Goal: Task Accomplishment & Management: Manage account settings

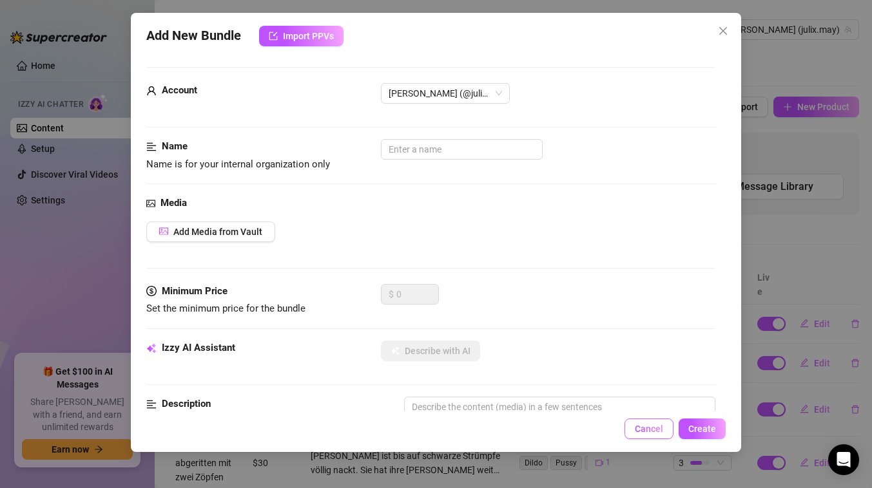
click at [647, 430] on span "Cancel" at bounding box center [649, 429] width 28 height 10
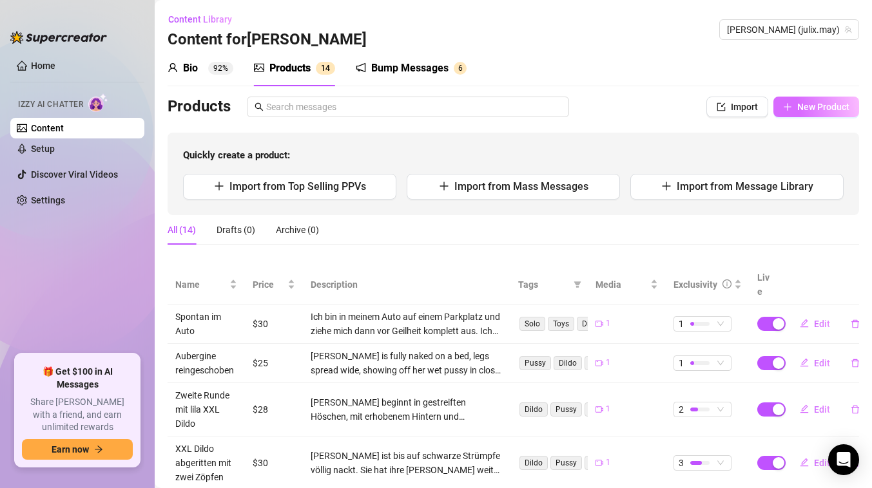
click at [809, 107] on span "New Product" at bounding box center [823, 107] width 52 height 10
type textarea "Type your message here..."
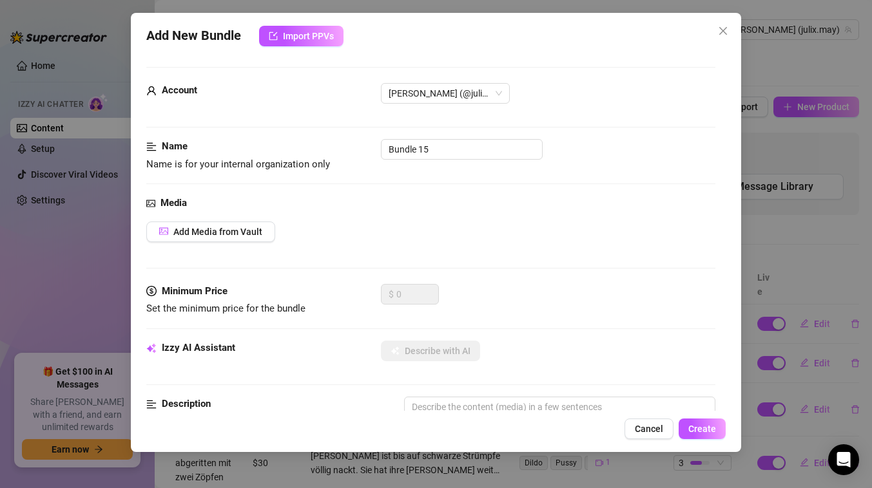
click at [550, 43] on div "Add New Bundle Import PPVs" at bounding box center [435, 36] width 579 height 21
click at [677, 166] on div "Name Name is for your internal organization only Bundle 15" at bounding box center [430, 155] width 569 height 33
click at [439, 149] on input "Bundle 15" at bounding box center [462, 149] width 162 height 21
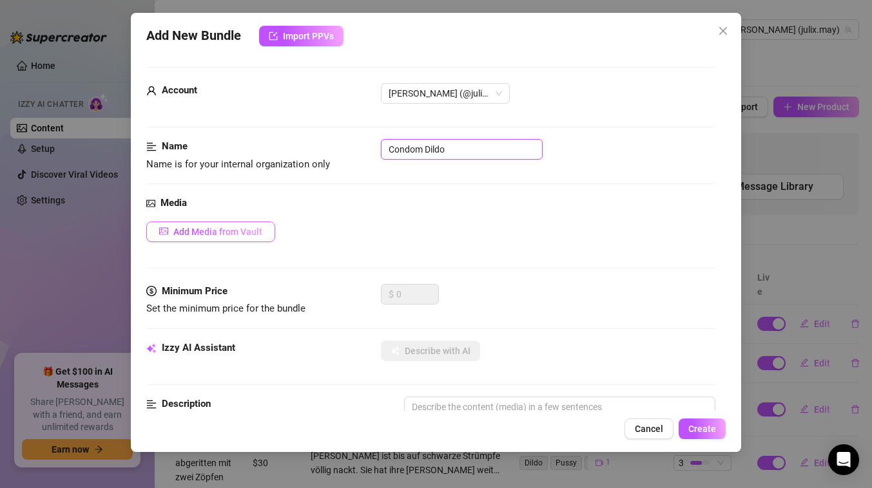
type input "Condom Dildo"
click at [229, 236] on span "Add Media from Vault" at bounding box center [217, 232] width 89 height 10
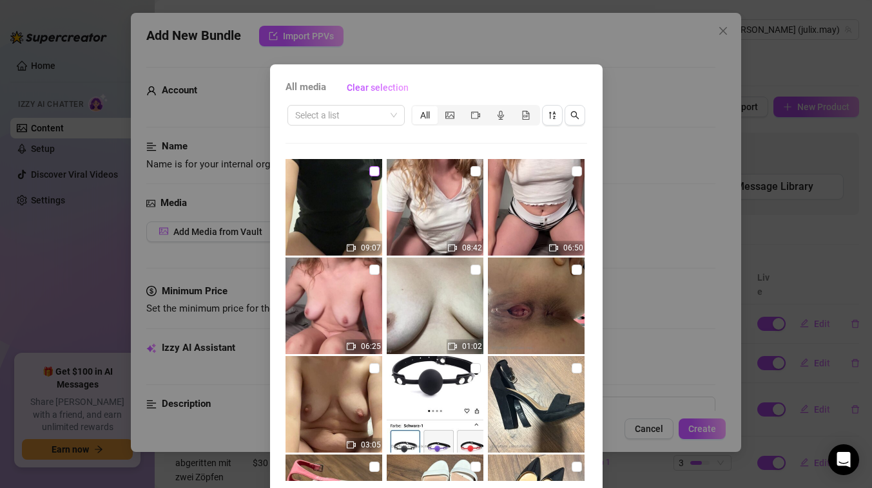
click at [375, 176] on input "checkbox" at bounding box center [374, 171] width 10 height 10
checkbox input "true"
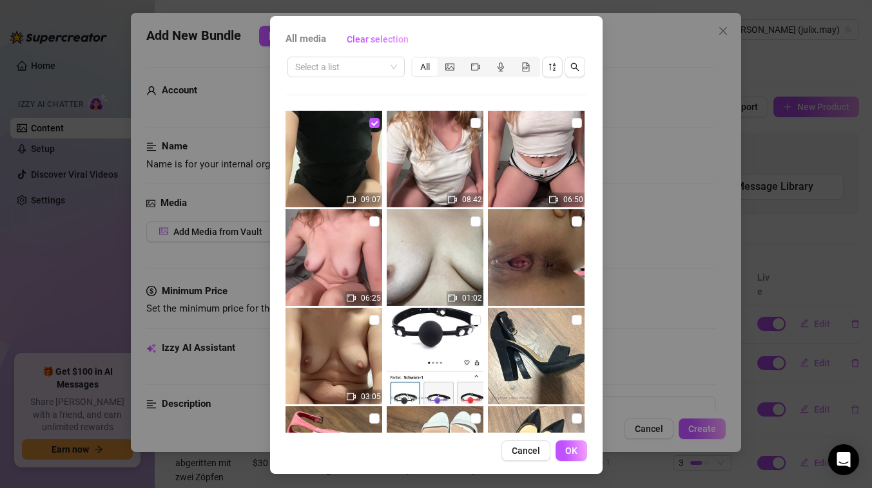
scroll to position [50, 0]
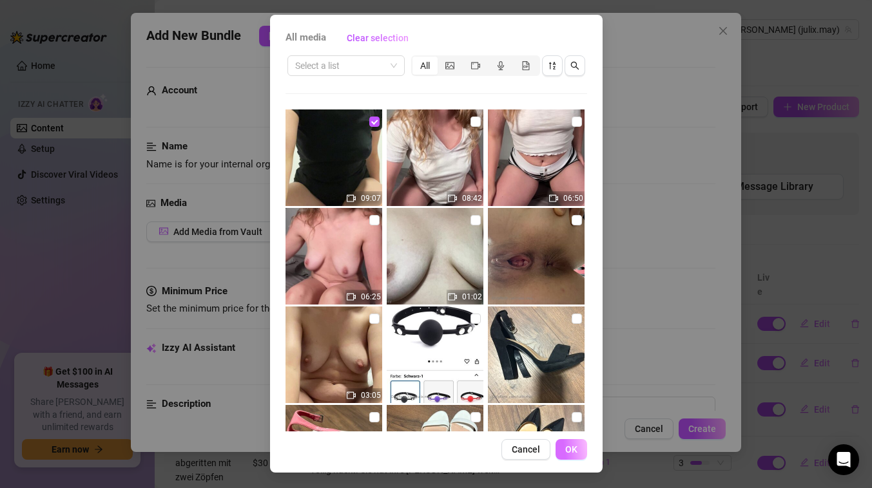
click at [570, 451] on span "OK" at bounding box center [571, 450] width 12 height 10
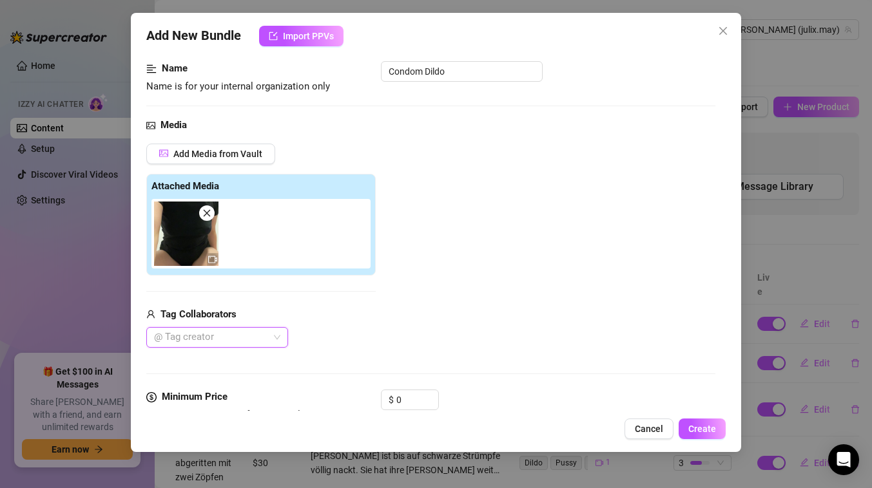
scroll to position [61, 0]
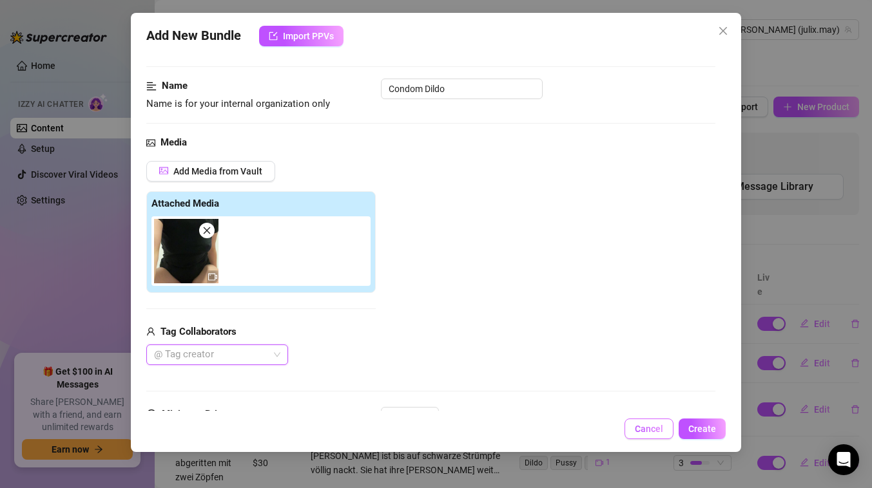
click at [653, 430] on span "Cancel" at bounding box center [649, 429] width 28 height 10
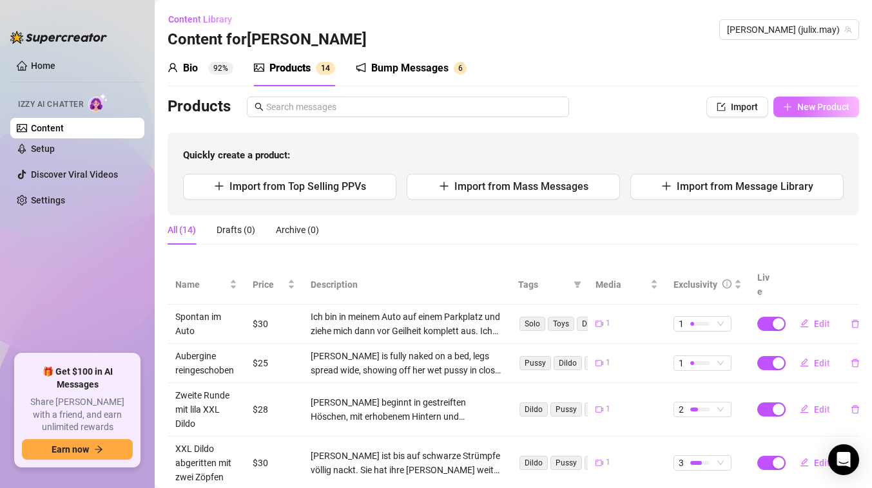
click at [802, 111] on span "New Product" at bounding box center [823, 107] width 52 height 10
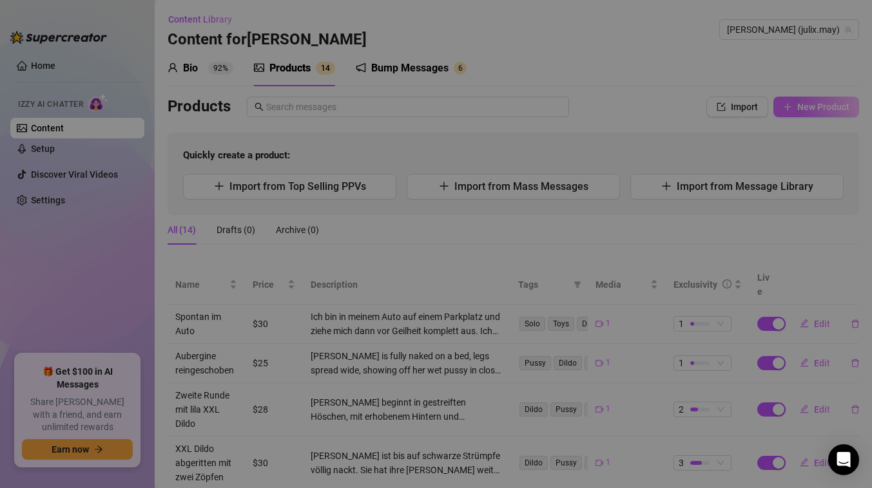
type textarea "Type your message here..."
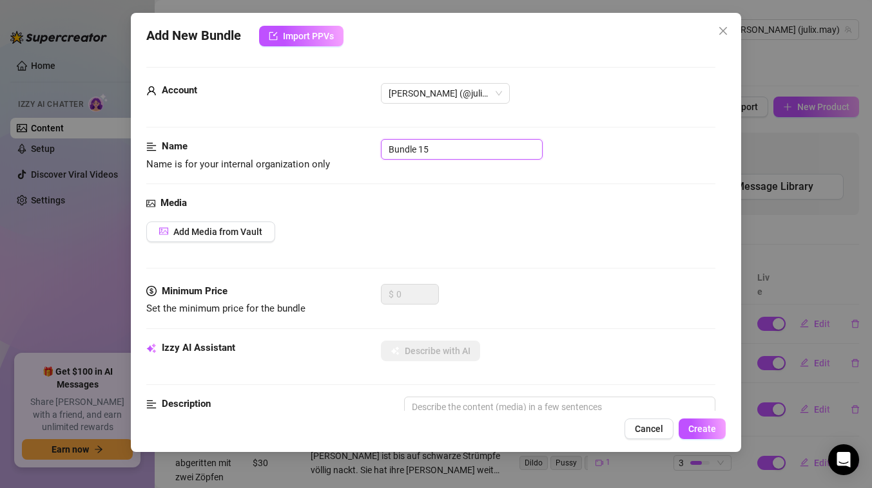
click at [435, 149] on input "Bundle 15" at bounding box center [462, 149] width 162 height 21
type input "Condom Dildo"
click at [225, 238] on button "Add Media from Vault" at bounding box center [210, 232] width 129 height 21
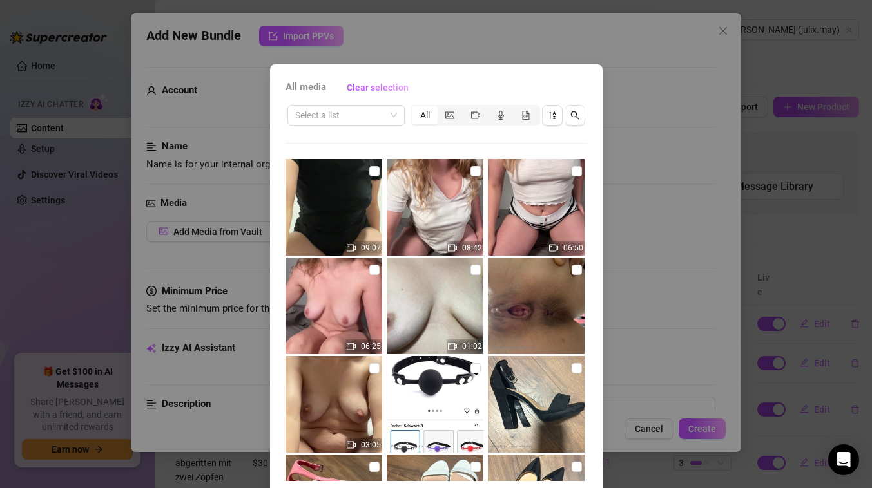
click at [355, 185] on img at bounding box center [333, 207] width 97 height 97
checkbox input "true"
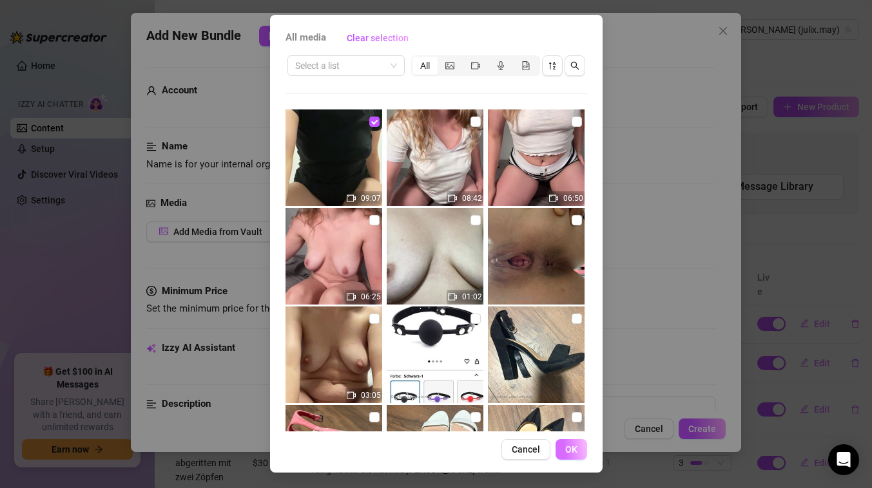
click at [568, 454] on span "OK" at bounding box center [571, 450] width 12 height 10
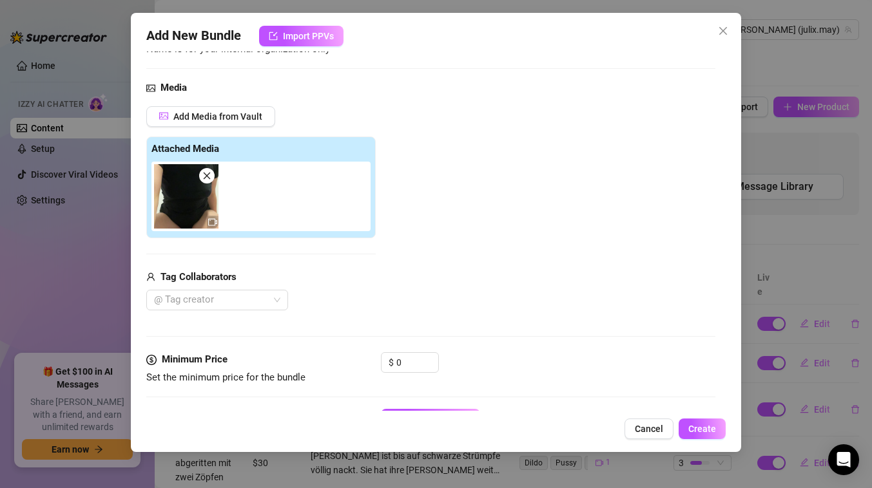
scroll to position [187, 0]
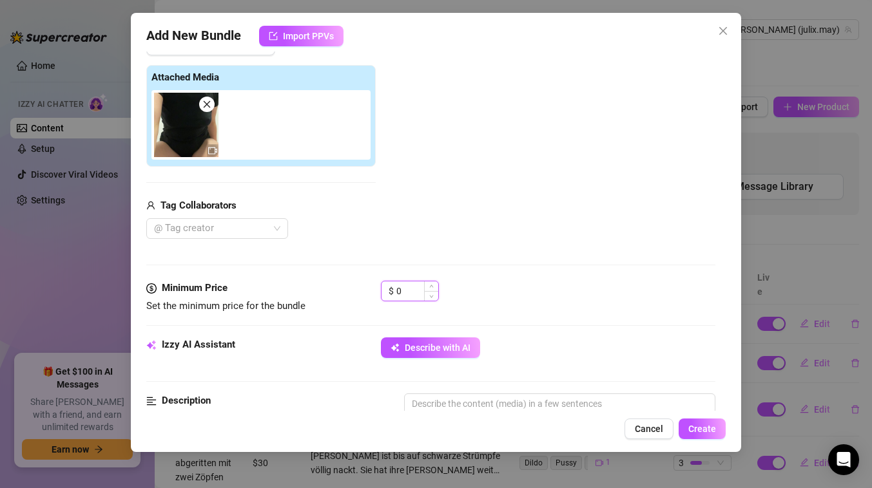
click at [416, 296] on input "0" at bounding box center [417, 291] width 42 height 19
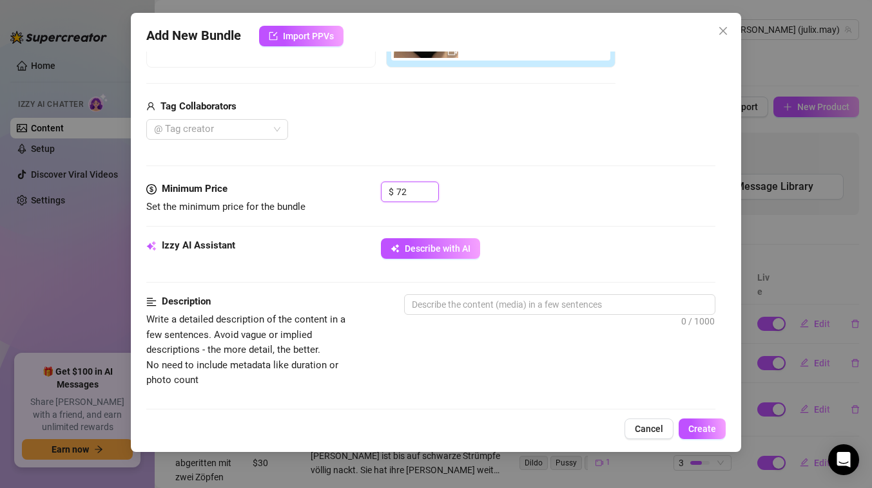
scroll to position [296, 0]
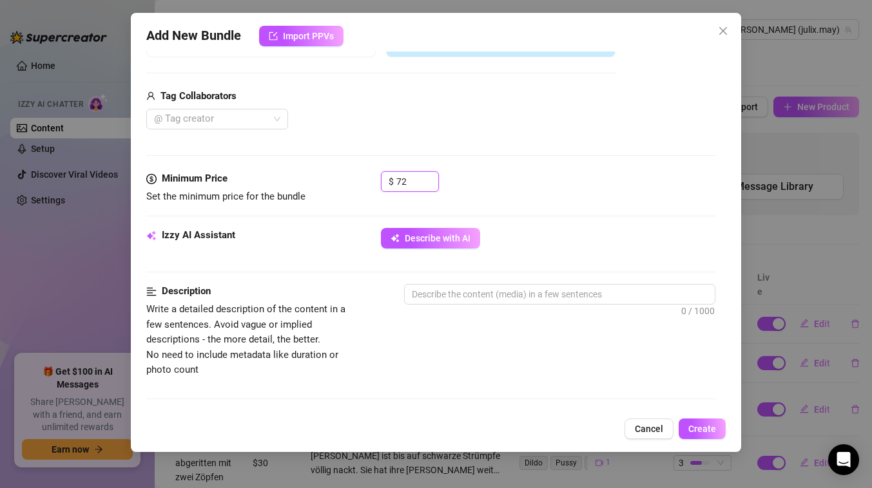
type input "7"
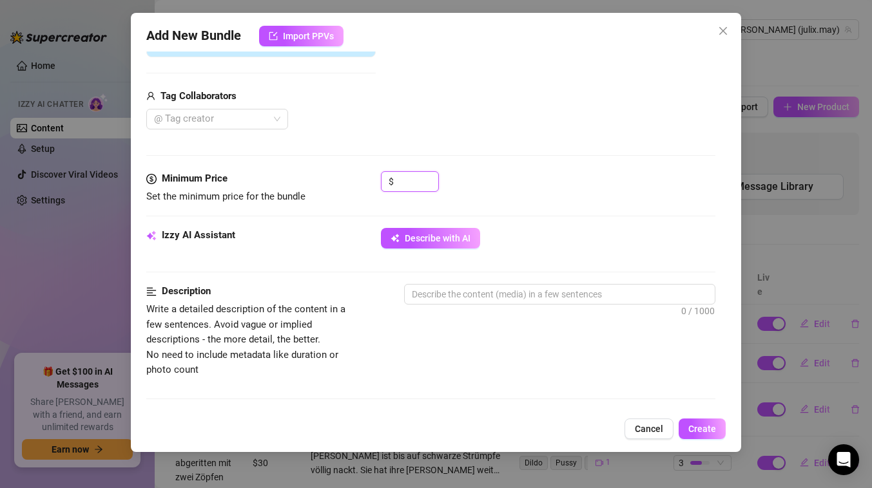
type input "0"
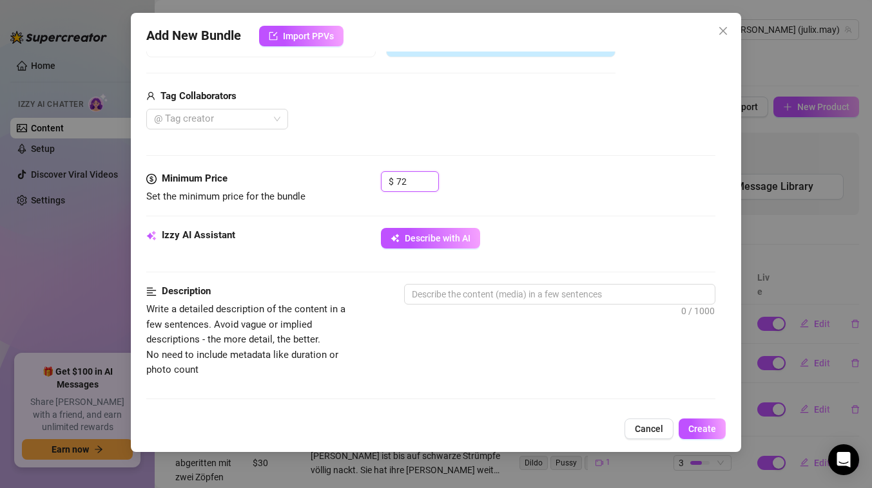
type input "72"
click at [354, 233] on div "Izzy AI Assistant Describe with AI" at bounding box center [430, 244] width 569 height 32
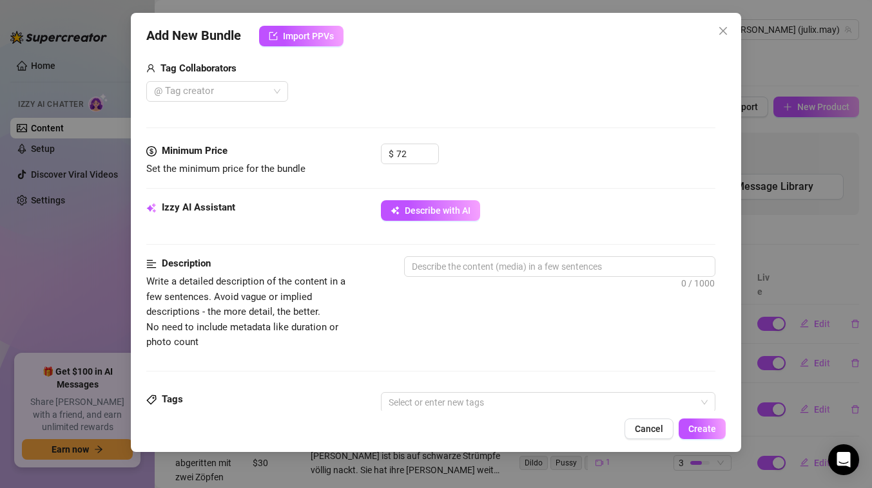
scroll to position [325, 0]
click at [370, 231] on div "Izzy AI Assistant Describe with AI" at bounding box center [430, 227] width 569 height 56
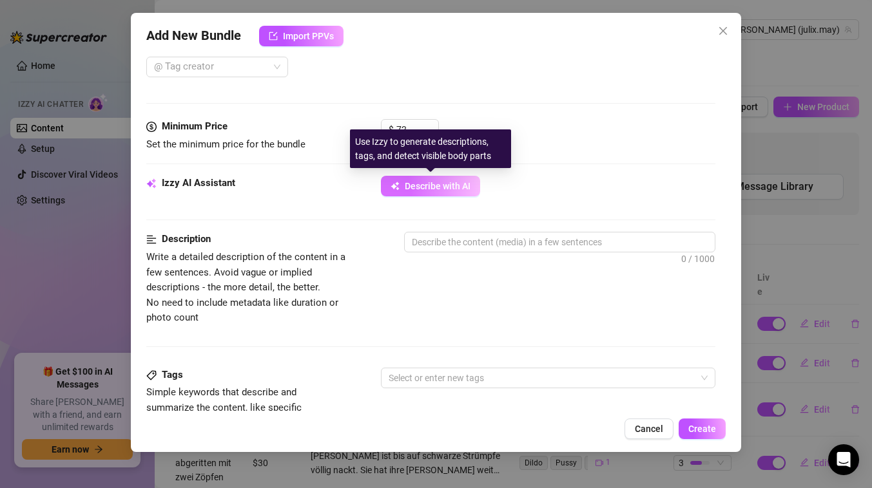
click at [423, 186] on span "Describe with AI" at bounding box center [438, 186] width 66 height 10
type textarea "[PERSON_NAME]"
type textarea "[PERSON_NAME] lies"
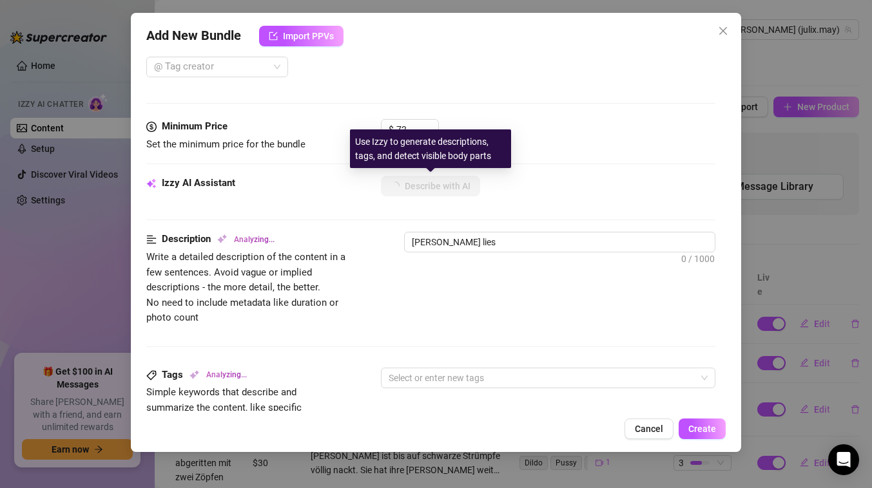
type textarea "[PERSON_NAME] lies back"
type textarea "[PERSON_NAME] lies back with"
type textarea "[PERSON_NAME] lies back with her"
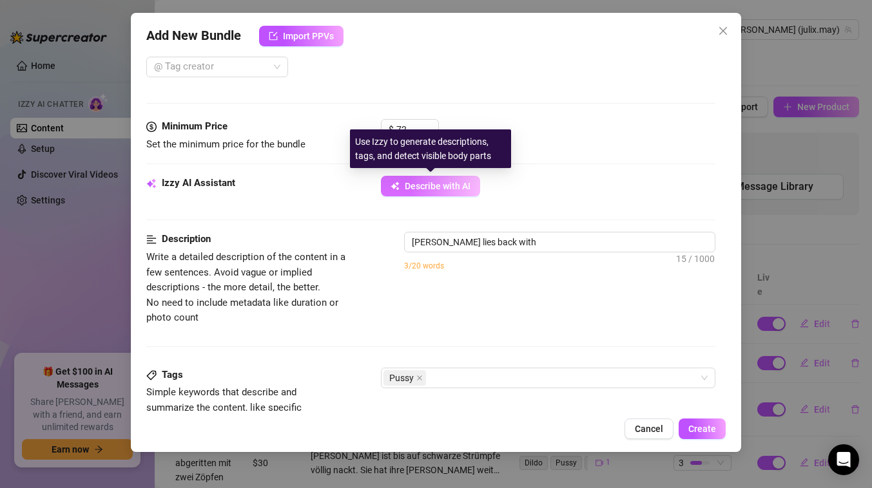
type textarea "[PERSON_NAME] lies back with her"
type textarea "[PERSON_NAME] lies back with her legs"
type textarea "[PERSON_NAME] lies back with her legs spread"
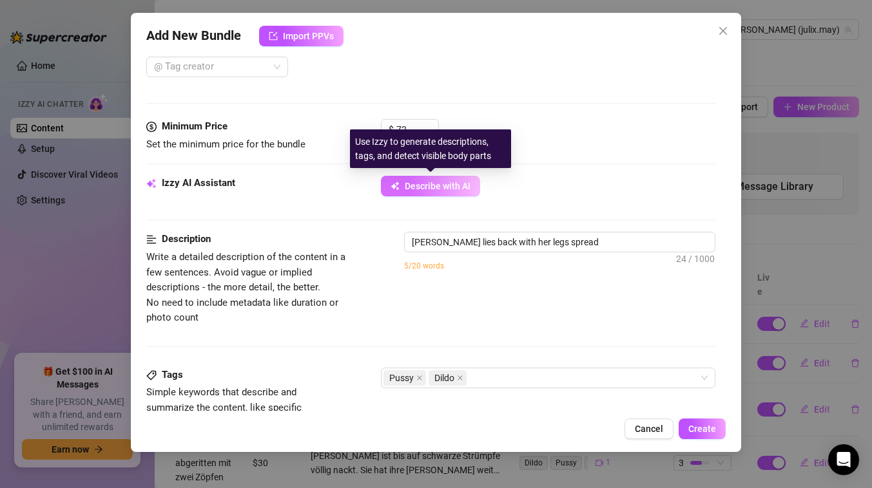
type textarea "[PERSON_NAME] lies back with her legs spread and"
type textarea "[PERSON_NAME] lies back with her legs spread and feet"
type textarea "[PERSON_NAME] lies back with her legs spread and feet up,"
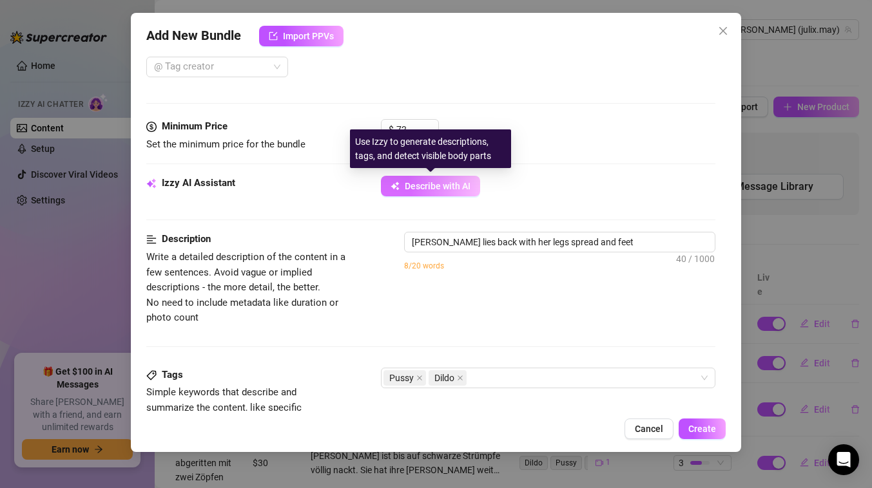
type textarea "[PERSON_NAME] lies back with her legs spread and feet up,"
type textarea "[PERSON_NAME] lies back with her legs spread and feet up, giving"
type textarea "[PERSON_NAME] lies back with her legs spread and feet up, giving a"
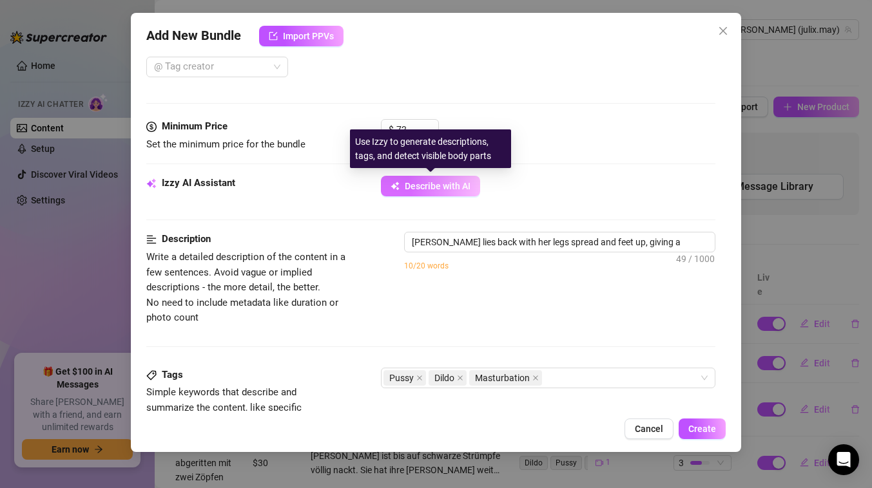
type textarea "[PERSON_NAME] lies back with her legs spread and feet up, giving a full"
type textarea "[PERSON_NAME] lies back with her legs spread and feet up, giving a full view"
type textarea "[PERSON_NAME] lies back with her legs spread and feet up, giving a full view of"
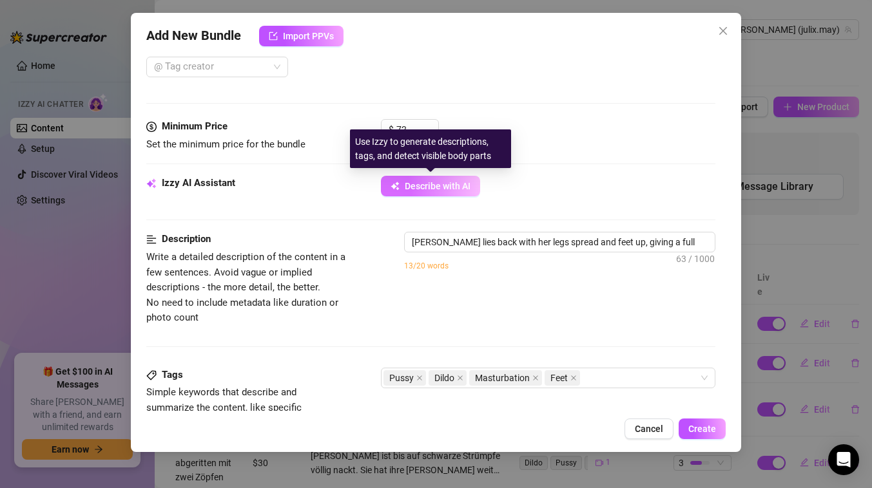
type textarea "[PERSON_NAME] lies back with her legs spread and feet up, giving a full view of"
type textarea "[PERSON_NAME] lies back with her legs spread and feet up, giving a full view of…"
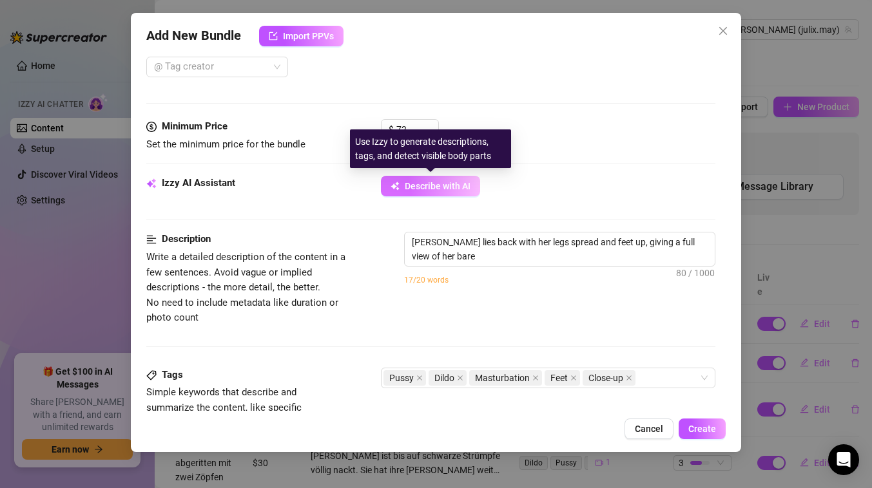
type textarea "[PERSON_NAME] lies back with her legs spread and feet up, giving a full view of…"
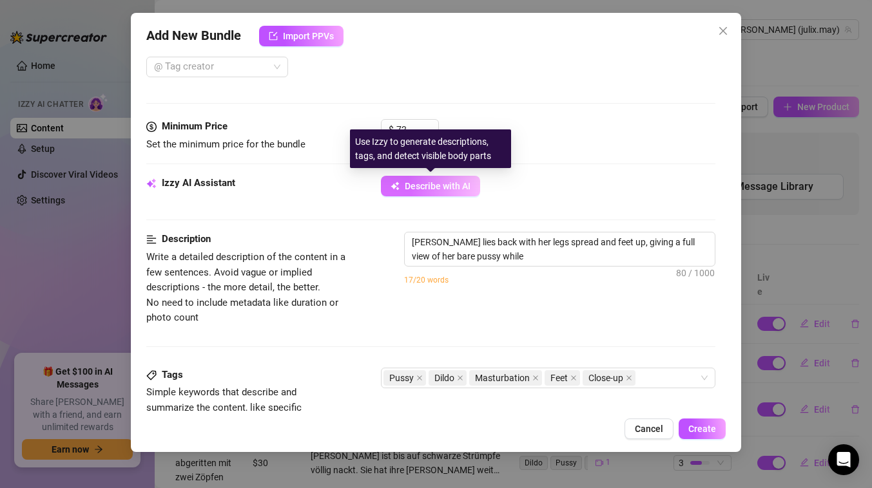
type textarea "[PERSON_NAME] lies back with her legs spread and feet up, giving a full view of…"
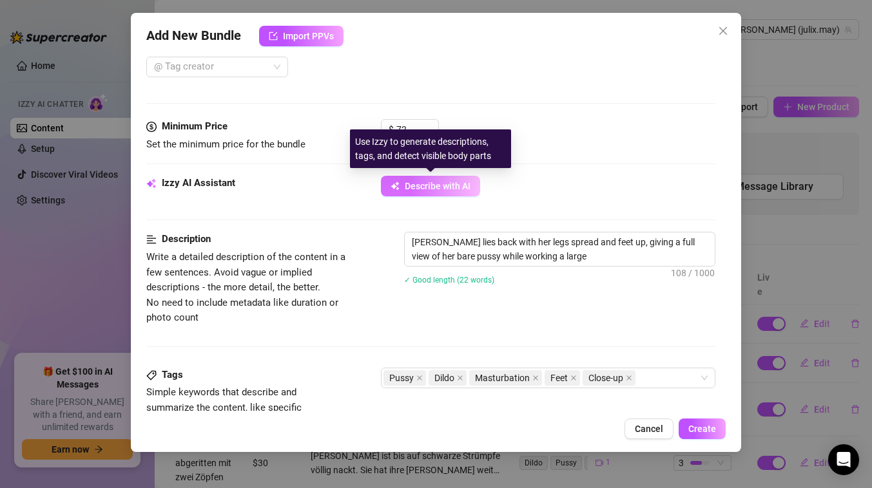
type textarea "[PERSON_NAME] lies back with her legs spread and feet up, giving a full view of…"
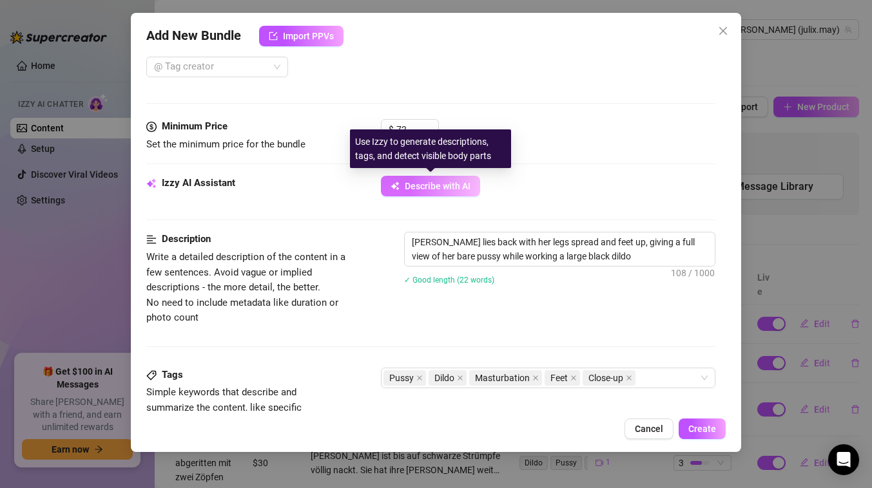
type textarea "[PERSON_NAME] lies back with her legs spread and feet up, giving a full view of…"
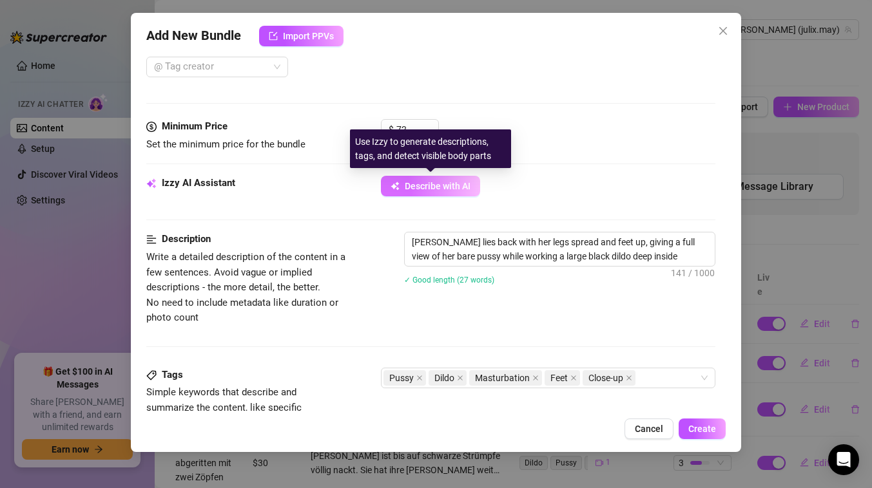
type textarea "[PERSON_NAME] lies back with her legs spread and feet up, giving a full view of…"
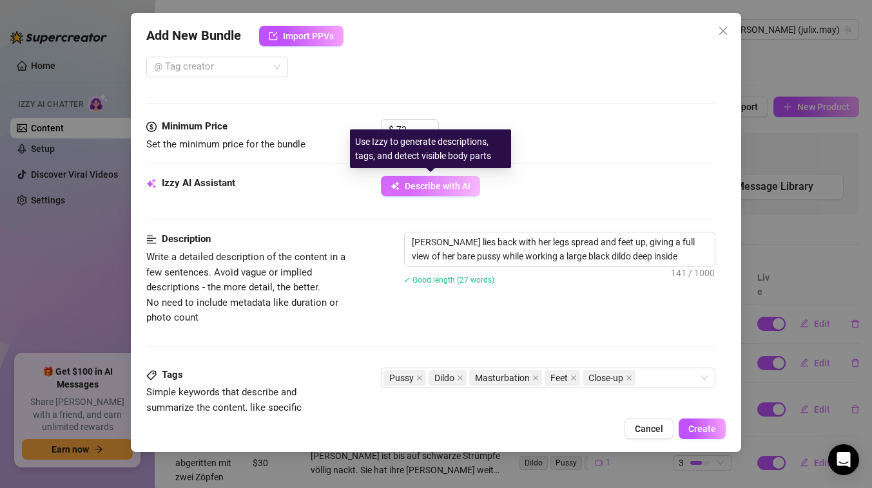
type textarea "[PERSON_NAME] lies back with her legs spread and feet up, giving a full view of…"
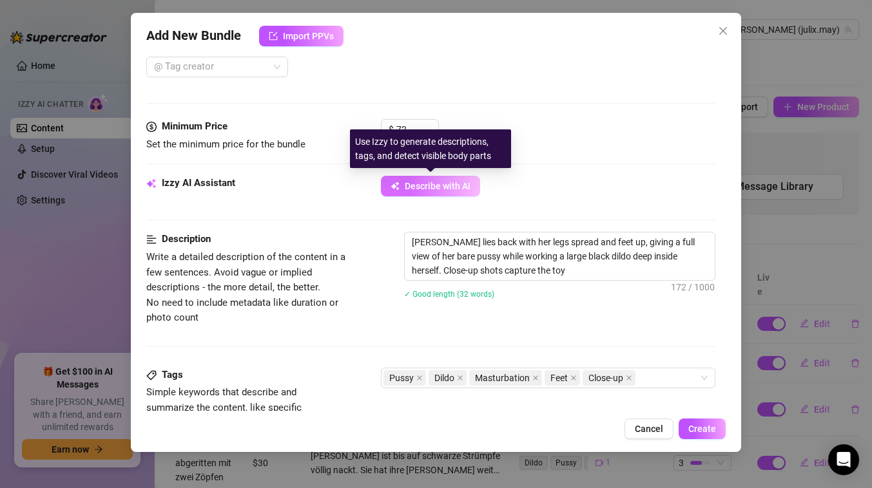
type textarea "[PERSON_NAME] lies back with her legs spread and feet up, giving a full view of…"
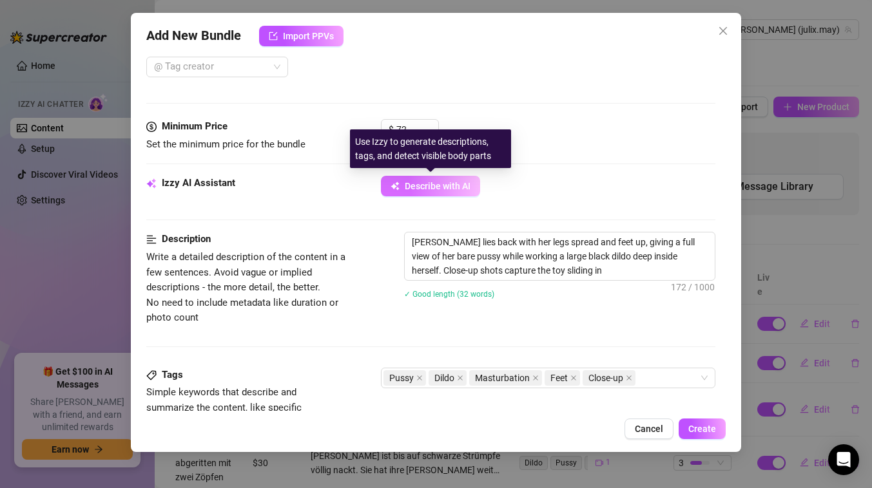
type textarea "[PERSON_NAME] lies back with her legs spread and feet up, giving a full view of…"
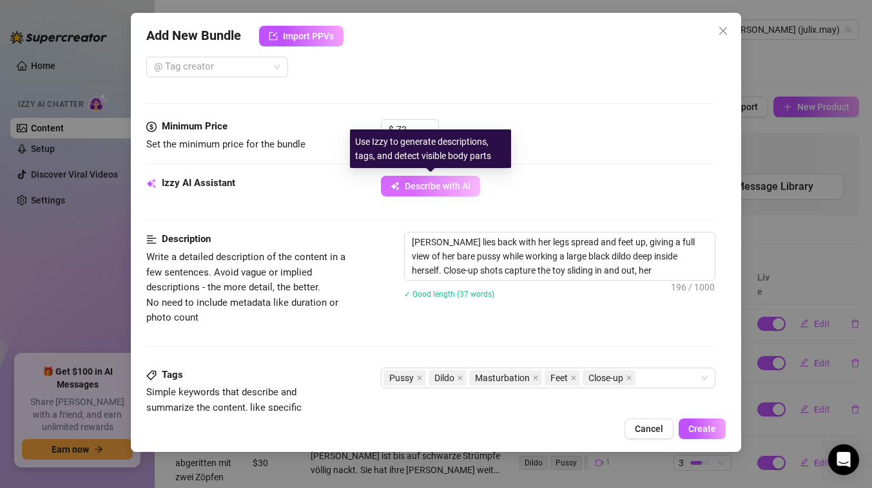
type textarea "[PERSON_NAME] lies back with her legs spread and feet up, giving a full view of…"
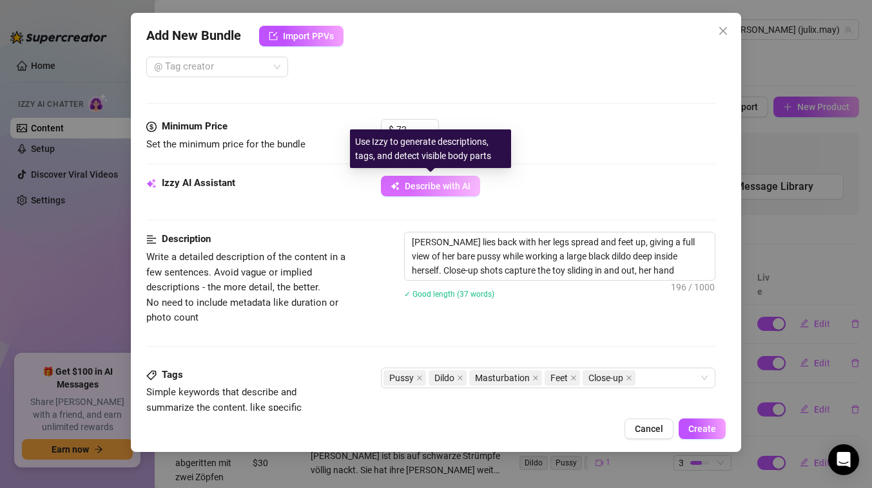
type textarea "[PERSON_NAME] lies back with her legs spread and feet up, giving a full view of…"
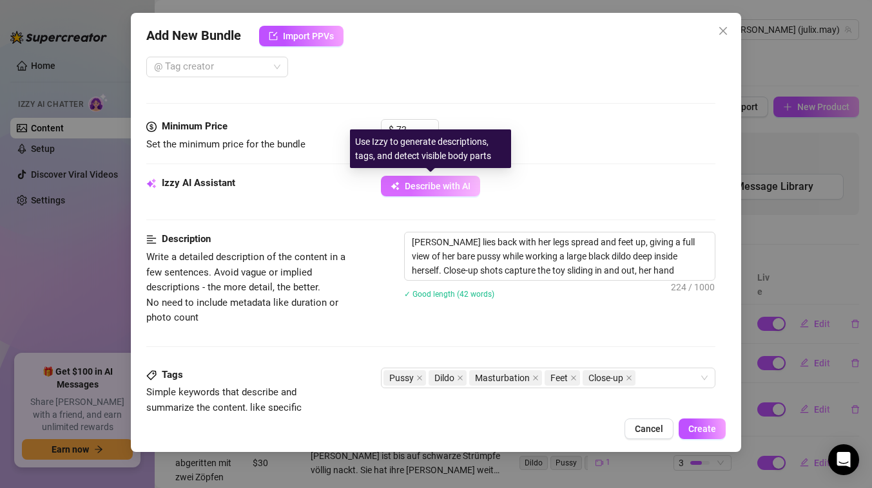
type textarea "[PERSON_NAME] lies back with her legs spread and feet up, giving a full view of…"
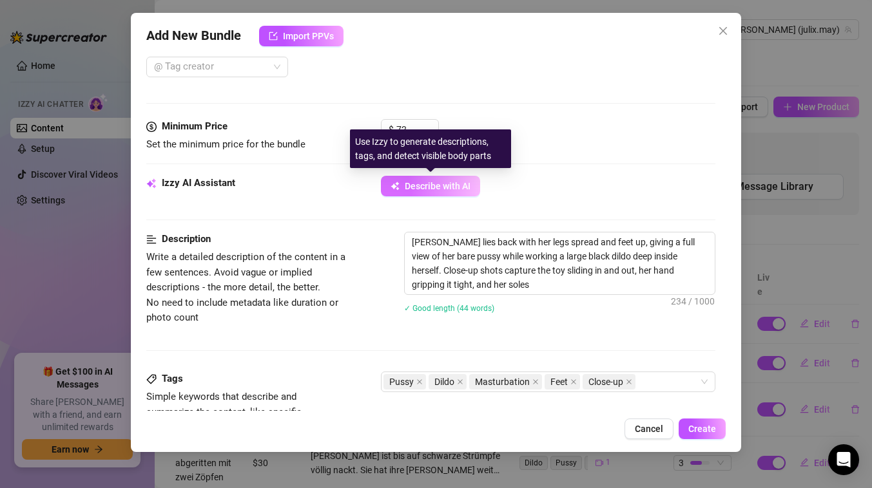
type textarea "[PERSON_NAME] lies back with her legs spread and feet up, giving a full view of…"
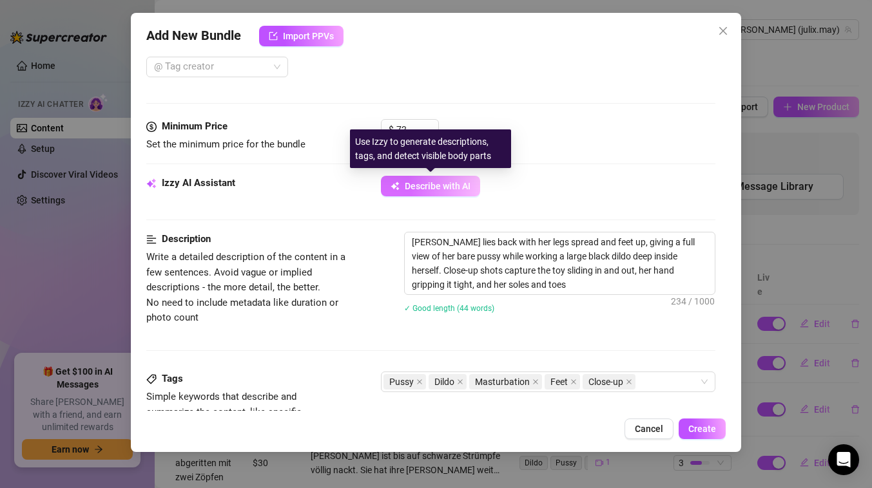
type textarea "[PERSON_NAME] lies back with her legs spread and feet up, giving a full view of…"
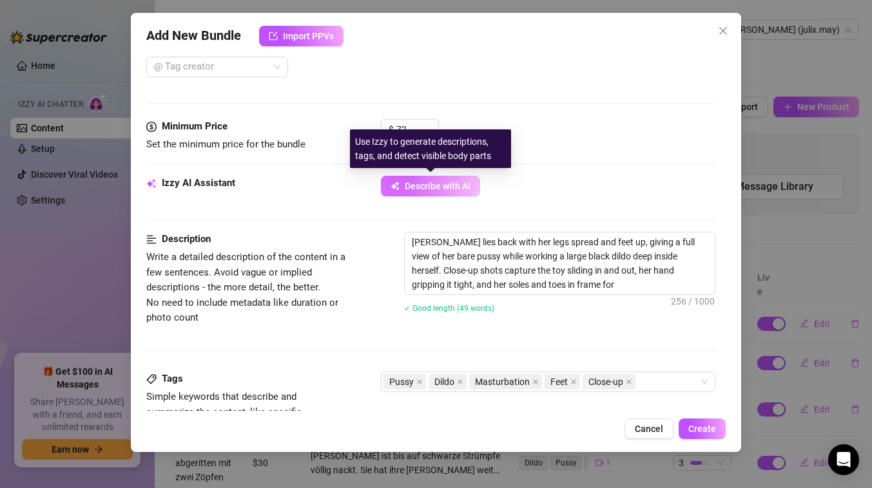
type textarea "[PERSON_NAME] lies back with her legs spread and feet up, giving a full view of…"
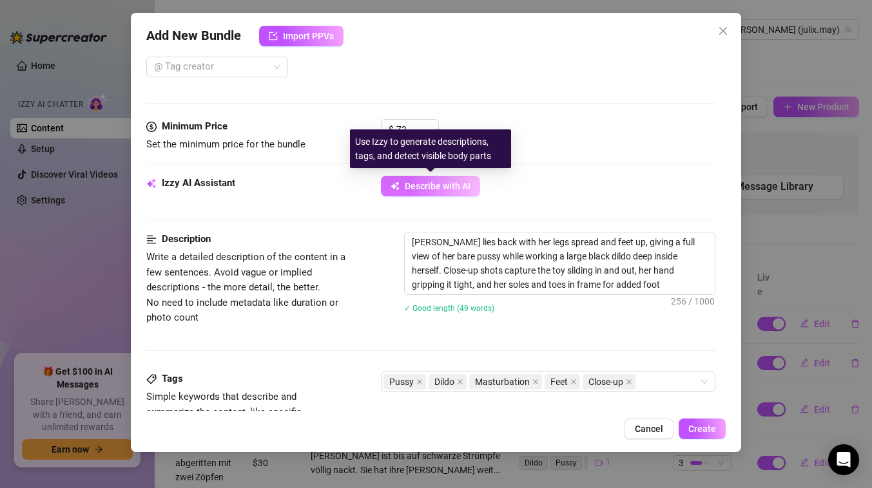
type textarea "[PERSON_NAME] lies back with her legs spread and feet up, giving a full view of…"
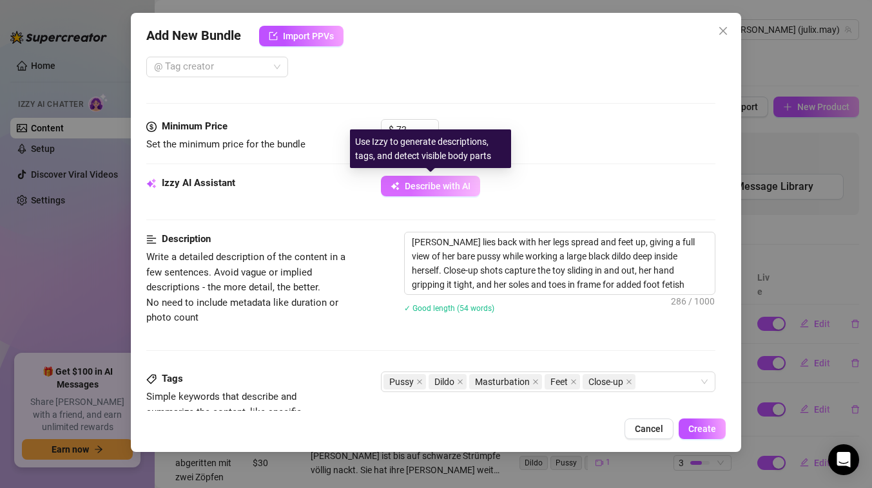
type textarea "[PERSON_NAME] lies back with her legs spread and feet up, giving a full view of…"
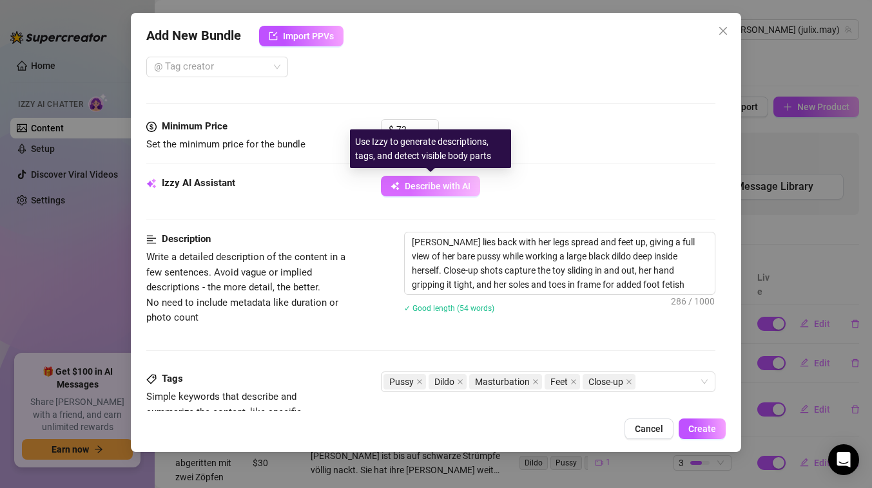
type textarea "[PERSON_NAME] lies back with her legs spread and feet up, giving a full view of…"
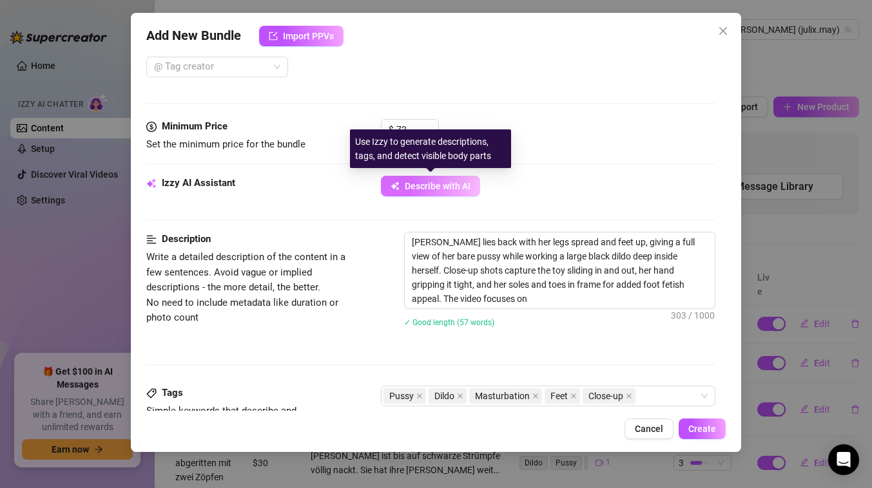
type textarea "[PERSON_NAME] lies back with her legs spread and feet up, giving a full view of…"
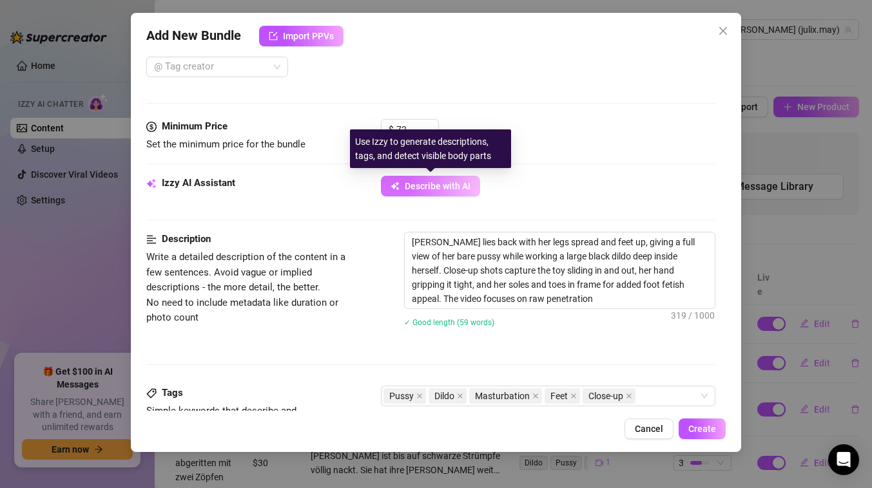
type textarea "[PERSON_NAME] lies back with her legs spread and feet up, giving a full view of…"
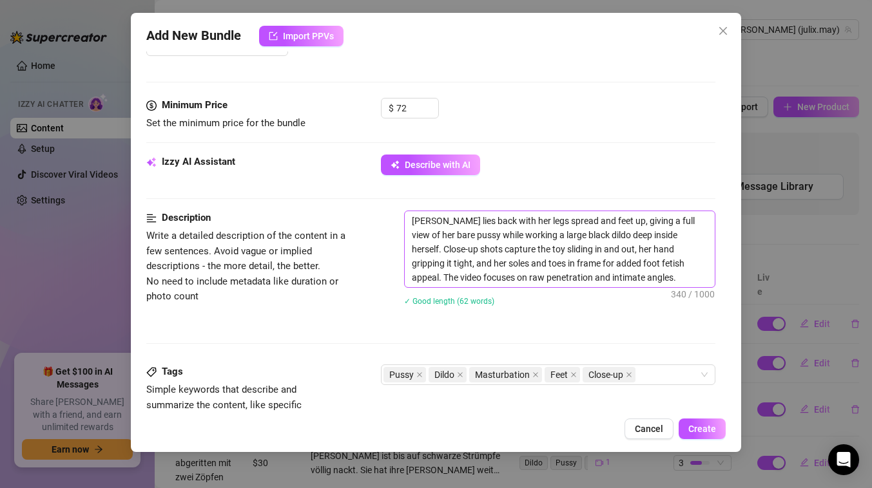
scroll to position [382, 0]
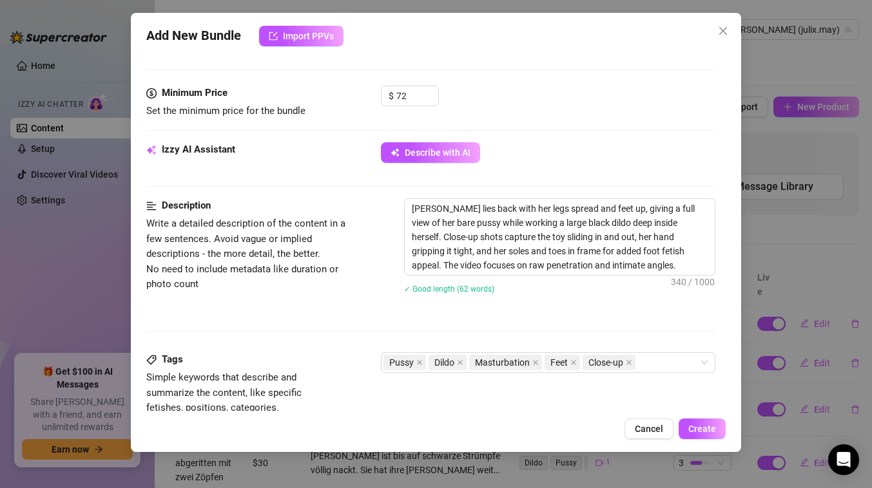
click at [545, 137] on div "Minimum Price Set the minimum price for the bundle $ 72" at bounding box center [430, 114] width 569 height 57
click at [524, 108] on div "$ 72" at bounding box center [548, 102] width 334 height 32
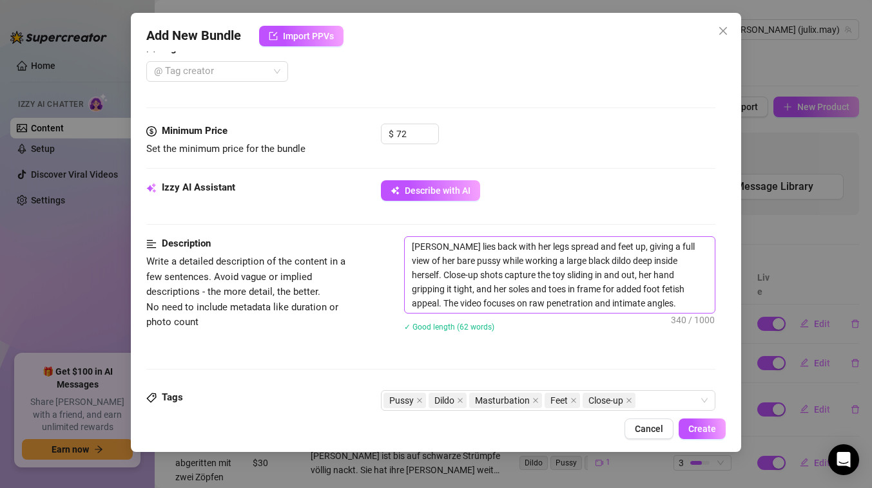
scroll to position [313, 0]
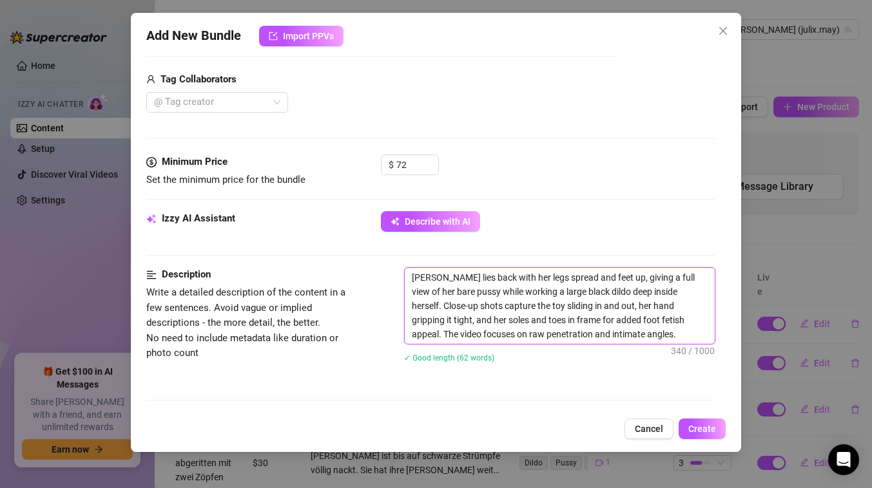
click at [433, 276] on textarea "[PERSON_NAME] lies back with her legs spread and feet up, giving a full view of…" at bounding box center [560, 306] width 310 height 76
type textarea "[PERSON_NAME] lies back with her legs spread and feet up, giving a full view of…"
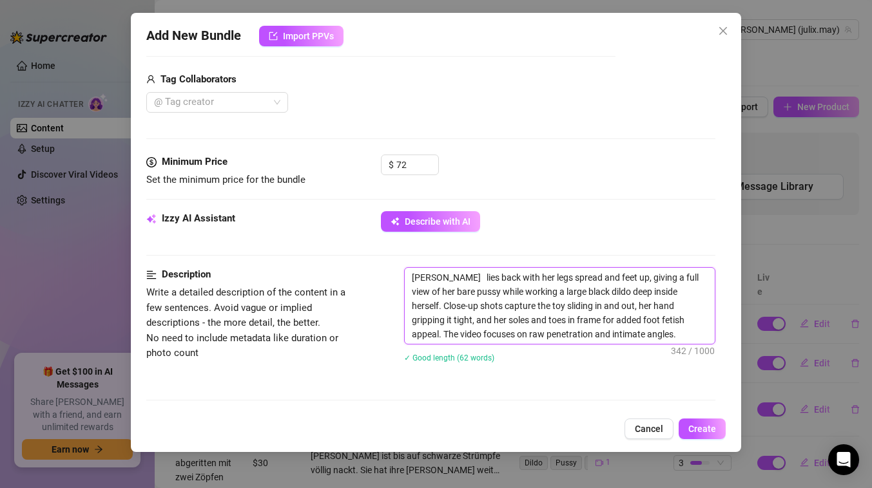
type textarea "[PERSON_NAME] lies back with her legs spread and feet up, giving a full view of…"
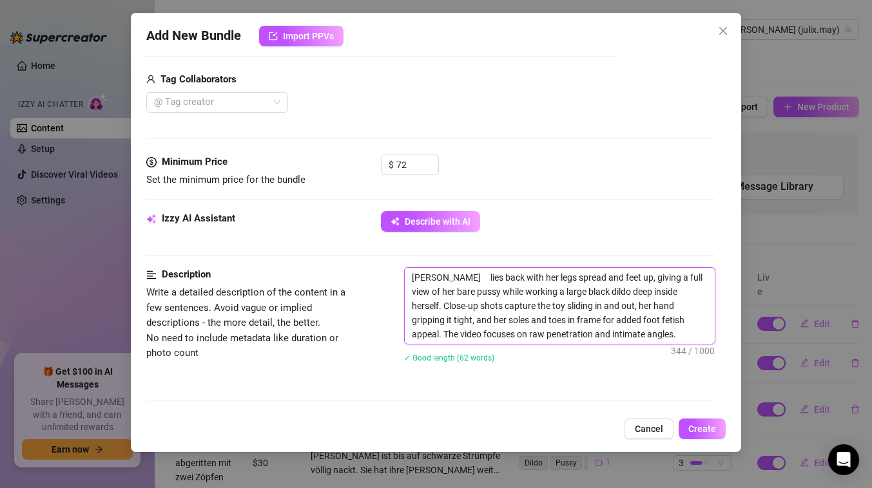
type textarea "[PERSON_NAME] lies back with her legs spread and feet up, giving a full view of…"
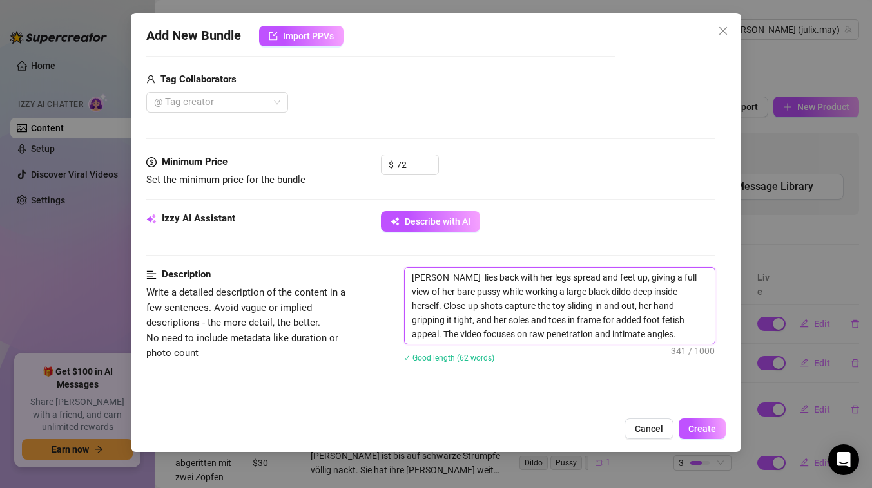
type textarea "[PERSON_NAME] lies back with her legs spread and feet up, giving a full view of…"
type textarea "[PERSON_NAME] back with her legs spread and feet up, giving a full view of her …"
type textarea "[PERSON_NAME] shlies back with her legs spread and feet up, giving a full view …"
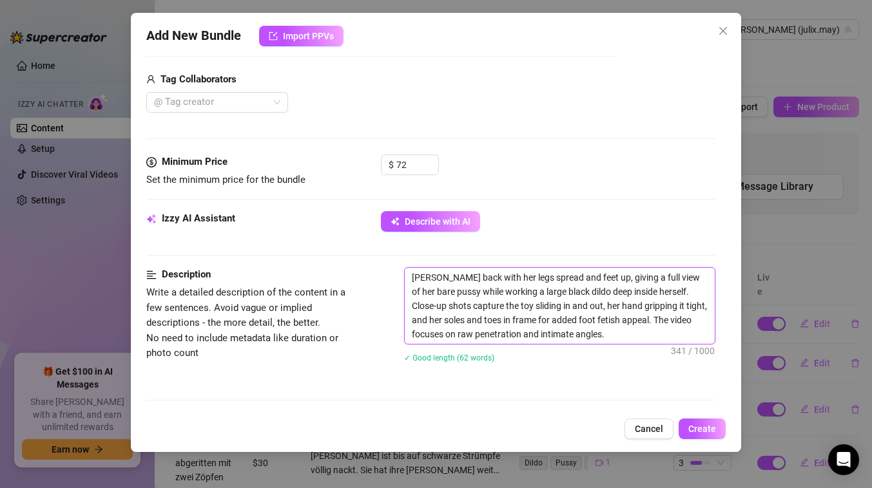
type textarea "[PERSON_NAME] shlies back with her legs spread and feet up, giving a full view …"
type textarea "[PERSON_NAME] shalies back with her legs spread and feet up, giving a full view…"
type textarea "[PERSON_NAME] back with her legs spread and feet up, giving a full view of her …"
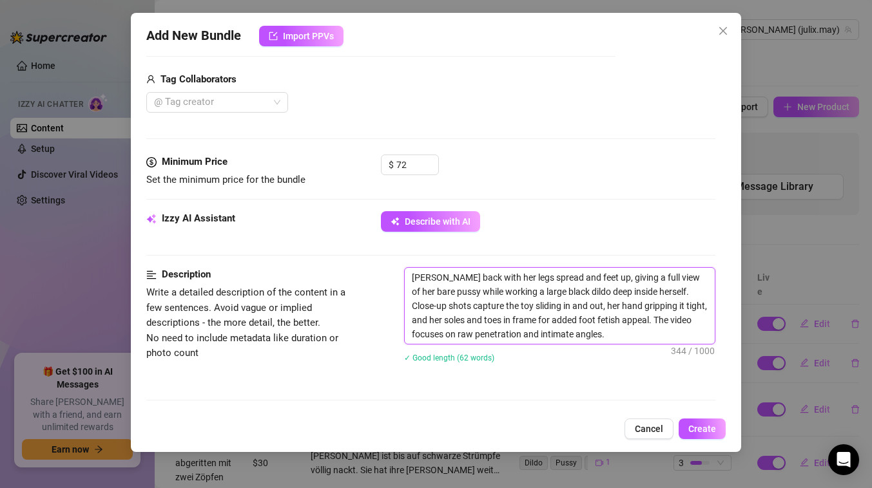
type textarea "[PERSON_NAME] shalies back with her legs spread and feet up, giving a full view…"
type textarea "[PERSON_NAME] shlies back with her legs spread and feet up, giving a full view …"
type textarea "[PERSON_NAME] back with her legs spread and feet up, giving a full view of her …"
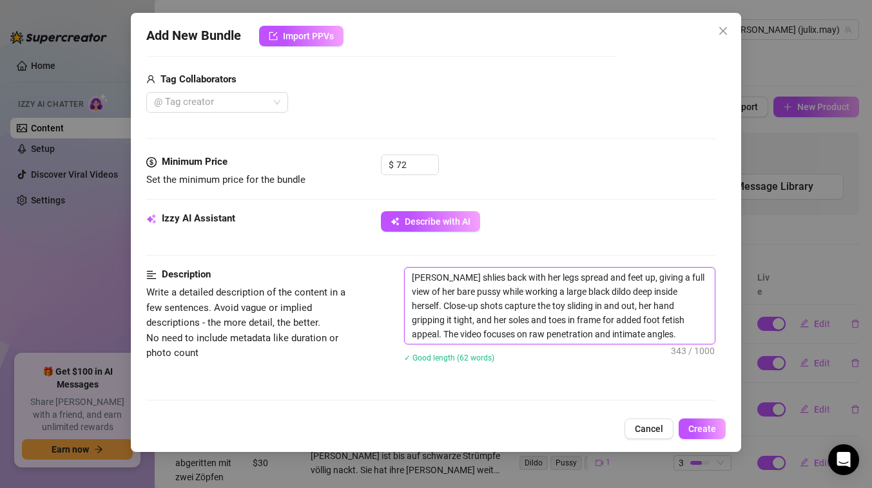
type textarea "[PERSON_NAME] back with her legs spread and feet up, giving a full view of her …"
type textarea "[PERSON_NAME] lies back with her legs spread and feet up, giving a full view of…"
type textarea "[PERSON_NAME] plies back with her legs spread and feet up, giving a full view o…"
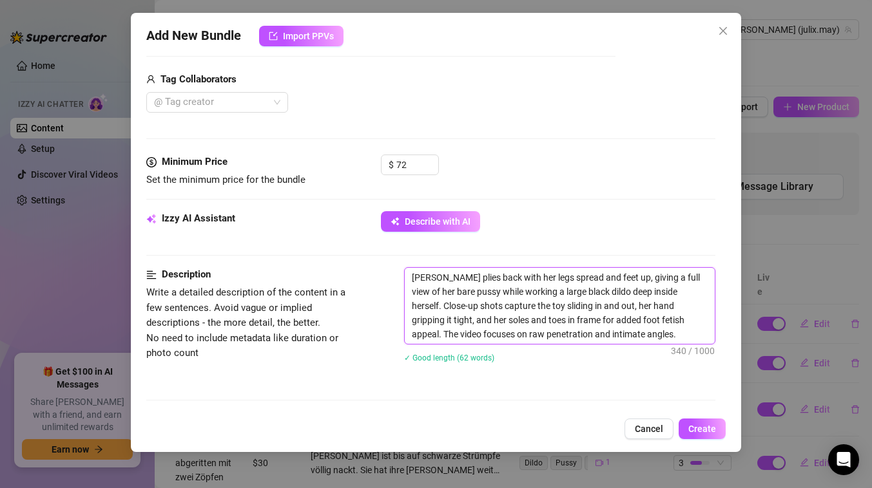
type textarea "[PERSON_NAME] pllies back with her legs spread and feet up, giving a full view …"
type textarea "[PERSON_NAME] plalies back with her legs spread and feet up, giving a full view…"
type textarea "[PERSON_NAME] playlies back with her legs spread and feet up, giving a full vie…"
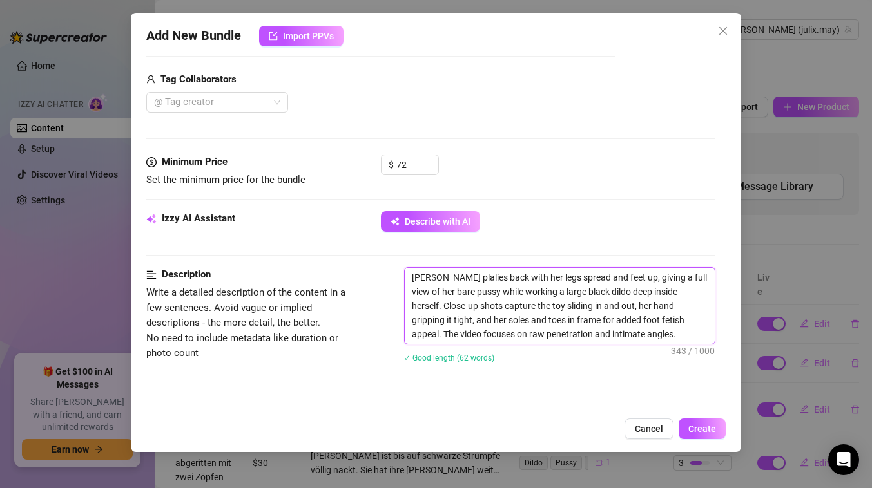
type textarea "[PERSON_NAME] playlies back with her legs spread and feet up, giving a full vie…"
type textarea "[PERSON_NAME] playslies back with her legs spread and feet up, giving a full vi…"
type textarea "[PERSON_NAME] plays lies back with her legs spread and feet up, giving a full v…"
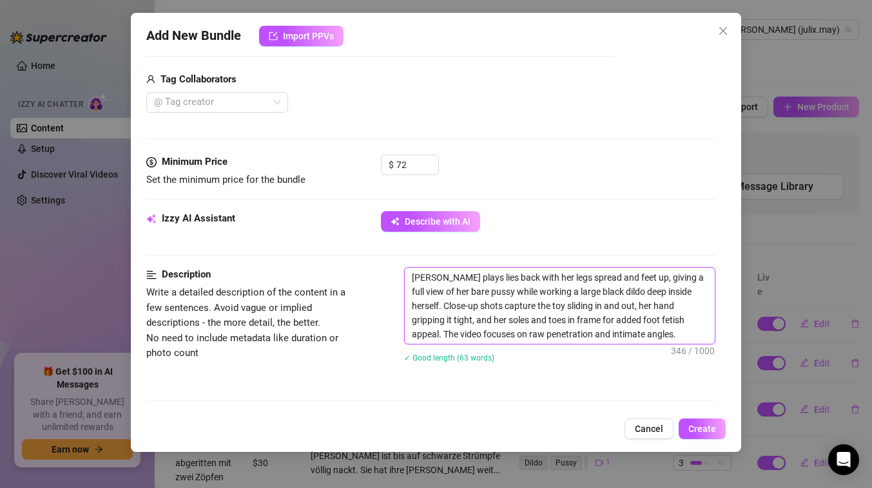
type textarea "[PERSON_NAME] plays wlies back with her legs spread and feet up, giving a full …"
type textarea "[PERSON_NAME] plays [PERSON_NAME] back with her legs spread and feet up, giving…"
type textarea "[PERSON_NAME] plays witlies back with her legs spread and feet up, giving a ful…"
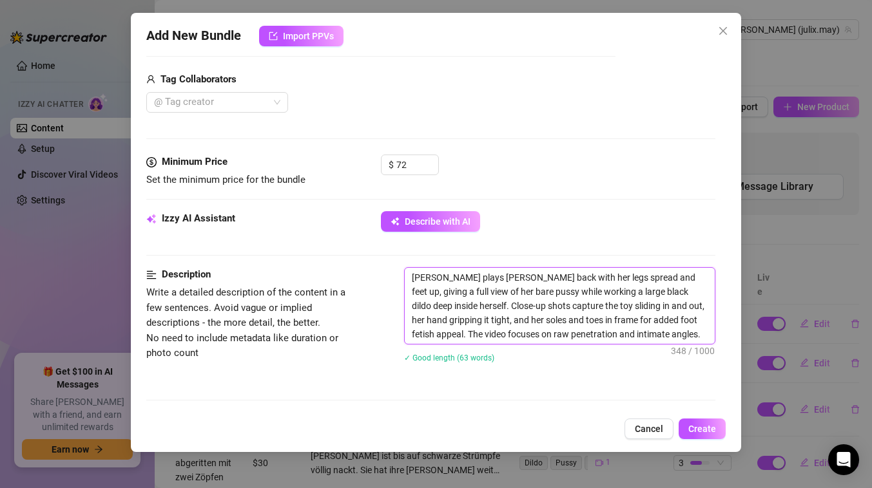
type textarea "[PERSON_NAME] plays witlies back with her legs spread and feet up, giving a ful…"
type textarea "[PERSON_NAME] plays withlies back with her legs spread and feet up, giving a fu…"
type textarea "[PERSON_NAME] plays with lies back with her legs spread and feet up, giving a f…"
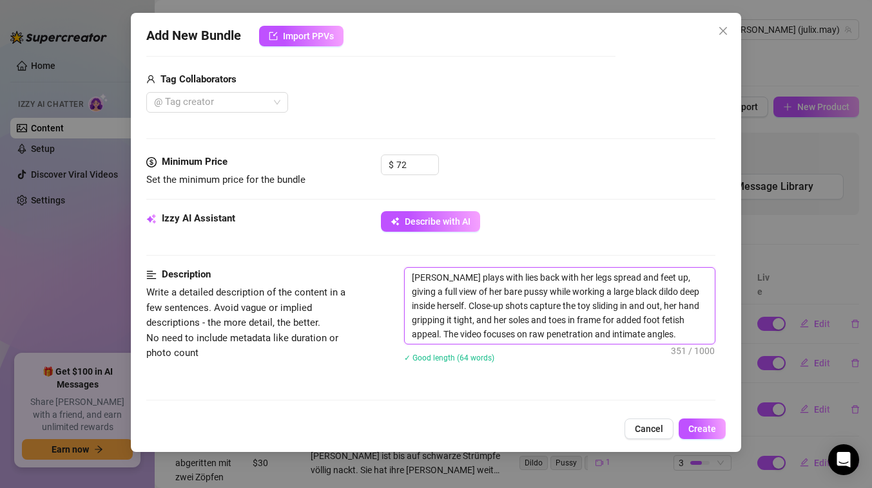
type textarea "[PERSON_NAME] plays with hlies back with her legs spread and feet up, giving a …"
type textarea "[PERSON_NAME] plays with helies back with her legs spread and feet up, giving a…"
type textarea "[PERSON_NAME] plays with herlies back with her legs spread and feet up, giving …"
type textarea "[PERSON_NAME] plays with her lies back with her legs spread and feet up, giving…"
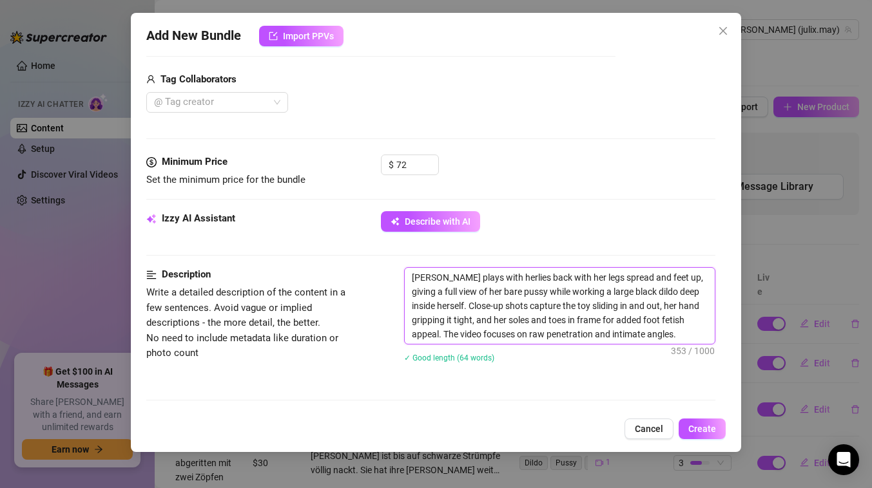
type textarea "[PERSON_NAME] plays with her lies back with her legs spread and feet up, giving…"
type textarea "[PERSON_NAME] plays with her tlies back with her legs spread and feet up, givin…"
type textarea "[PERSON_NAME] plays with her tilies back with her legs spread and feet up, givi…"
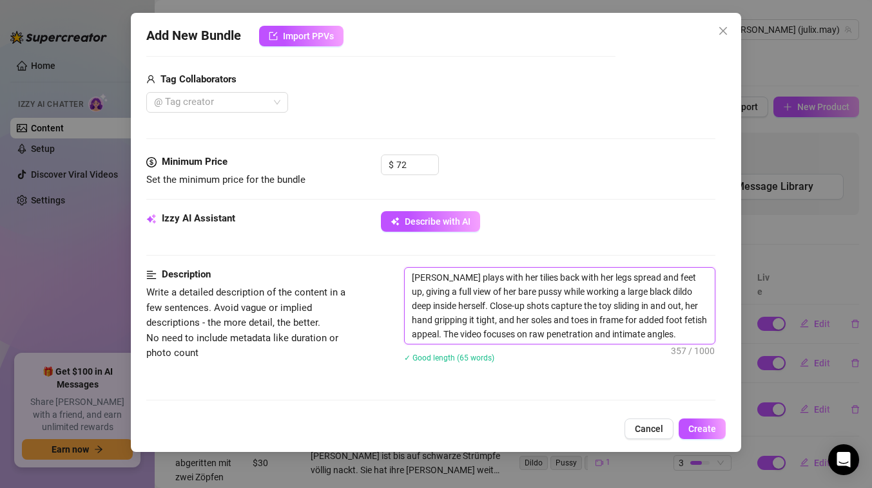
type textarea "[PERSON_NAME] plays with her titlies back with her legs spread and feet up, giv…"
type textarea "[PERSON_NAME] plays with her titslies back with her legs spread and feet up, gi…"
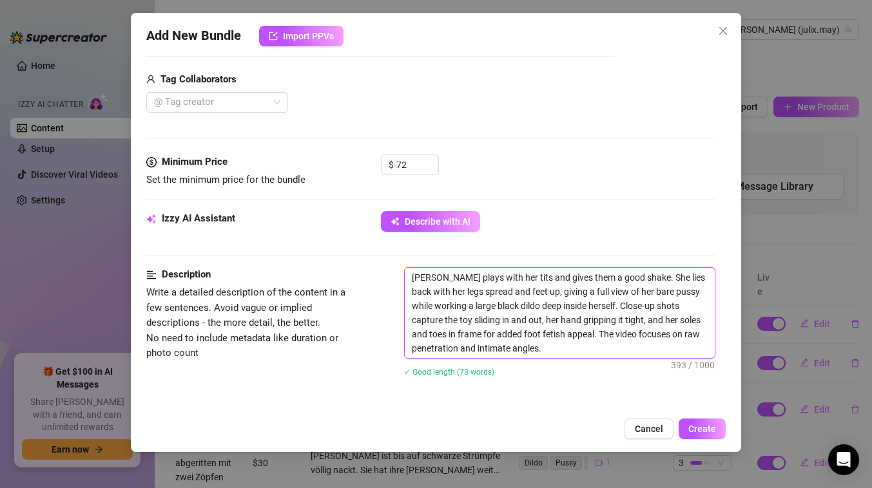
click at [432, 277] on textarea "[PERSON_NAME] plays with her tits and gives them a good shake. She lies back wi…" at bounding box center [560, 313] width 310 height 90
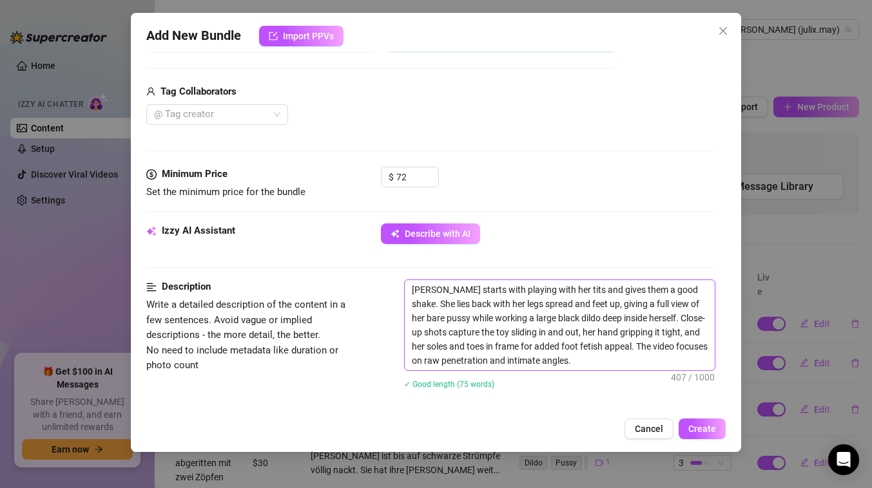
scroll to position [317, 0]
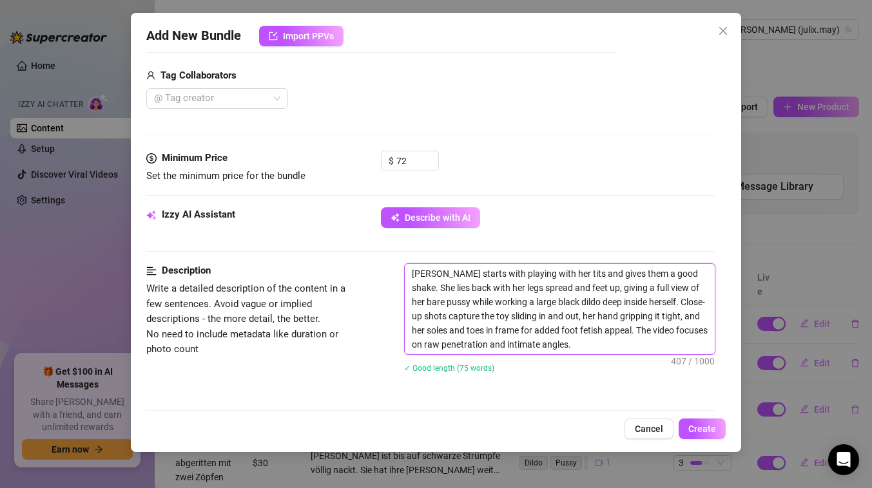
click at [704, 274] on textarea "[PERSON_NAME] starts with playing with her tits and gives them a good shake. Sh…" at bounding box center [560, 309] width 310 height 90
click at [515, 305] on textarea "[PERSON_NAME] starts with playing with her tits and gives them a good shake. Sh…" at bounding box center [560, 309] width 310 height 90
click at [610, 300] on textarea "[PERSON_NAME] starts with playing with her tits and gives them a good shake. Sh…" at bounding box center [560, 309] width 310 height 90
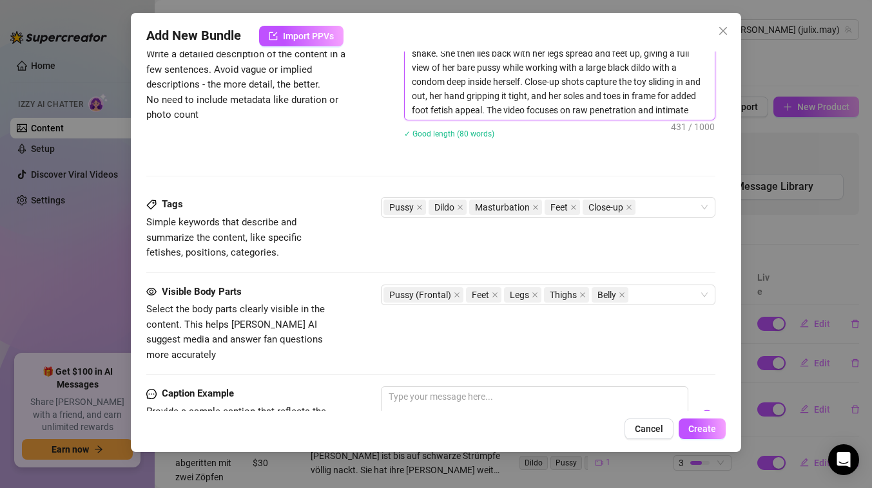
scroll to position [562, 0]
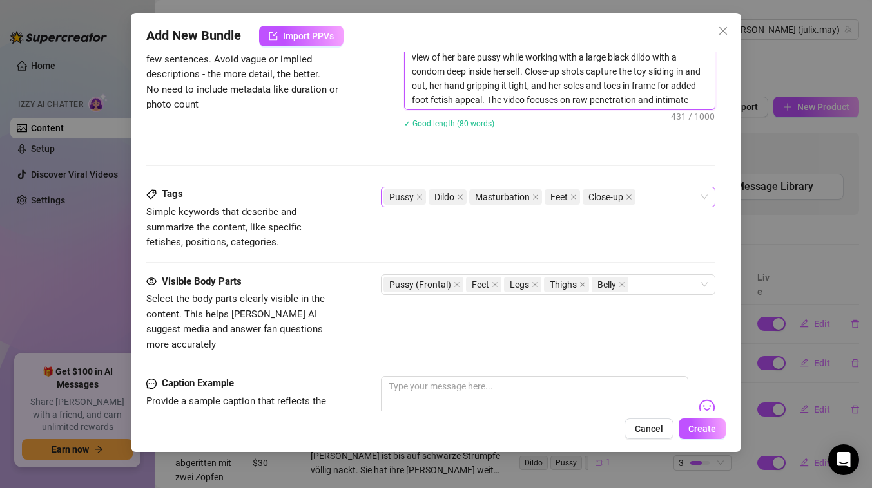
click at [675, 196] on div "Pussy Dildo Masturbation Feet Close-up" at bounding box center [541, 197] width 316 height 18
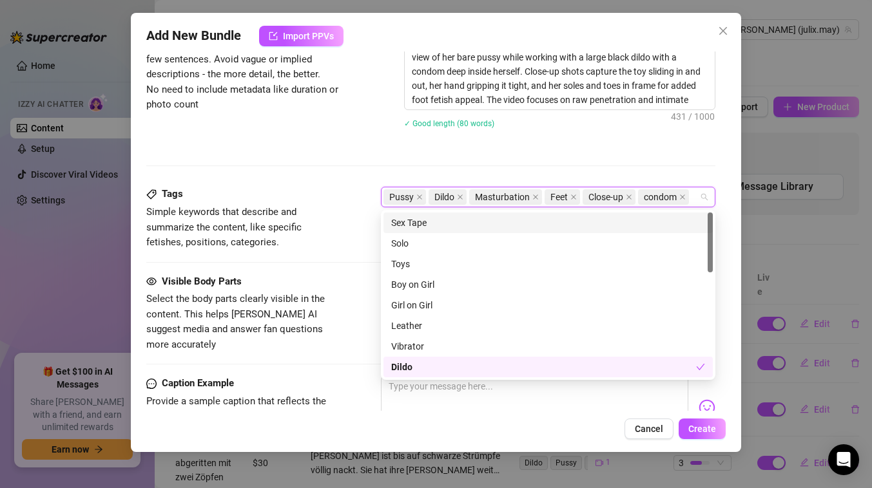
click at [562, 154] on div "Description Write a detailed description of the content in a few sentences. Avo…" at bounding box center [430, 103] width 569 height 168
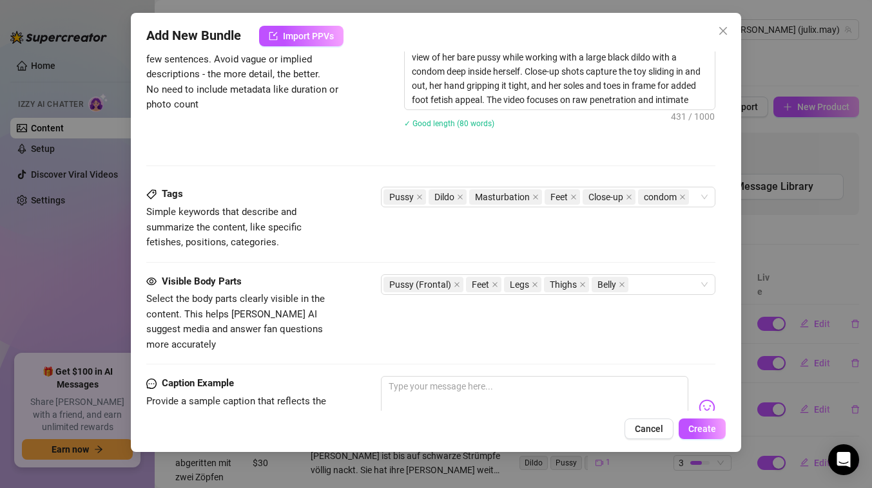
scroll to position [584, 0]
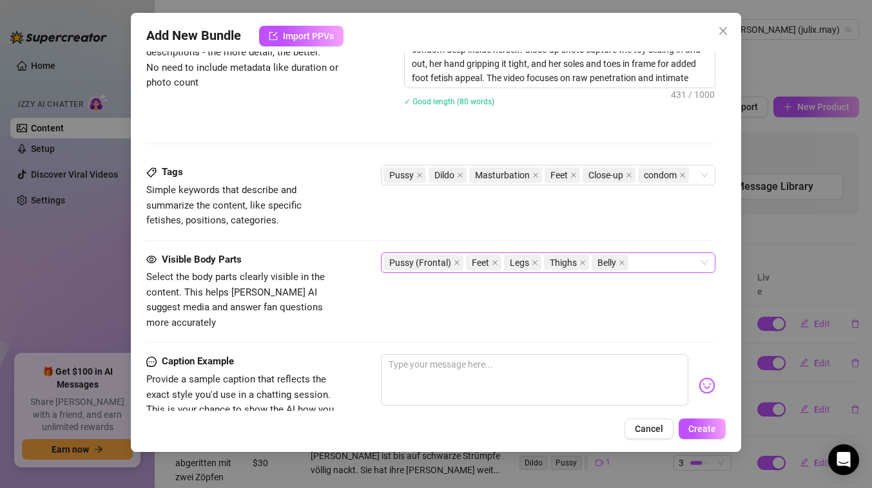
click at [653, 262] on div "Pussy (Frontal) Feet Legs Thighs Belly" at bounding box center [541, 263] width 316 height 18
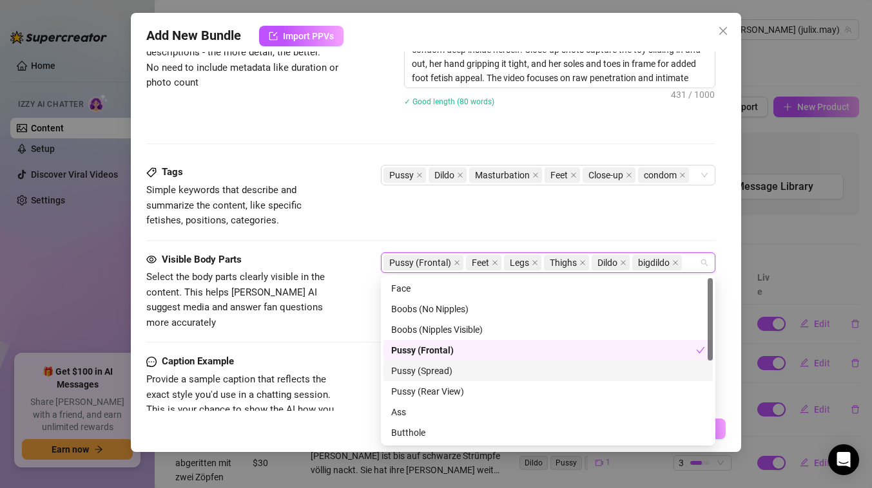
click at [430, 368] on div "Pussy (Spread)" at bounding box center [548, 371] width 314 height 14
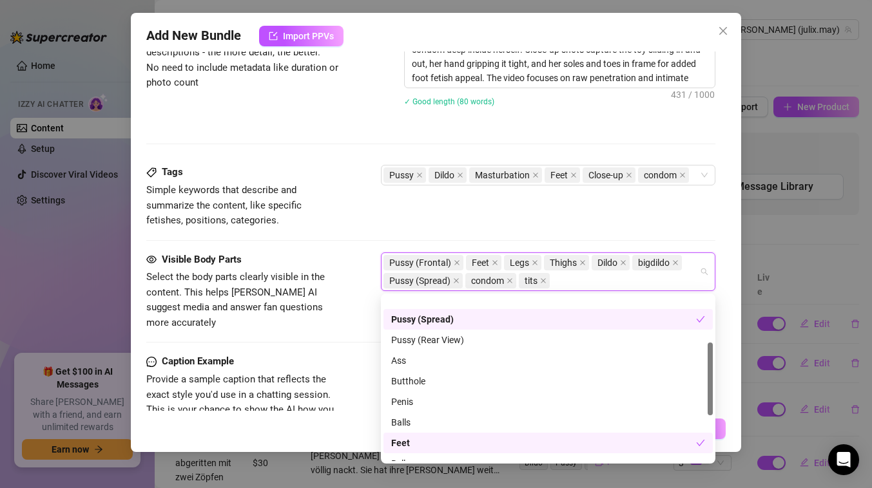
scroll to position [0, 0]
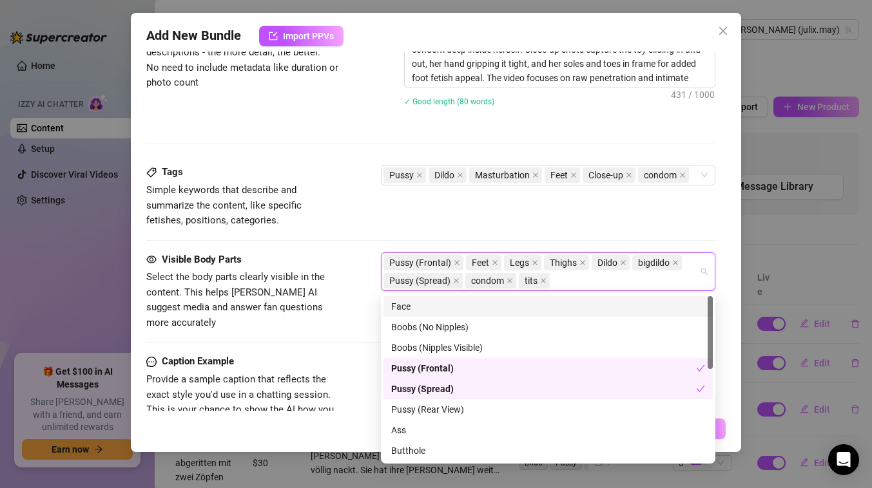
click at [538, 201] on div "Tags Simple keywords that describe and summarize the content, like specific fet…" at bounding box center [430, 196] width 569 height 63
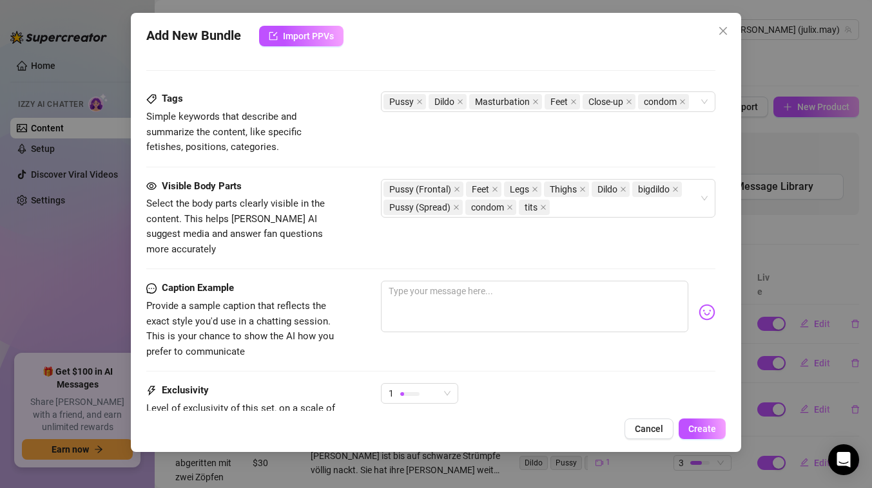
scroll to position [676, 0]
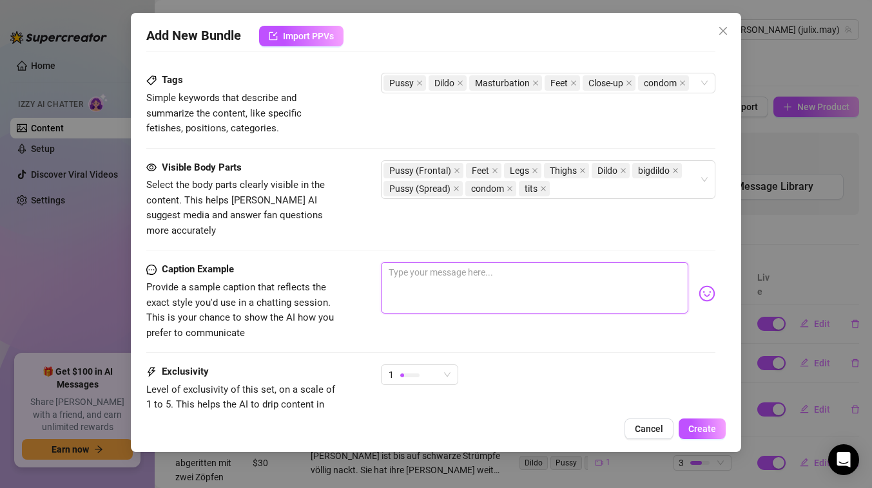
click at [430, 262] on textarea at bounding box center [534, 288] width 307 height 52
click at [592, 186] on div "Pussy (Frontal) Feet Legs Thighs Dildo bigdildo Pussy (Spread) condom tits" at bounding box center [541, 180] width 316 height 36
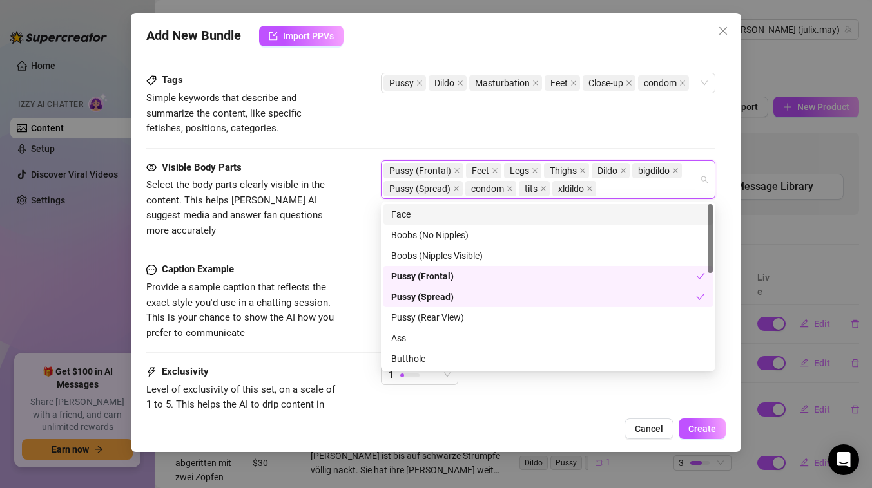
click at [414, 124] on div "Tags Simple keywords that describe and summarize the content, like specific fet…" at bounding box center [430, 104] width 569 height 63
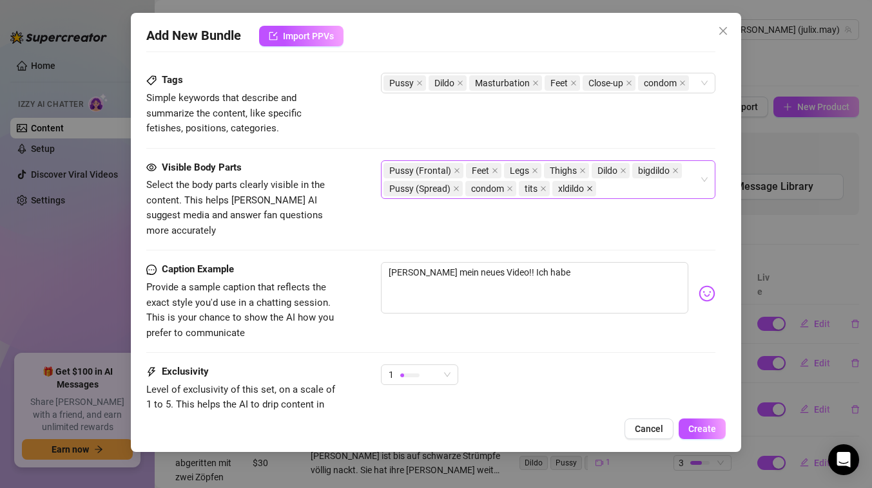
click at [590, 189] on icon "close" at bounding box center [589, 188] width 5 height 5
click at [510, 188] on icon "close" at bounding box center [509, 189] width 6 height 6
click at [625, 173] on icon "close" at bounding box center [623, 171] width 6 height 6
click at [625, 173] on span "bigdildo" at bounding box center [613, 171] width 32 height 14
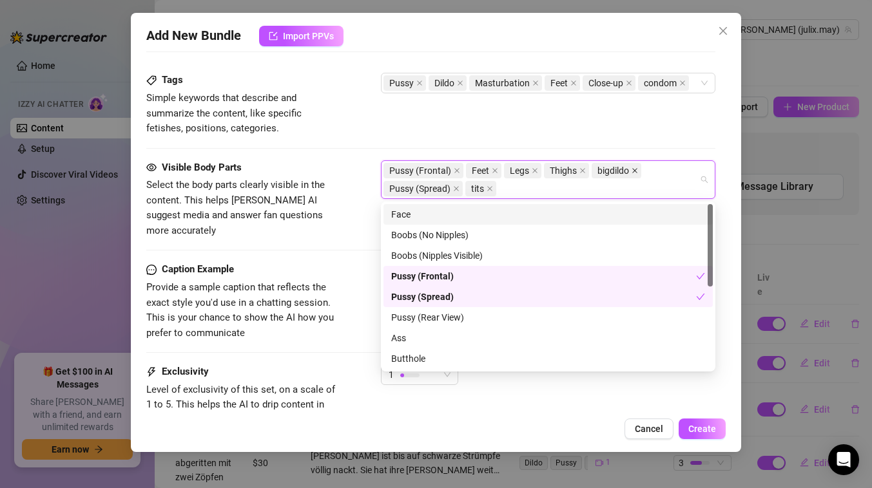
click at [633, 173] on icon "close" at bounding box center [634, 171] width 6 height 6
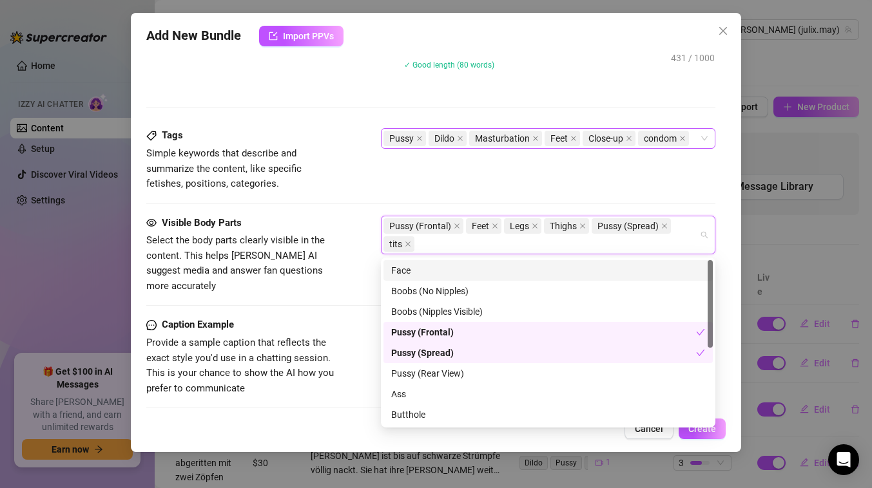
scroll to position [620, 0]
click at [701, 141] on div "Pussy Dildo Masturbation Feet Close-up condom" at bounding box center [548, 139] width 334 height 21
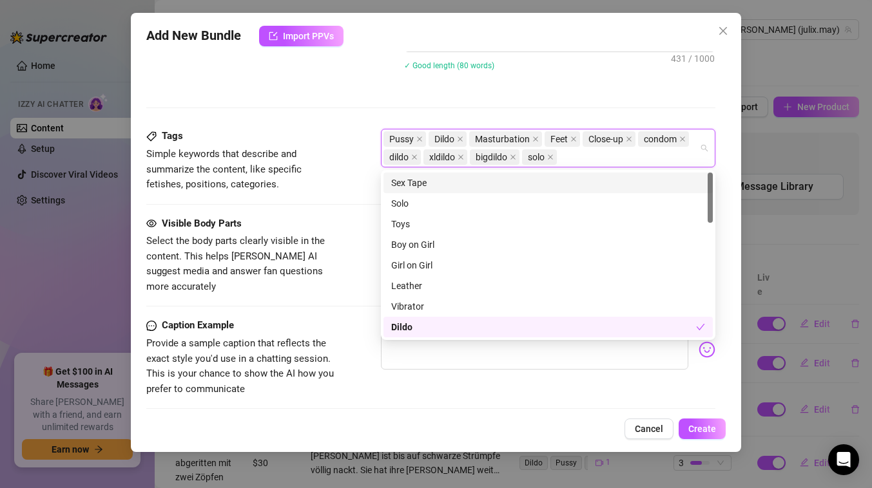
click at [378, 97] on div "Description Write a detailed description of the content in a few sentences. Avo…" at bounding box center [430, 45] width 569 height 168
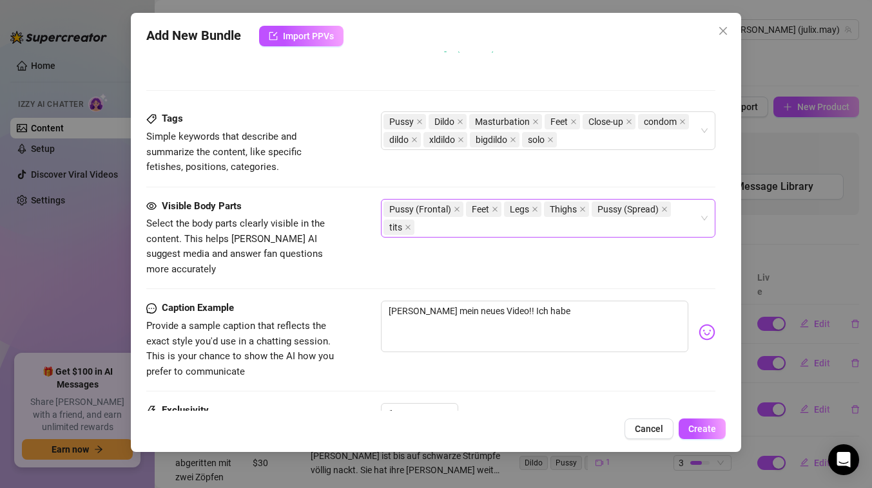
scroll to position [638, 0]
click at [557, 300] on textarea "[PERSON_NAME] mein neues Video!! Ich habe" at bounding box center [534, 326] width 307 height 52
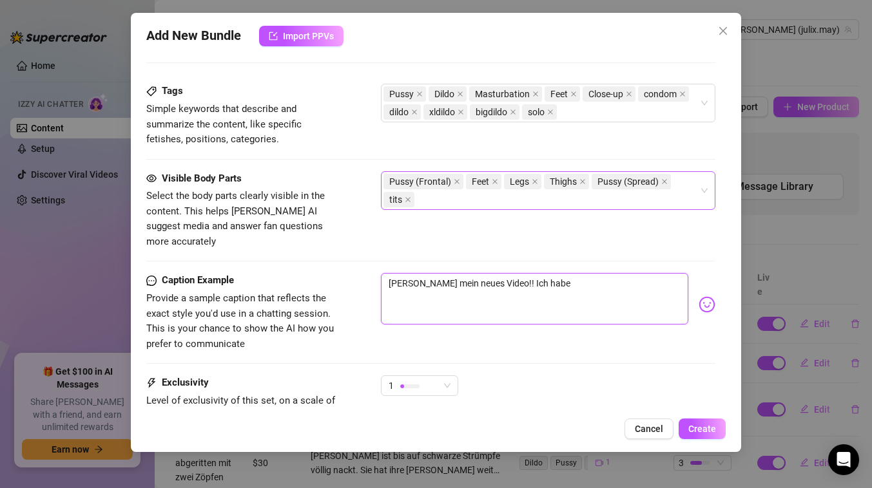
scroll to position [667, 0]
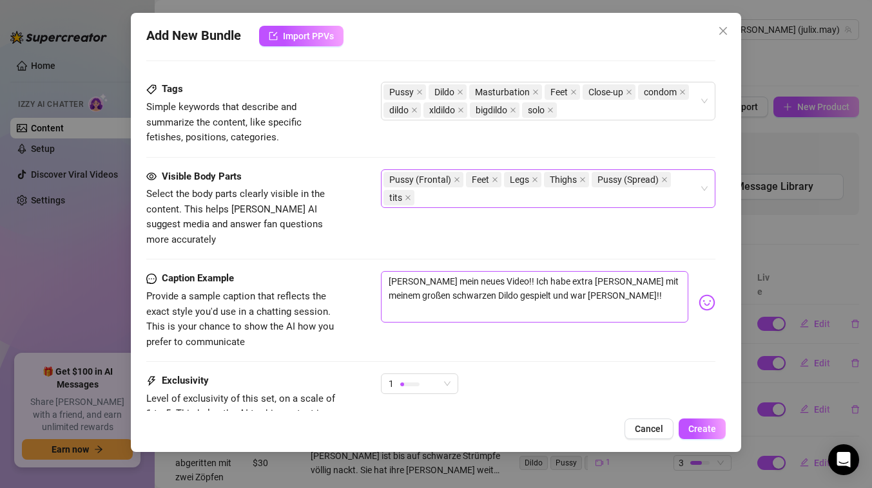
click at [479, 163] on div "Tags Simple keywords that describe and summarize the content, like specific fet…" at bounding box center [430, 125] width 569 height 87
click at [573, 279] on textarea "[PERSON_NAME] mein neues Video!! Ich habe extra [PERSON_NAME] mit meinem großen…" at bounding box center [534, 297] width 307 height 52
click at [476, 296] on textarea "[PERSON_NAME] mein neues Video!! Ich habe extra [PERSON_NAME] mit meinem großen…" at bounding box center [534, 297] width 307 height 52
click at [474, 293] on textarea "[PERSON_NAME] mein neues Video!! Ich habe extra [PERSON_NAME] mit meinem großen…" at bounding box center [534, 297] width 307 height 52
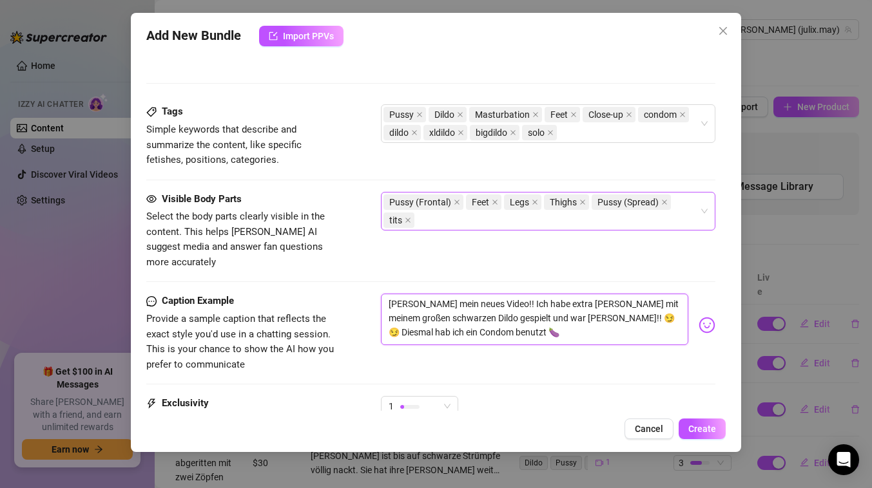
scroll to position [656, 0]
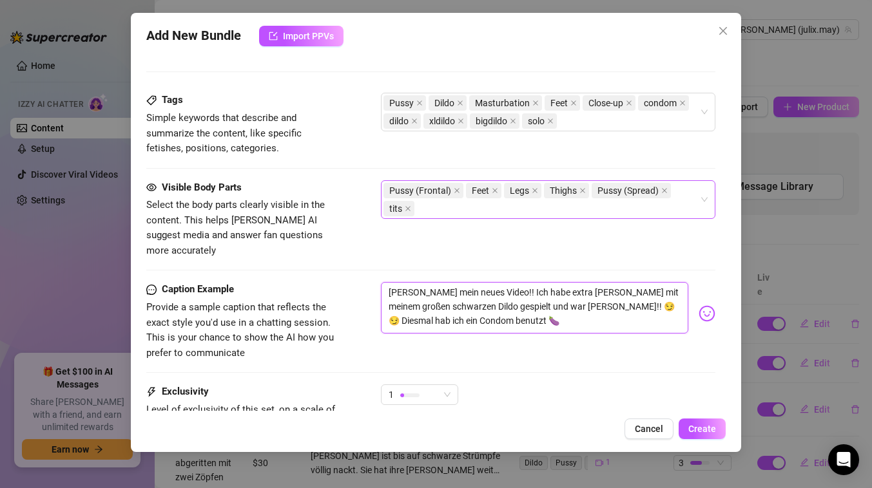
click at [572, 213] on div "Pussy (Frontal) Feet Legs Thighs Pussy (Spread) tits" at bounding box center [541, 200] width 316 height 36
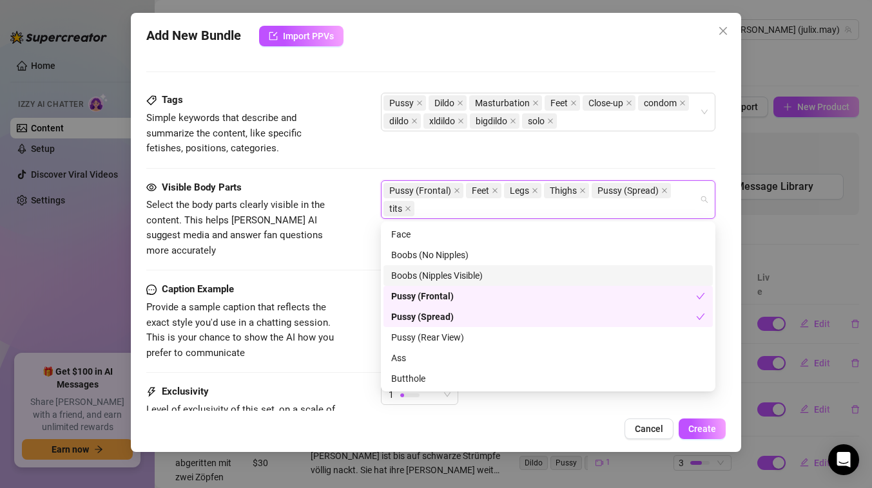
click at [361, 246] on div "Visible Body Parts Select the body parts clearly visible in the content. This h…" at bounding box center [430, 231] width 569 height 102
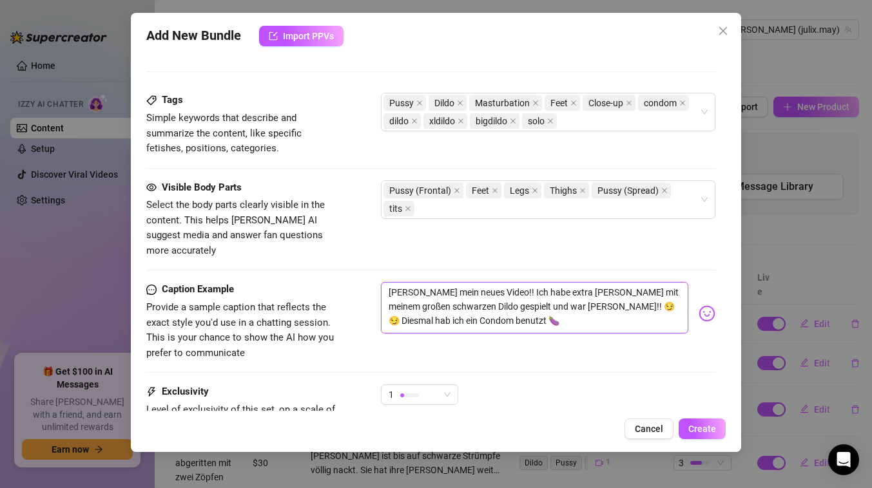
click at [493, 308] on textarea "[PERSON_NAME] mein neues Video!! Ich habe extra [PERSON_NAME] mit meinem großen…" at bounding box center [534, 308] width 307 height 52
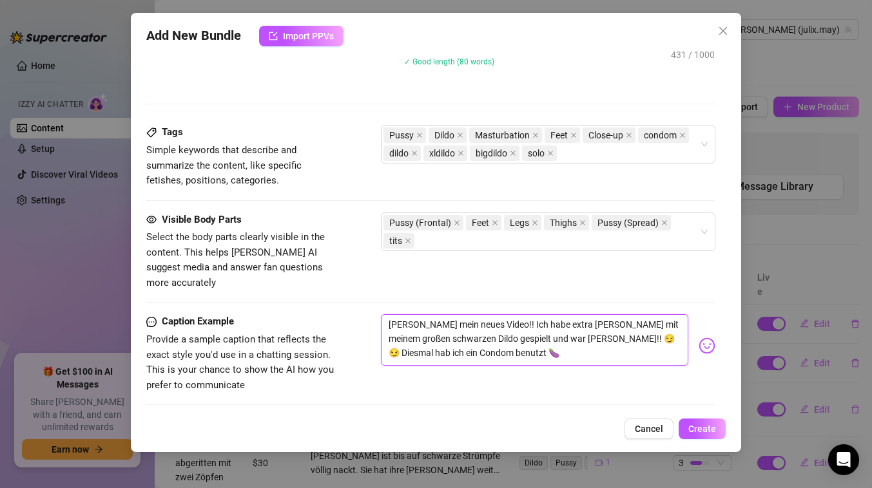
scroll to position [612, 0]
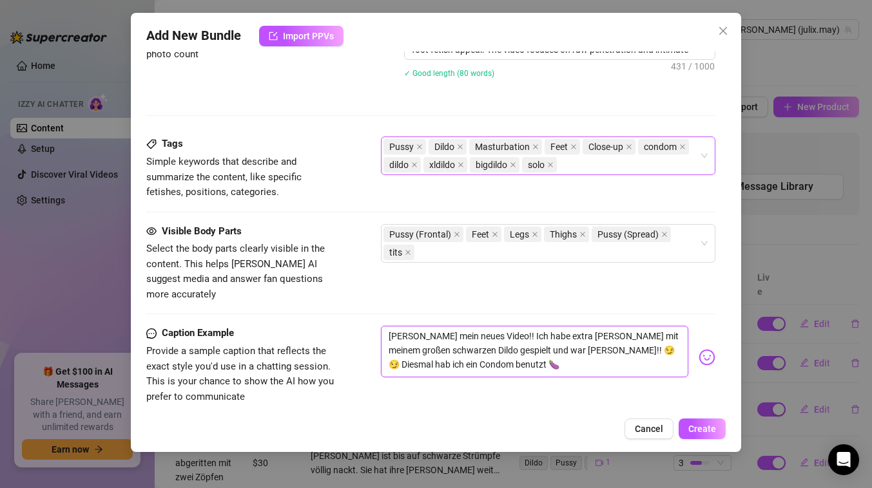
click at [595, 167] on div "Pussy Dildo Masturbation Feet Close-up condom dildo xldildo bigdildo solo" at bounding box center [541, 156] width 316 height 36
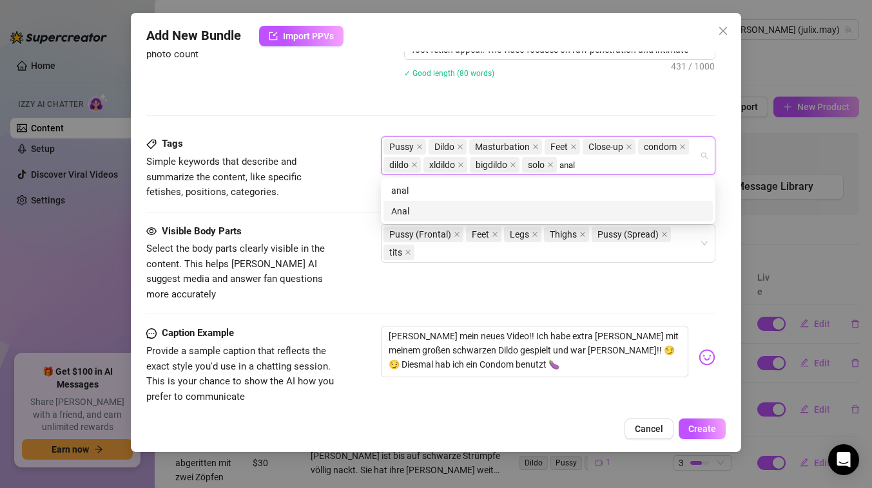
click at [503, 209] on div "Anal" at bounding box center [548, 211] width 314 height 14
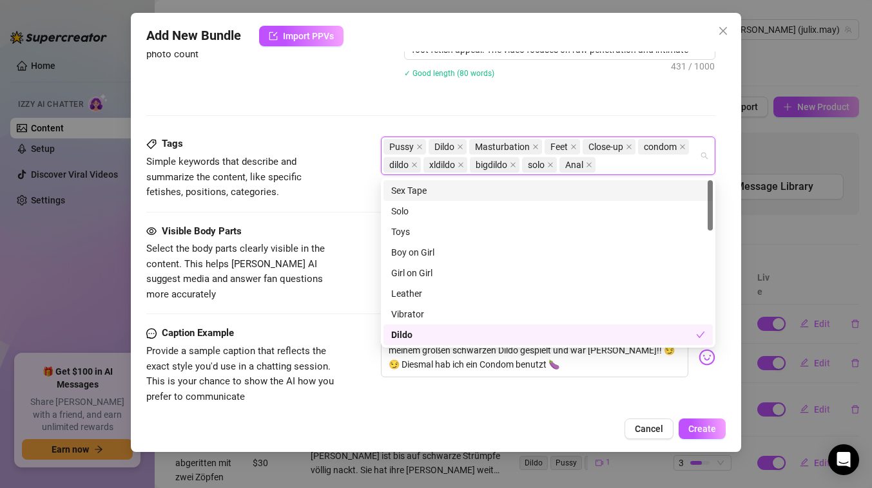
click at [481, 111] on div "Description Write a detailed description of the content in a few sentences. Avo…" at bounding box center [430, 52] width 569 height 168
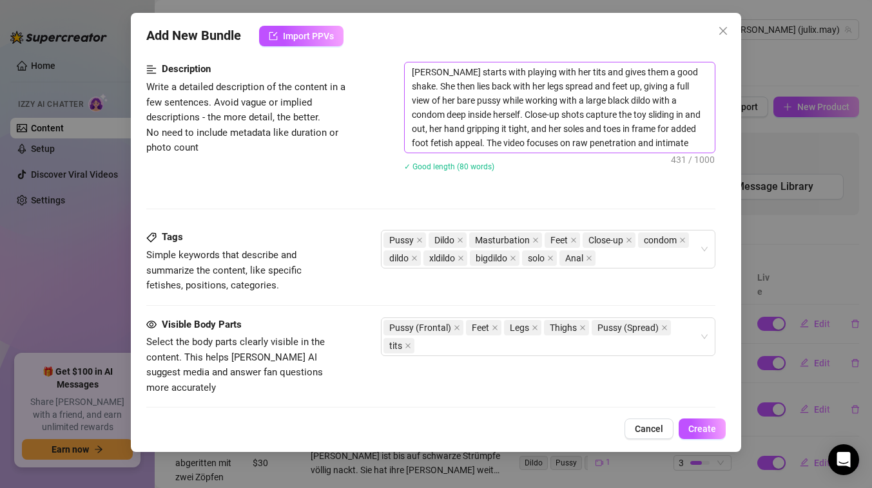
scroll to position [518, 0]
click at [687, 145] on textarea "[PERSON_NAME] starts with playing with her tits and gives them a good shake. Sh…" at bounding box center [560, 108] width 310 height 90
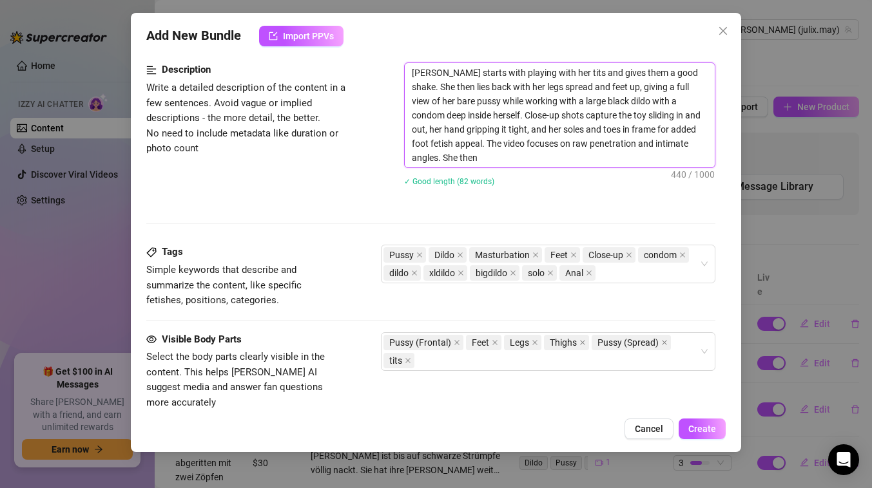
scroll to position [0, 0]
click at [693, 156] on textarea "[PERSON_NAME] starts with playing with her tits and gives them a good shake. Sh…" at bounding box center [560, 115] width 310 height 104
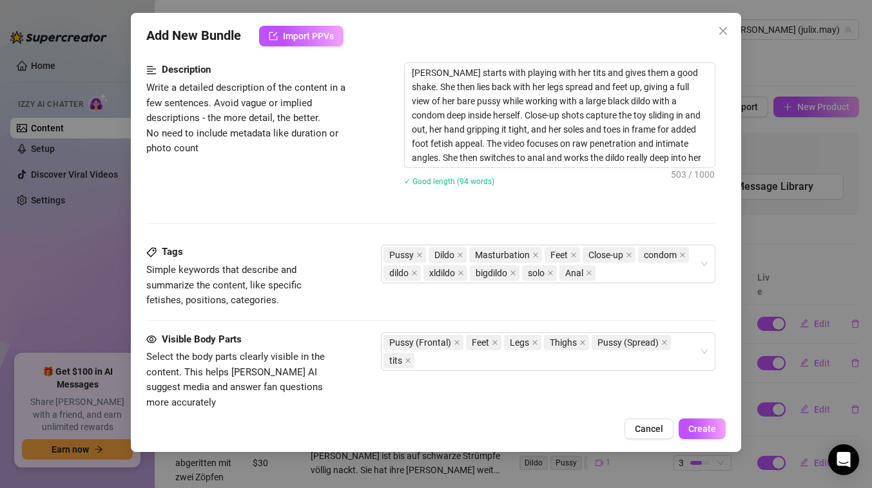
click at [636, 192] on div "[PERSON_NAME] starts with playing with her tits and gives them a good shake. Sh…" at bounding box center [559, 132] width 311 height 140
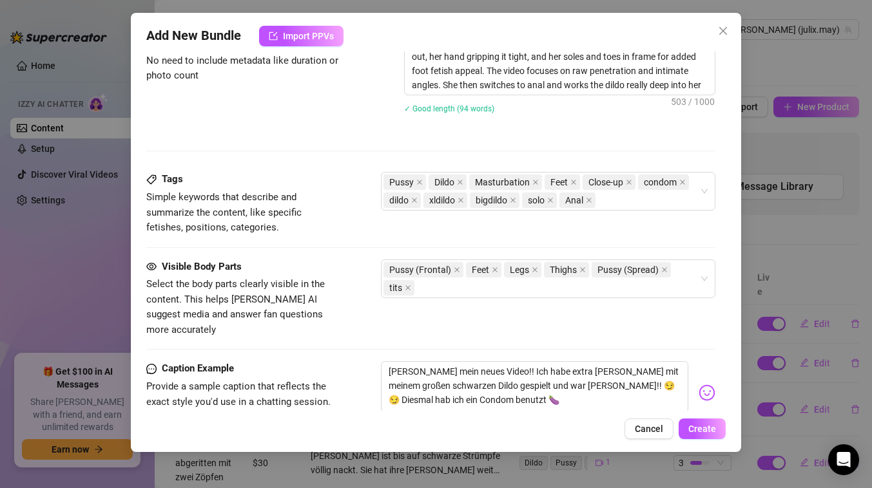
scroll to position [611, 0]
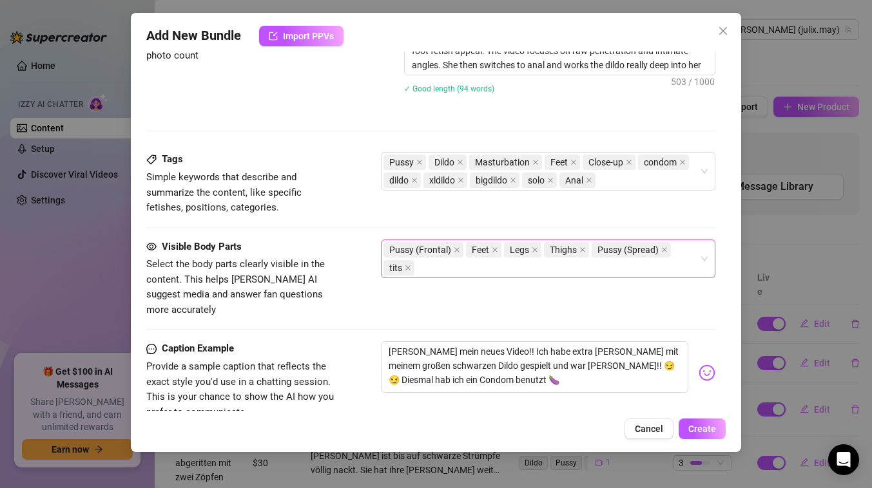
click at [470, 271] on div "Pussy (Frontal) Feet Legs Thighs Pussy (Spread) tits" at bounding box center [541, 259] width 316 height 36
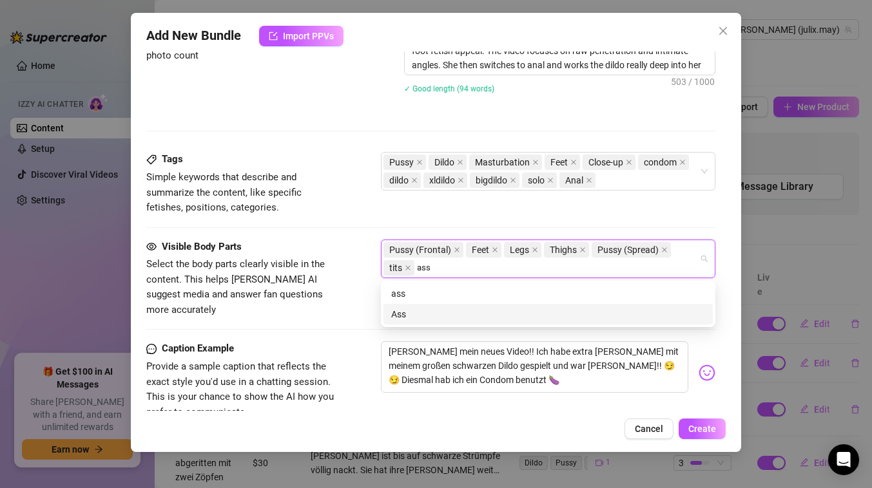
click at [432, 312] on div "Ass" at bounding box center [548, 314] width 314 height 14
click at [428, 316] on div "Butthole" at bounding box center [548, 314] width 314 height 14
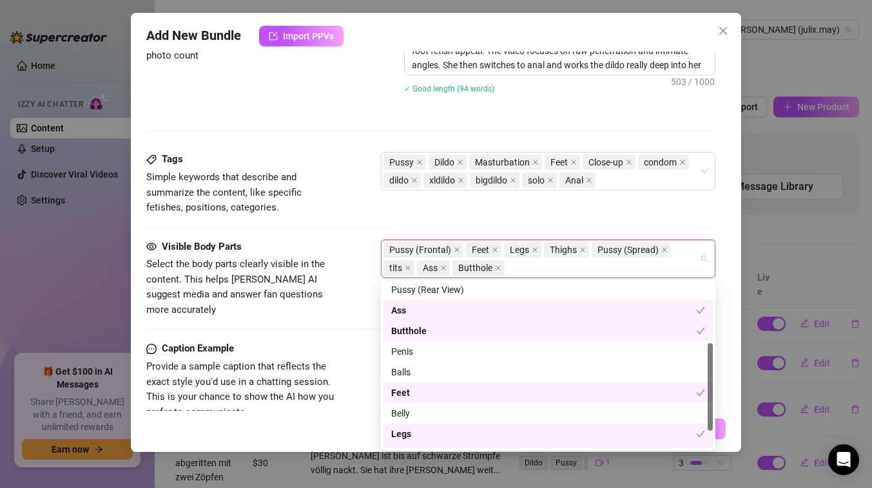
scroll to position [117, 0]
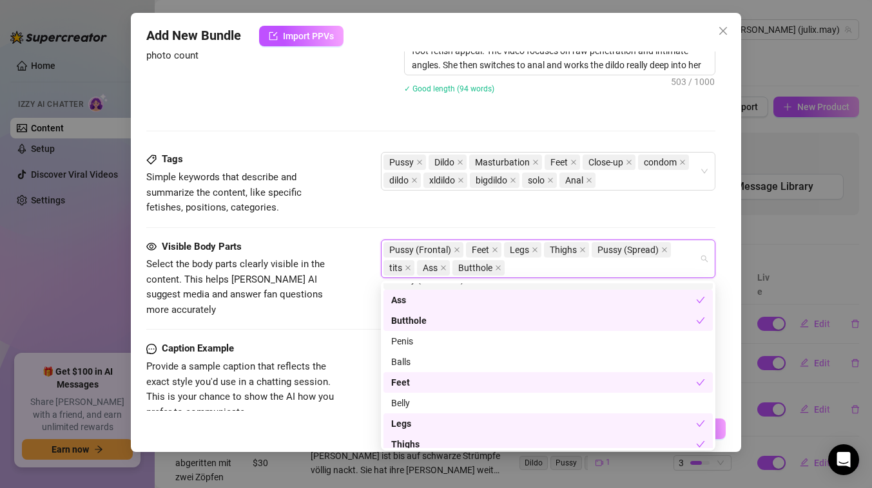
click at [532, 269] on div "Pussy (Frontal) Feet Legs Thighs Pussy (Spread) tits Ass Butthole" at bounding box center [541, 259] width 316 height 36
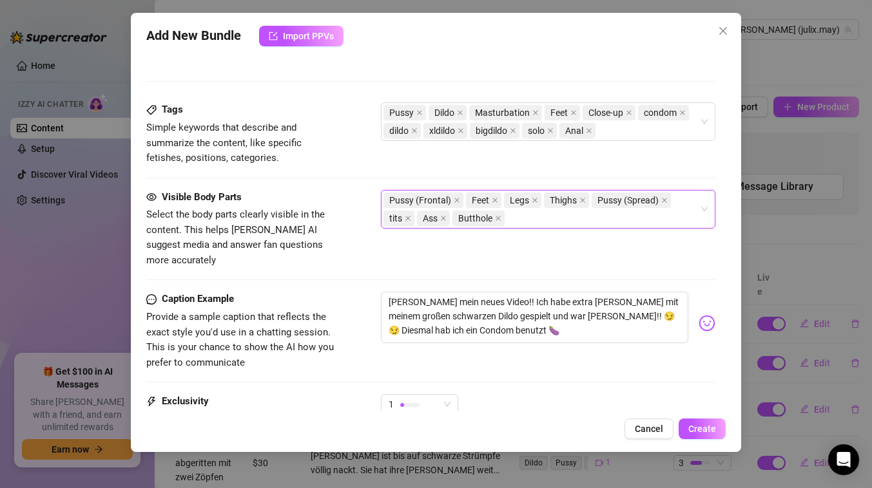
scroll to position [649, 0]
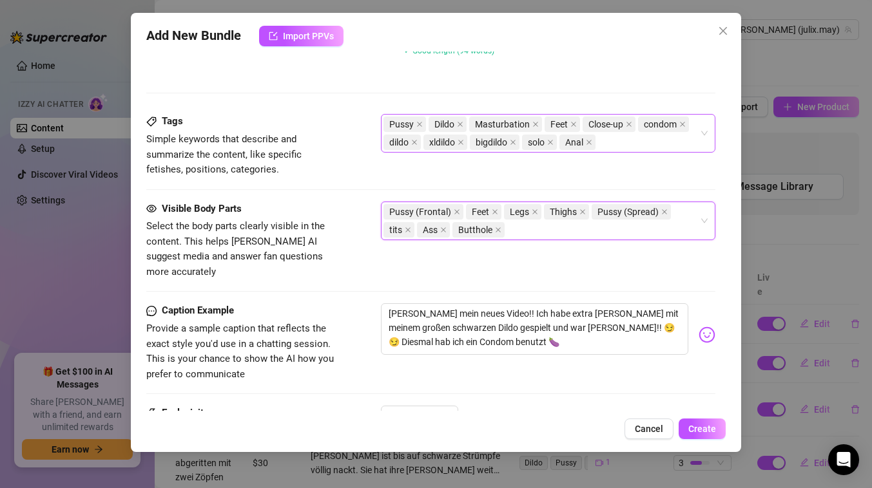
click at [618, 148] on div "Pussy Dildo Masturbation Feet Close-up condom dildo xldildo bigdildo solo Anal" at bounding box center [541, 133] width 316 height 36
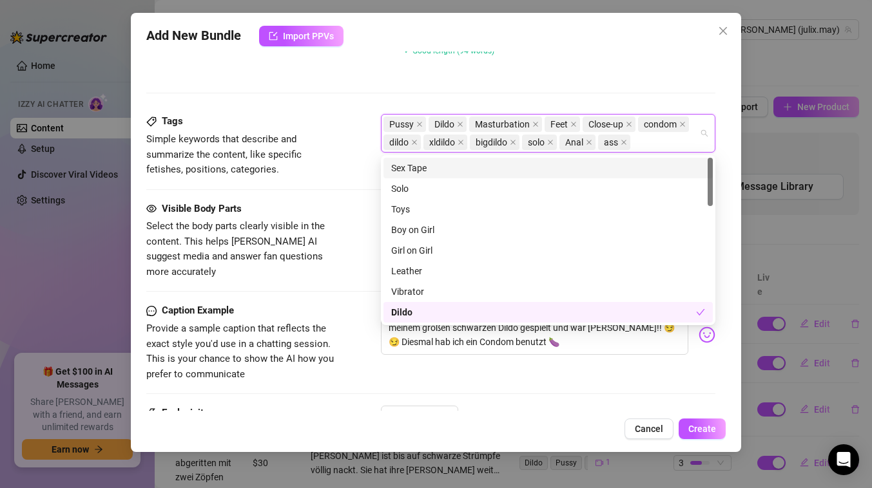
click at [484, 77] on div "Description Write a detailed description of the content in a few sentences. Avo…" at bounding box center [430, 23] width 569 height 182
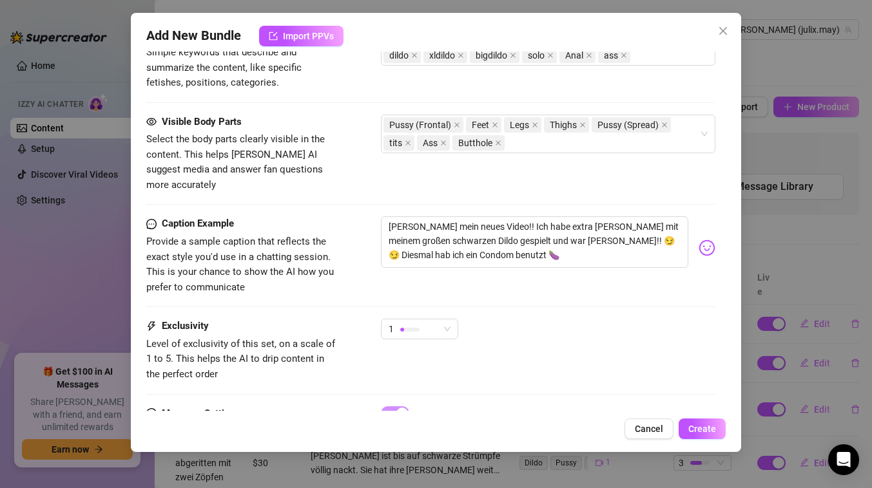
scroll to position [788, 0]
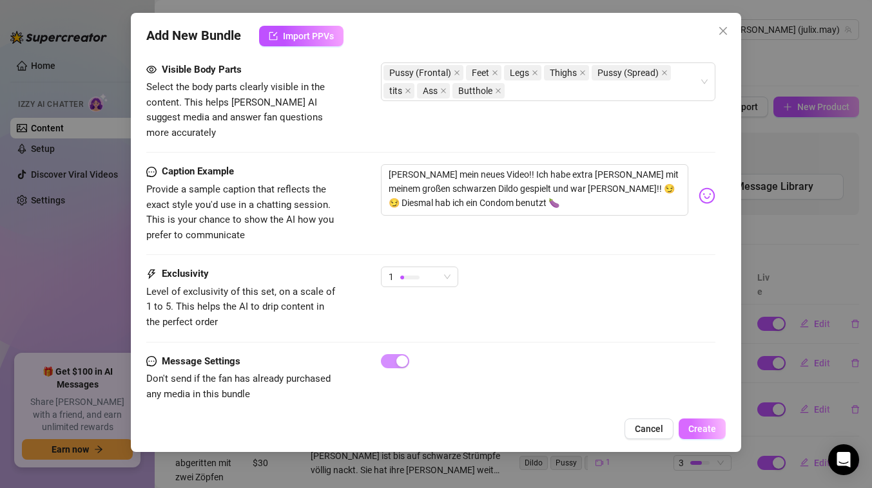
click at [706, 428] on span "Create" at bounding box center [702, 429] width 28 height 10
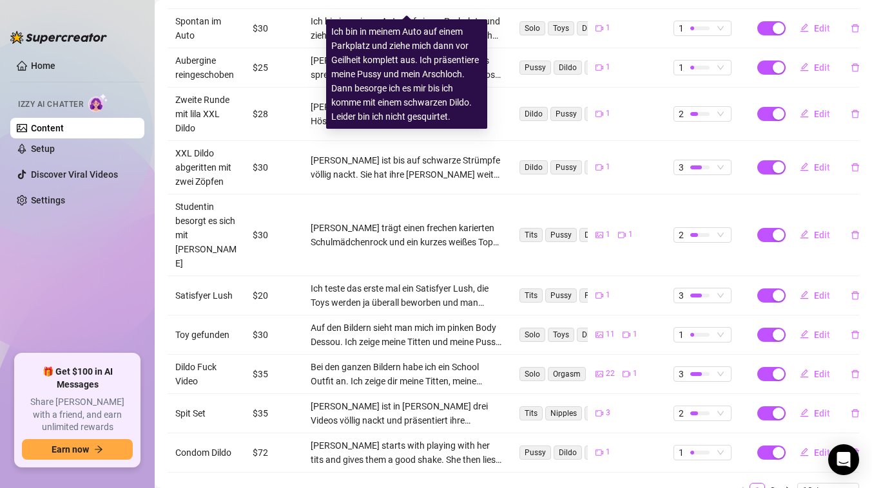
scroll to position [312, 0]
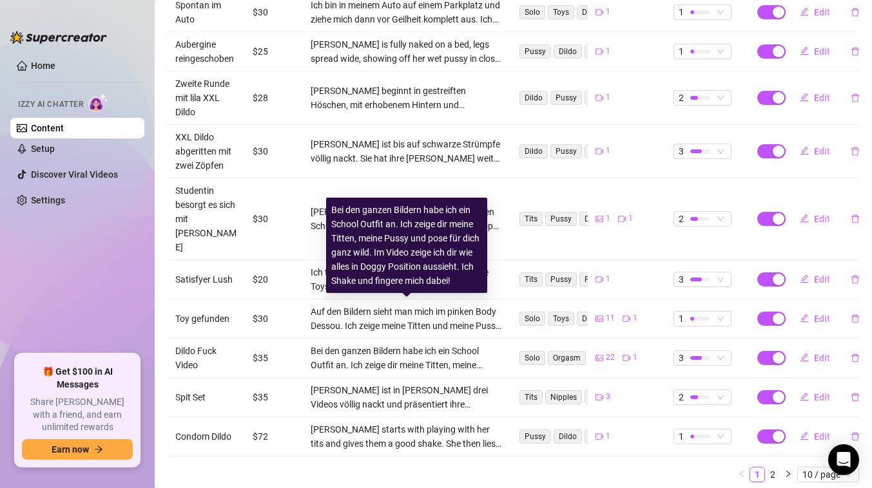
click at [341, 344] on div "Bei den ganzen Bildern habe ich ein School Outfit an. Ich zeige dir meine Titte…" at bounding box center [407, 358] width 192 height 28
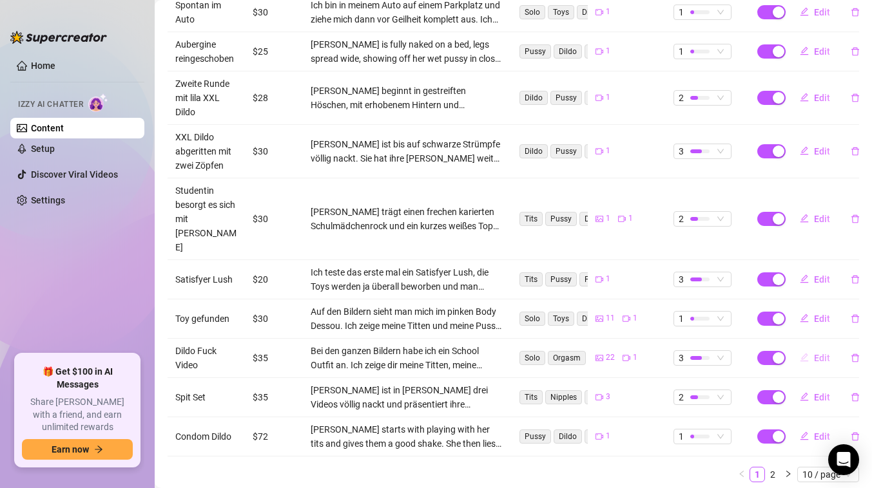
click at [817, 353] on span "Edit" at bounding box center [822, 358] width 16 height 10
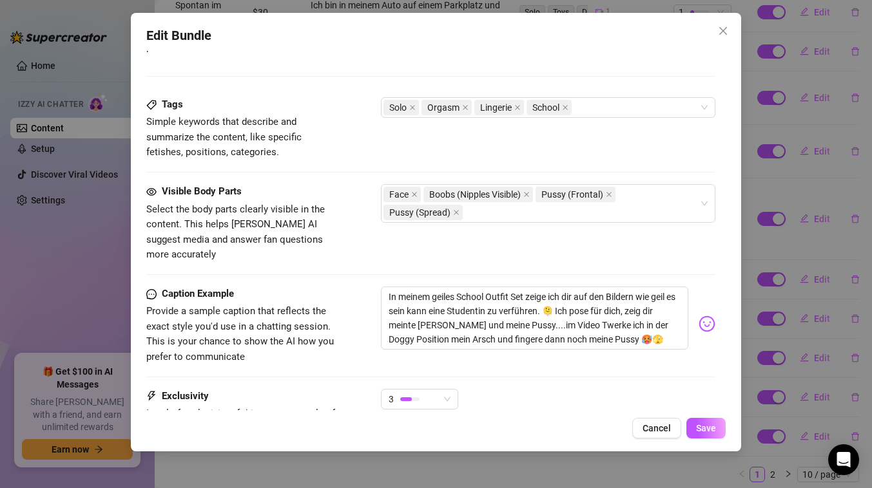
scroll to position [773, 0]
click at [456, 287] on textarea "In meinem geiles School Outfit Set zeige ich dir auf den Bildern wie geil es se…" at bounding box center [534, 318] width 307 height 63
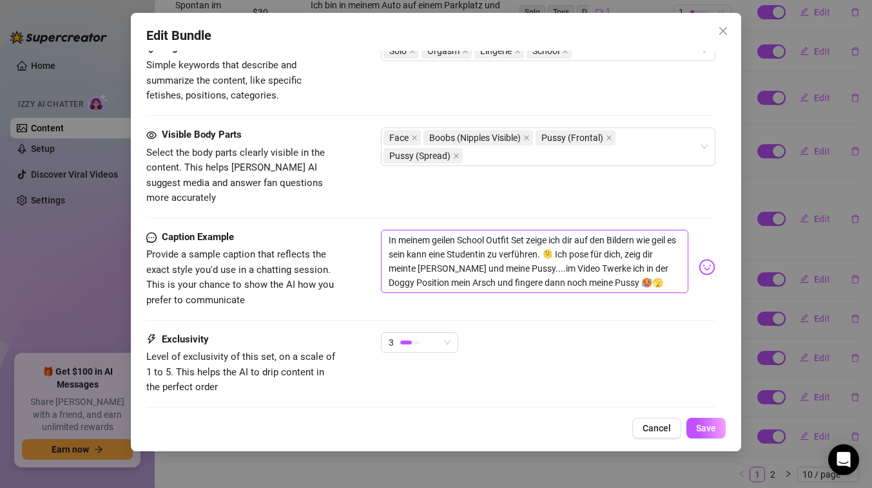
scroll to position [895, 0]
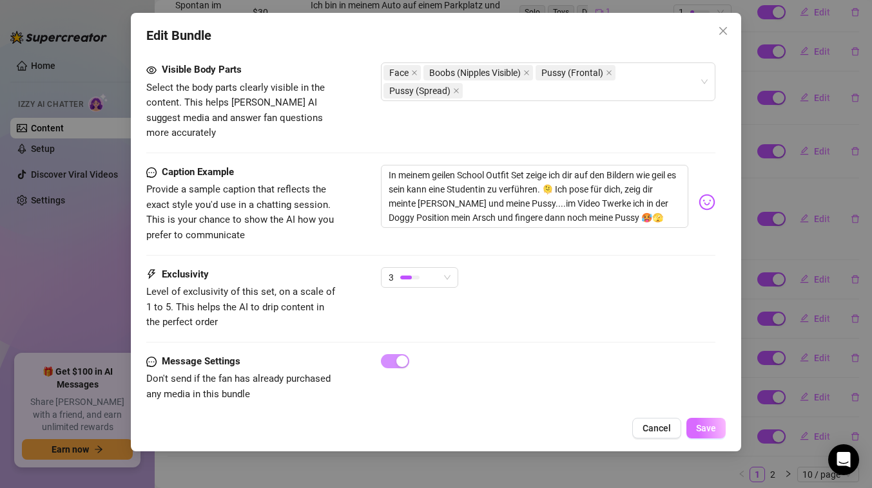
click at [711, 427] on span "Save" at bounding box center [706, 428] width 20 height 10
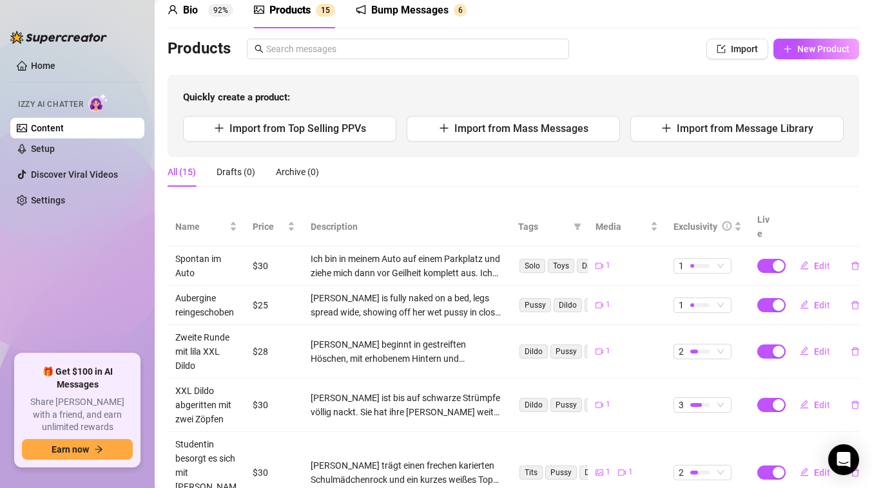
scroll to position [59, 0]
click at [71, 242] on ul "Home Izzy AI Chatter Content Setup Discover Viral Videos Settings" at bounding box center [77, 199] width 134 height 299
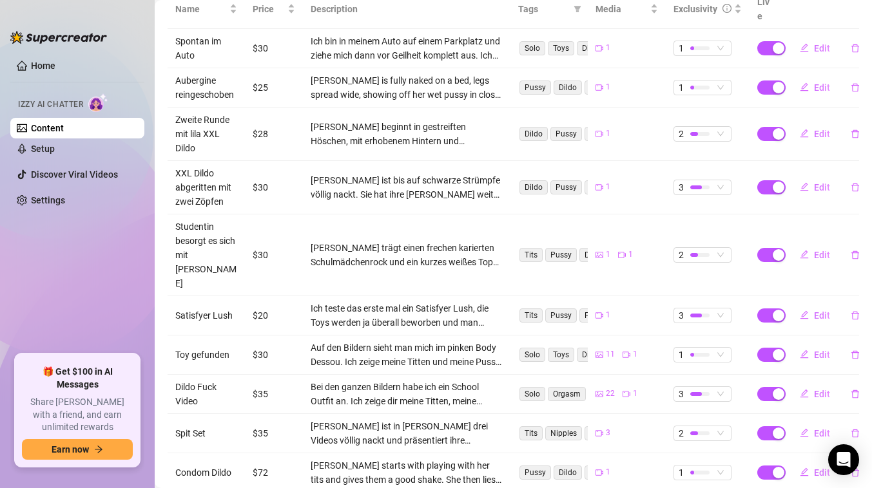
scroll to position [0, 0]
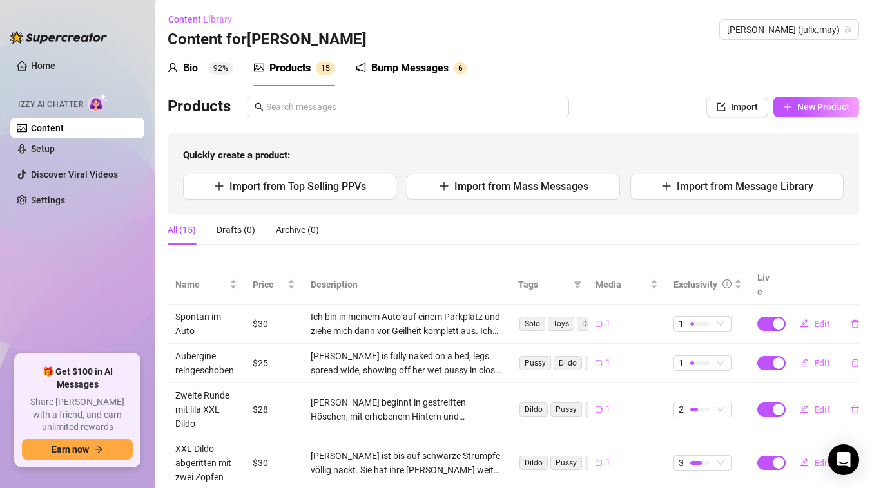
click at [439, 21] on div "Content Library Content for [PERSON_NAME] [PERSON_NAME] (julix.may)" at bounding box center [513, 29] width 691 height 41
click at [636, 46] on div "Content Library Content for [PERSON_NAME] [PERSON_NAME] (julix.may)" at bounding box center [513, 29] width 691 height 41
click at [292, 15] on div "Content Library Content for [PERSON_NAME] [PERSON_NAME] (julix.may)" at bounding box center [513, 29] width 691 height 41
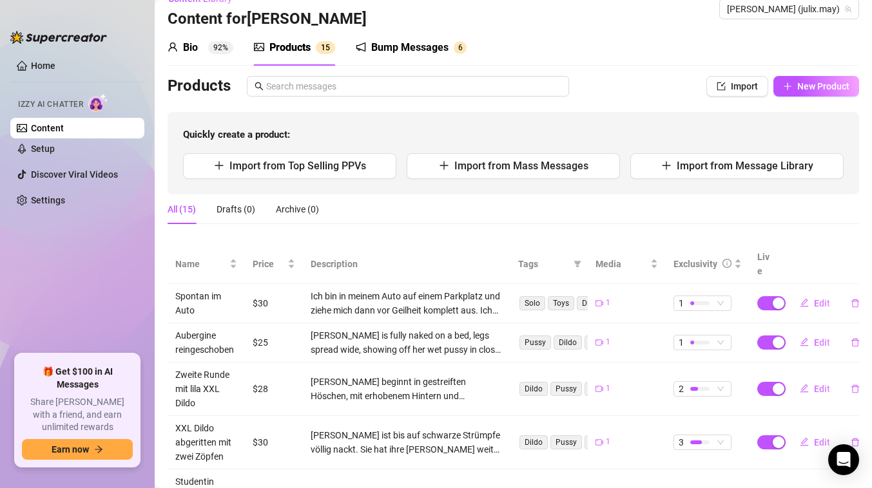
scroll to position [28, 0]
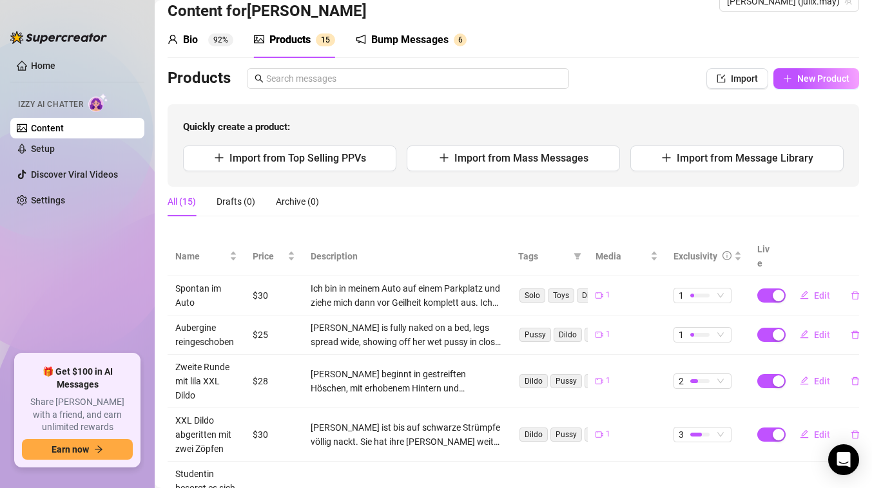
click at [218, 39] on sup "92%" at bounding box center [220, 40] width 25 height 13
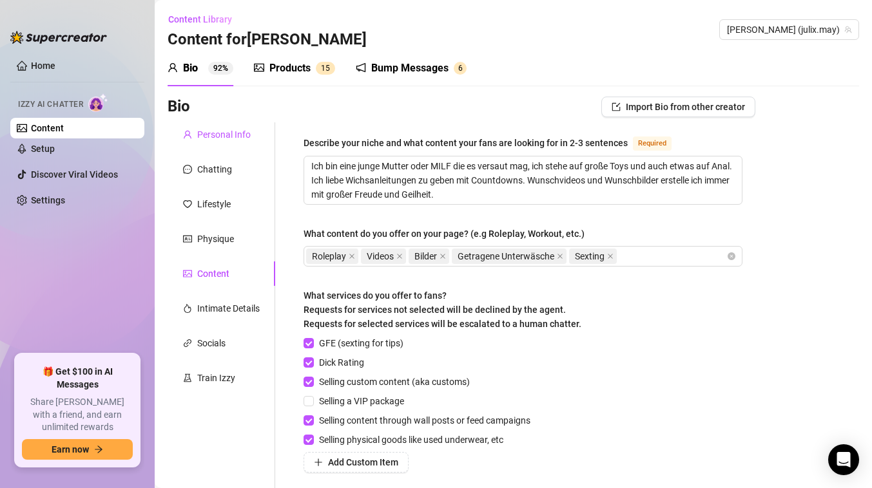
click at [222, 137] on div "Personal Info" at bounding box center [223, 135] width 53 height 14
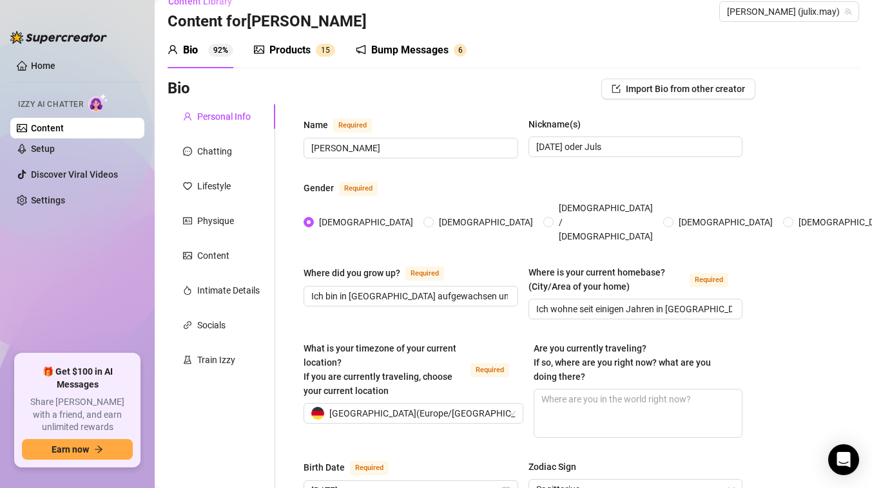
scroll to position [13, 0]
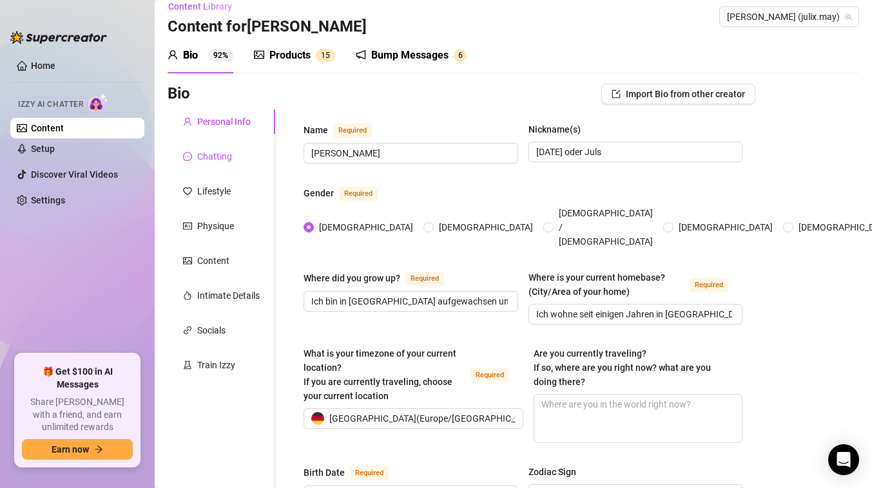
click at [213, 156] on div "Chatting" at bounding box center [214, 156] width 35 height 14
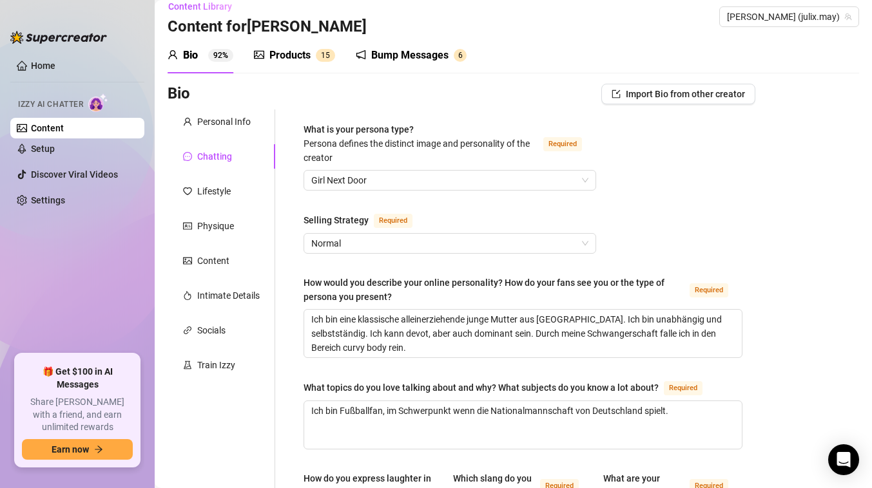
click at [195, 55] on div "Bio" at bounding box center [190, 55] width 15 height 15
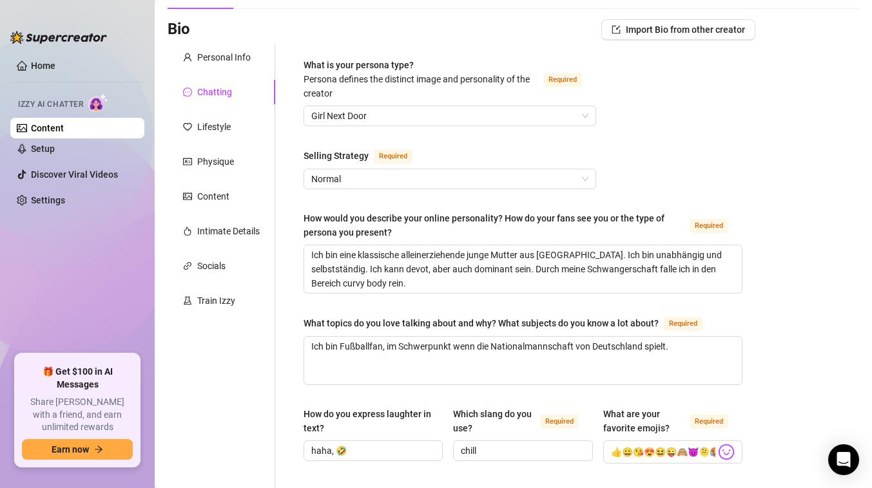
scroll to position [83, 0]
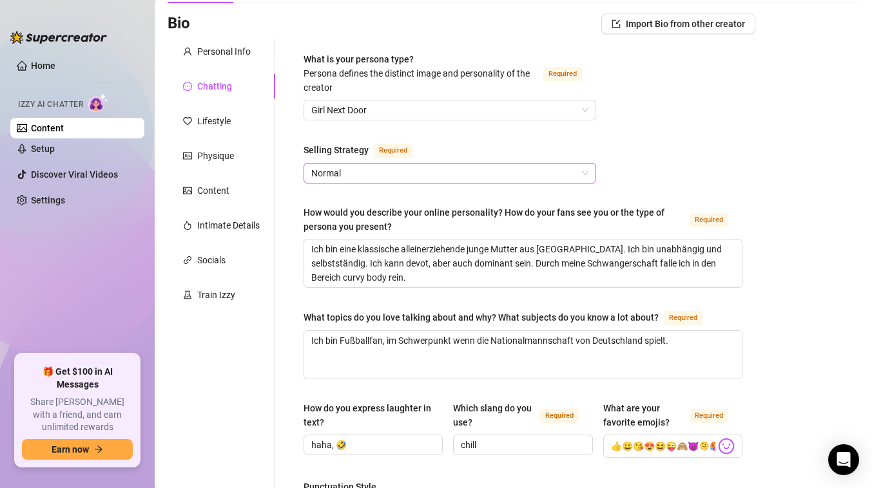
click at [357, 170] on span "Normal" at bounding box center [449, 173] width 277 height 19
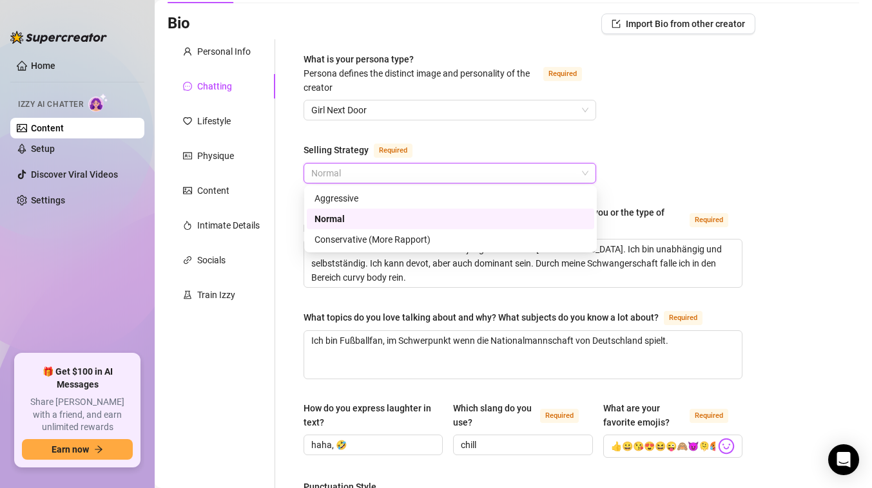
click at [357, 170] on span "Normal" at bounding box center [449, 173] width 277 height 19
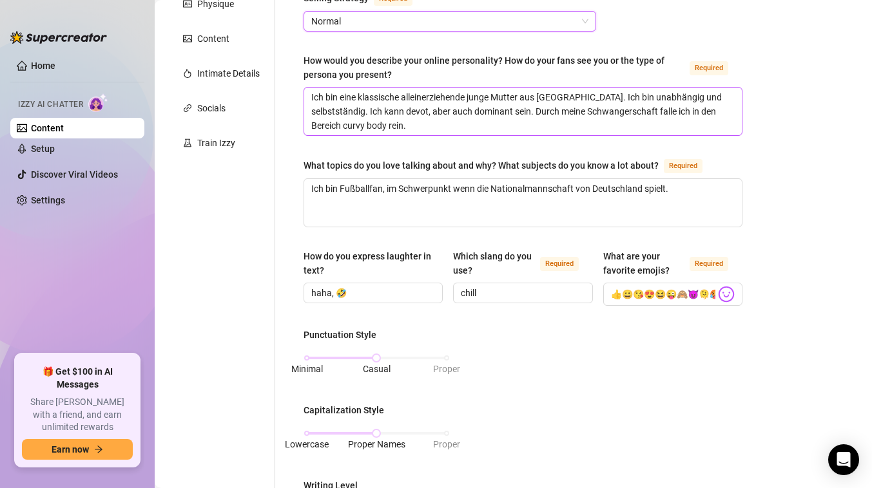
scroll to position [238, 0]
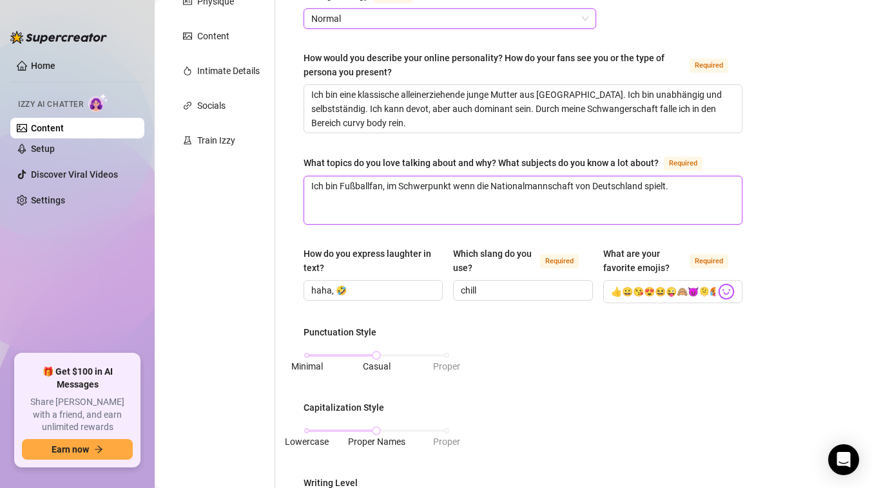
click at [685, 186] on textarea "Ich bin Fußballfan, im Schwerpunkt wenn die Nationalmannschaft von Deutschland …" at bounding box center [522, 201] width 437 height 48
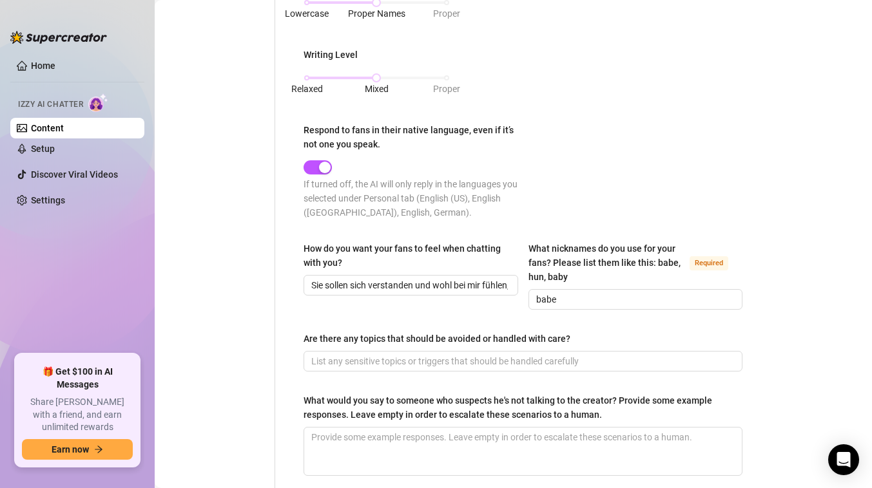
scroll to position [790, 0]
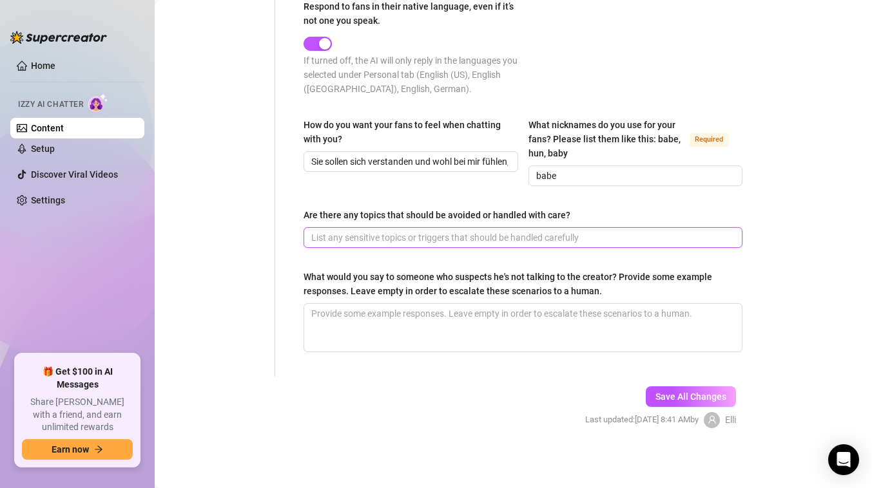
click at [383, 237] on input "Are there any topics that should be avoided or handled with care?" at bounding box center [521, 238] width 421 height 14
click at [405, 243] on input "Are there any topics that should be avoided or handled with care?" at bounding box center [521, 238] width 421 height 14
click at [390, 240] on input "Are there any topics that should be avoided or handled with care?" at bounding box center [521, 238] width 421 height 14
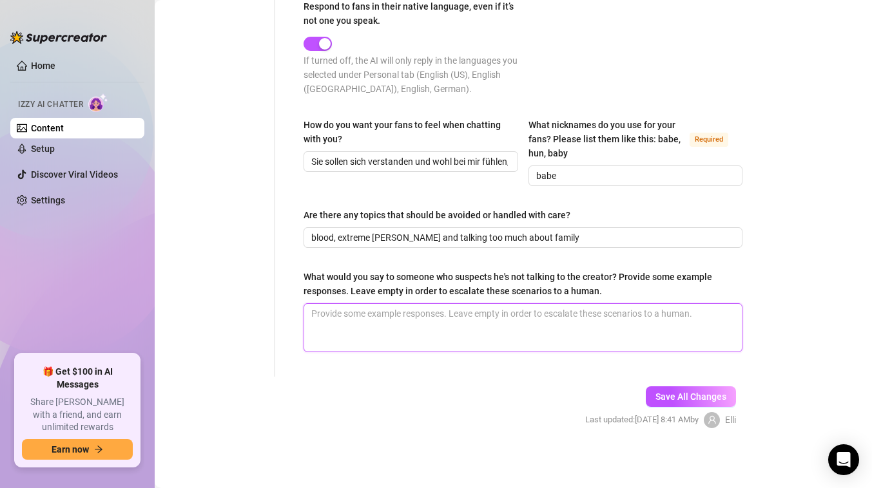
click at [430, 327] on textarea "What would you say to someone who suspects he's not talking to the creator? Pro…" at bounding box center [522, 328] width 437 height 48
click at [483, 332] on textarea "What would you say to someone who suspects he's not talking to the creator? Pro…" at bounding box center [522, 328] width 437 height 48
click at [470, 322] on textarea "What would you say to someone who suspects he's not talking to the creator? Pro…" at bounding box center [522, 328] width 437 height 48
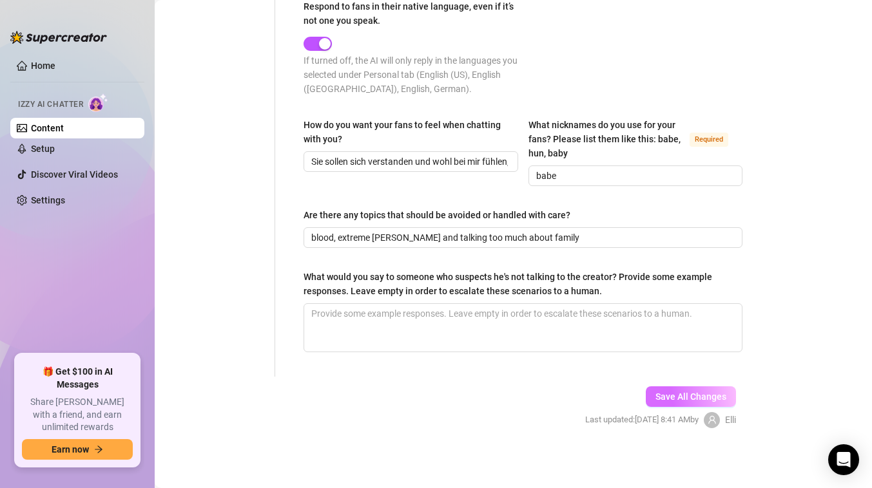
click at [665, 395] on span "Save All Changes" at bounding box center [690, 397] width 71 height 10
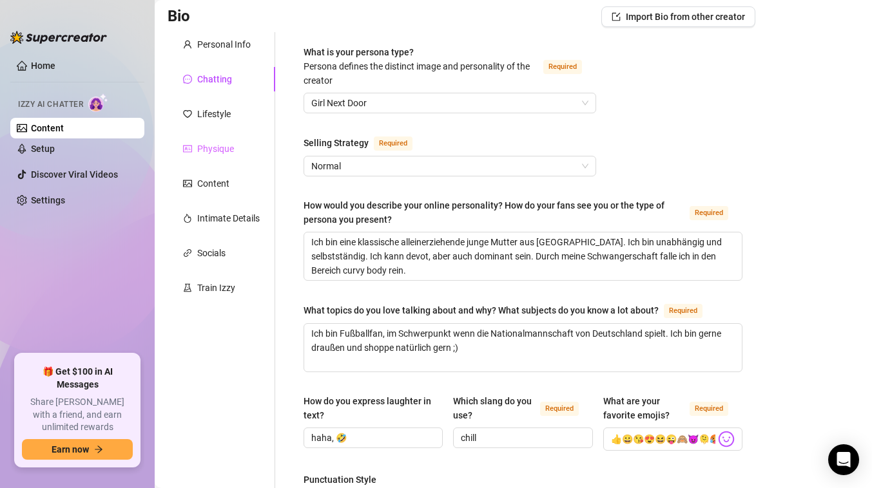
scroll to position [88, 0]
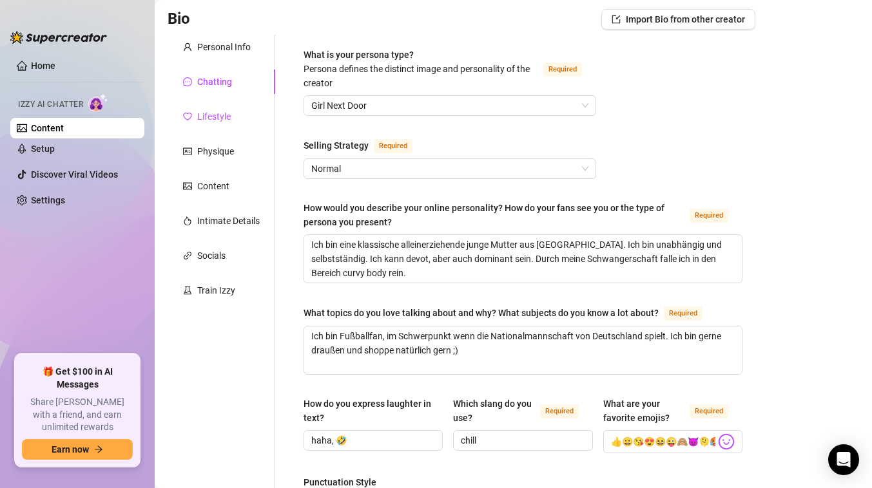
click at [212, 119] on div "Lifestyle" at bounding box center [214, 117] width 34 height 14
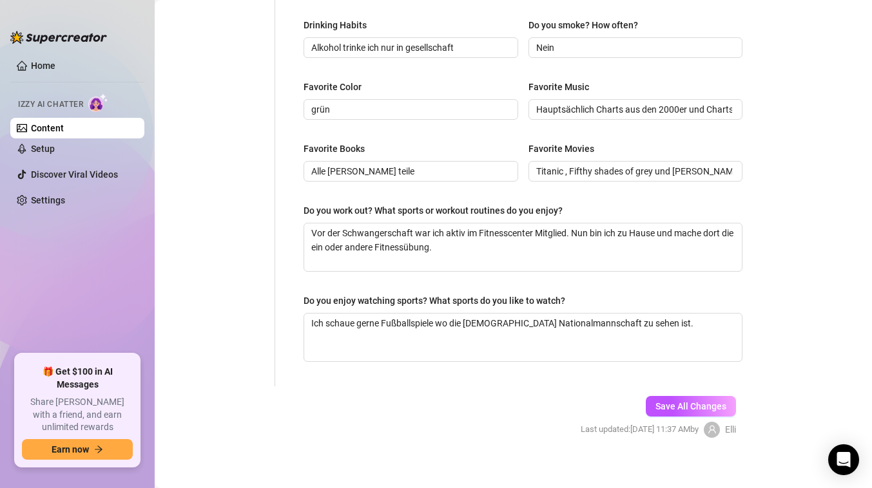
scroll to position [614, 0]
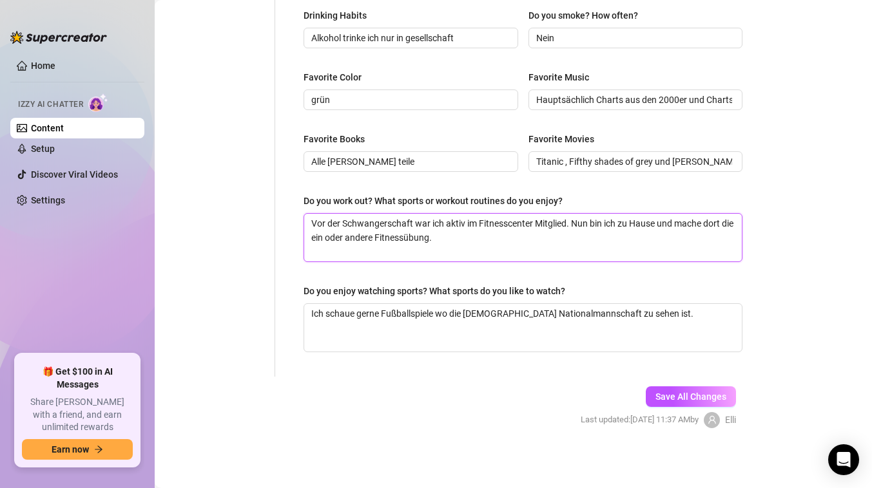
click at [499, 236] on textarea "Vor der Schwangerschaft war ich aktiv im Fitnesscenter Mitglied. Nun bin ich zu…" at bounding box center [522, 238] width 437 height 48
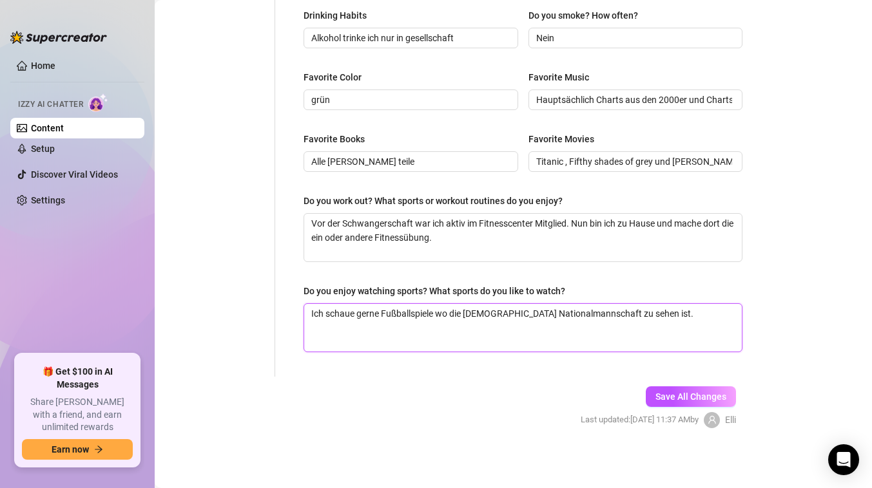
click at [658, 316] on textarea "Ich schaue gerne Fußballspiele wo die [DEMOGRAPHIC_DATA] Nationalmannschaft zu …" at bounding box center [522, 328] width 437 height 48
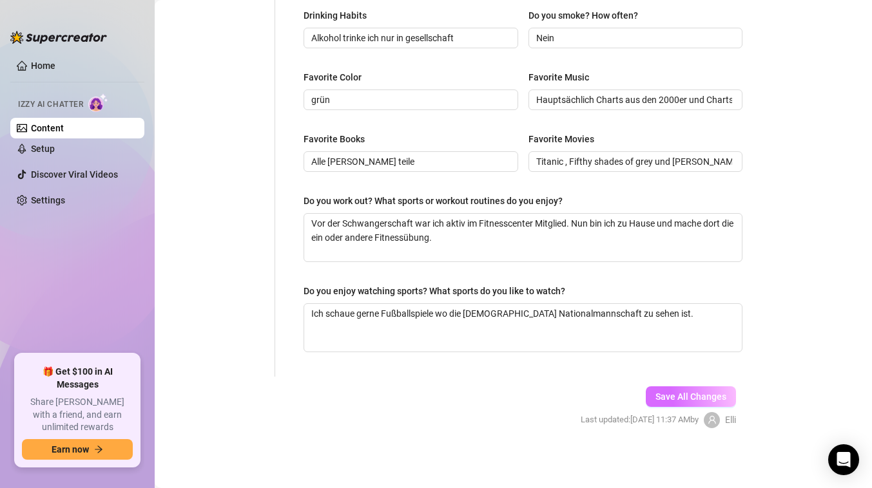
click at [668, 396] on span "Save All Changes" at bounding box center [690, 397] width 71 height 10
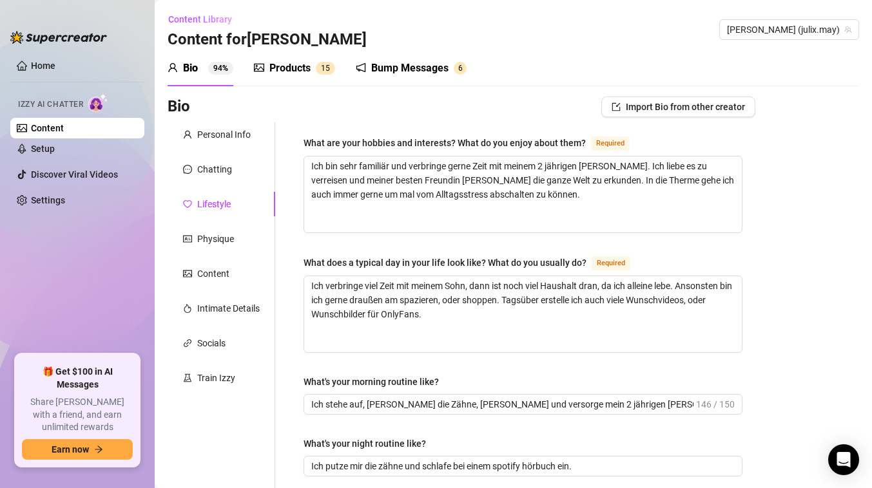
scroll to position [1, 0]
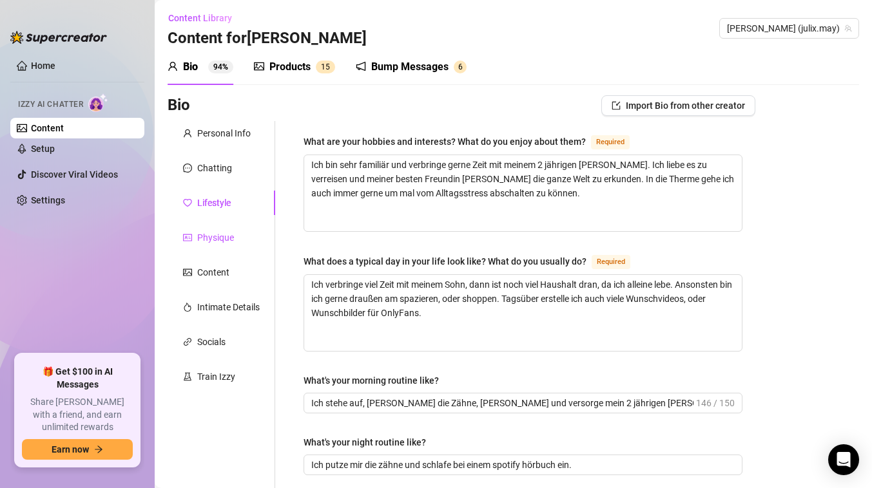
click at [222, 240] on div "Physique" at bounding box center [215, 238] width 37 height 14
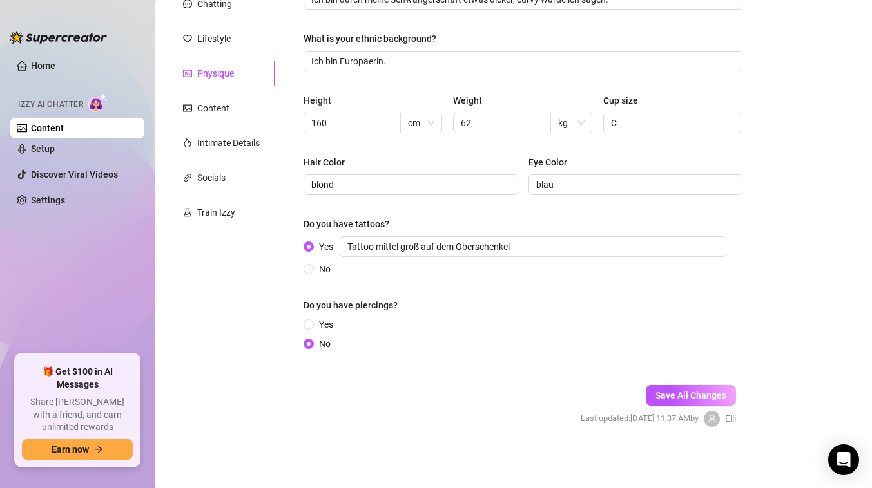
scroll to position [153, 0]
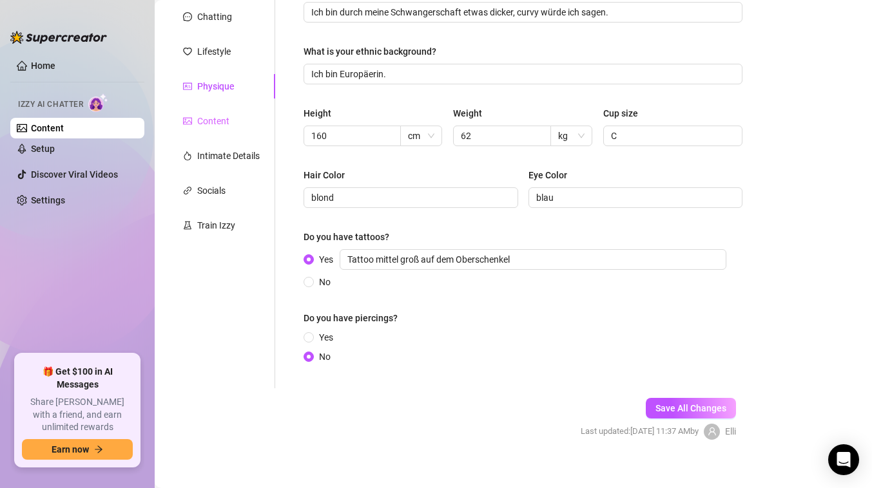
click at [204, 128] on div "Content" at bounding box center [222, 121] width 108 height 24
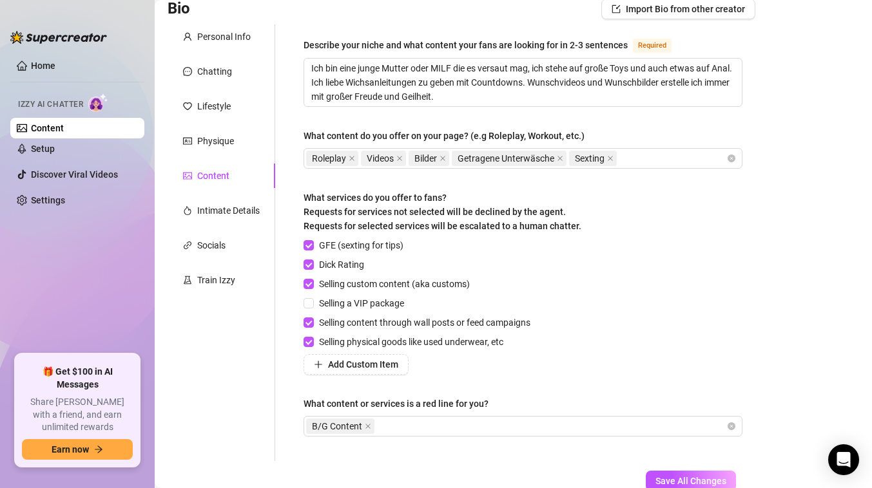
scroll to position [99, 0]
click at [207, 207] on div "Intimate Details" at bounding box center [228, 209] width 62 height 14
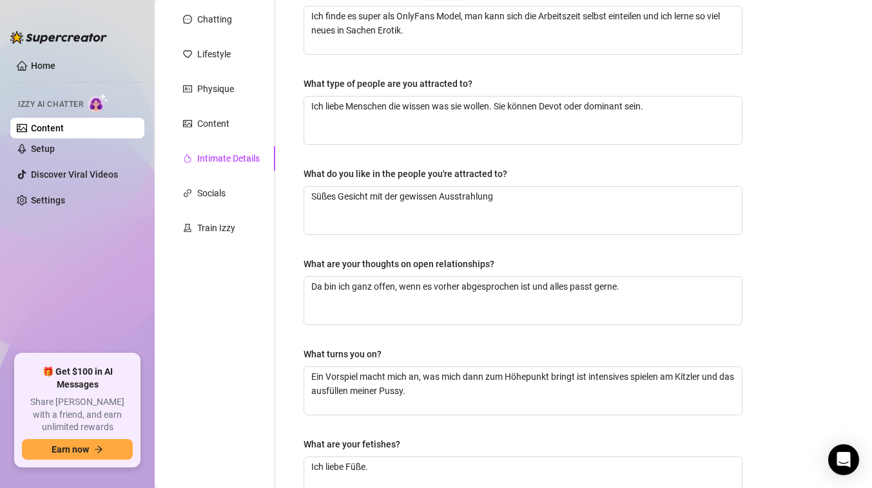
scroll to position [48, 0]
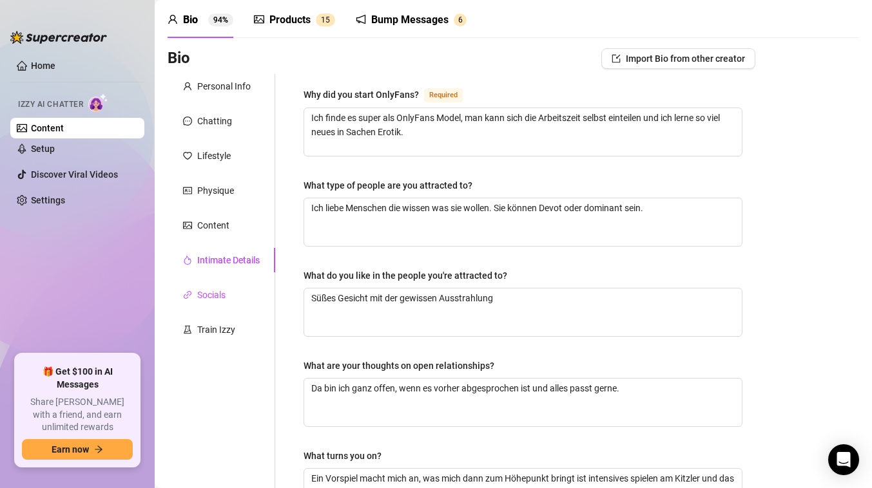
click at [208, 294] on div "Socials" at bounding box center [211, 295] width 28 height 14
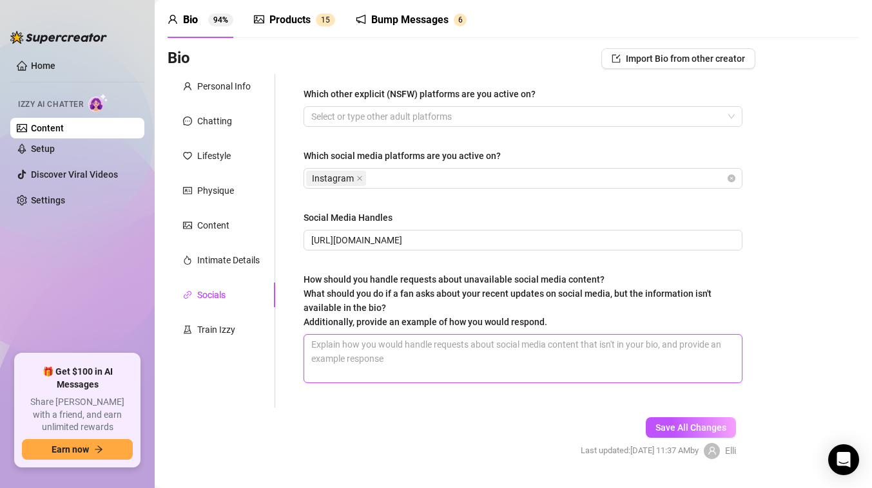
click at [396, 352] on textarea "How should you handle requests about unavailable social media content? What sho…" at bounding box center [522, 359] width 437 height 48
click at [213, 336] on div "Train Izzy" at bounding box center [216, 330] width 38 height 14
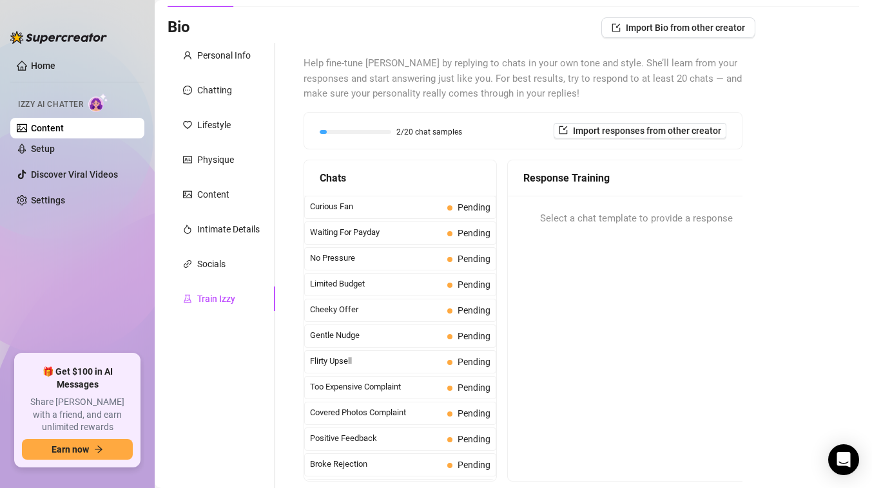
scroll to position [55, 0]
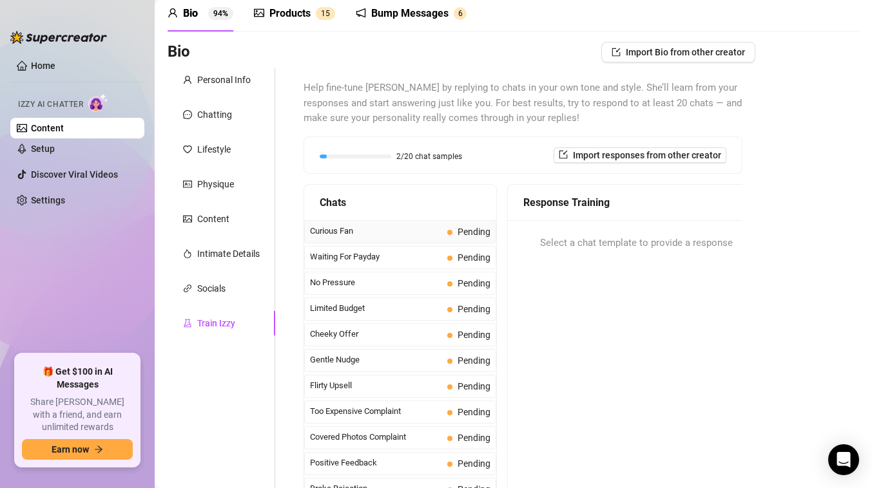
click at [355, 234] on span "Curious Fan" at bounding box center [376, 231] width 132 height 13
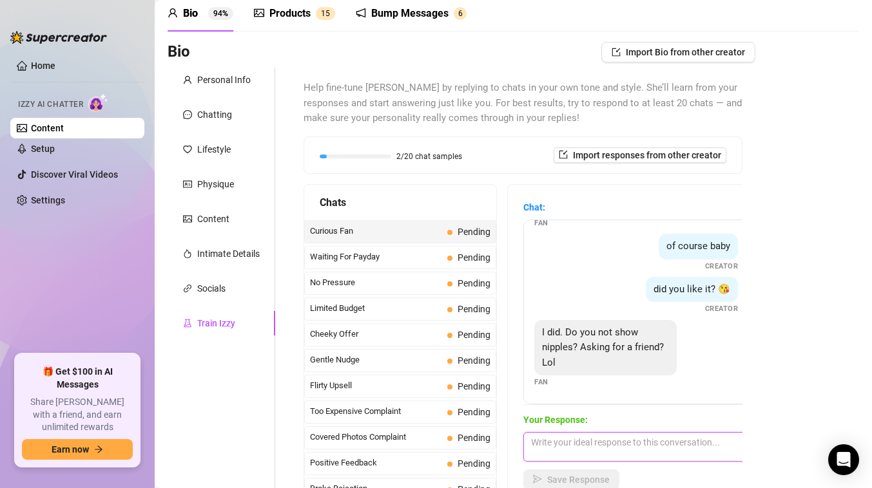
click at [593, 439] on textarea at bounding box center [636, 447] width 226 height 30
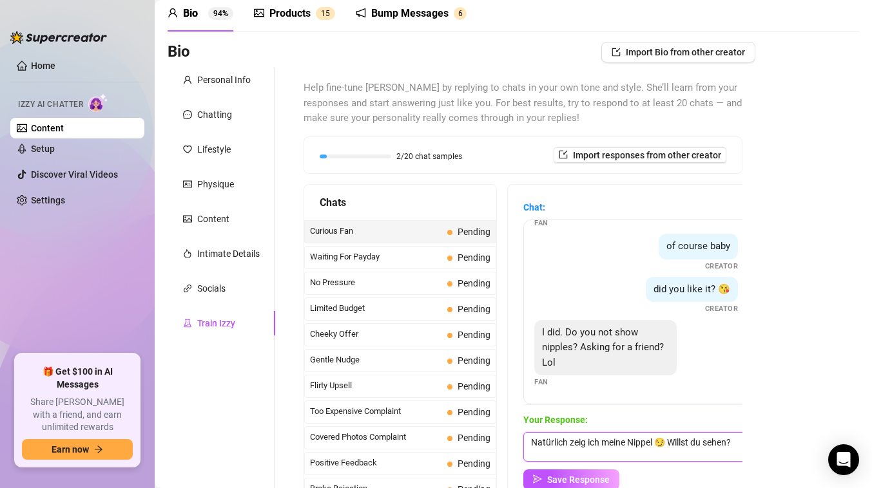
click at [707, 441] on textarea "Natürlich zeig ich meine Nippel 😏 Willst du sehen?" at bounding box center [636, 447] width 226 height 30
click at [711, 442] on textarea "Natürlich zeig ich meine Nippel 😏 Willst du ssie ehen?" at bounding box center [636, 447] width 226 height 30
click at [532, 453] on textarea "Natürlich zeig ich meine Nippel 😏 Willst du sie ehen?" at bounding box center [636, 447] width 226 height 30
click at [600, 455] on textarea "Natürlich zeig ich meine Nippel 😏 Willst du sie sehen?" at bounding box center [636, 447] width 226 height 30
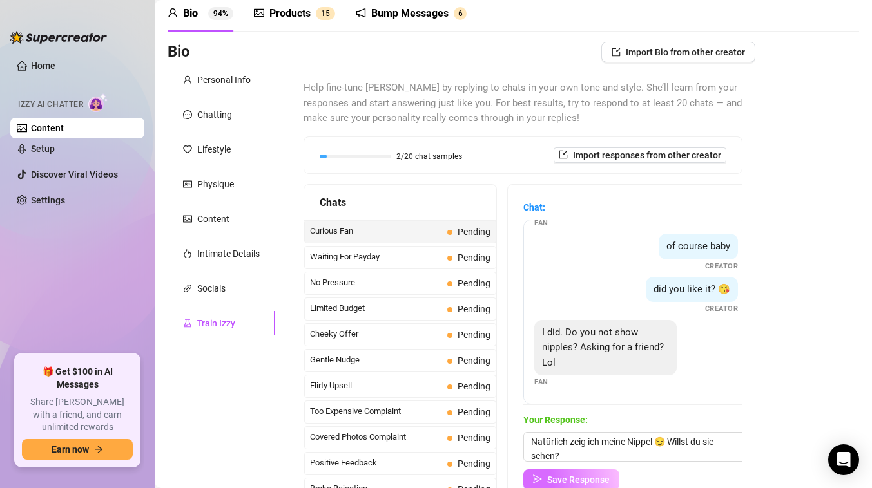
click at [592, 481] on span "Save Response" at bounding box center [578, 480] width 62 height 10
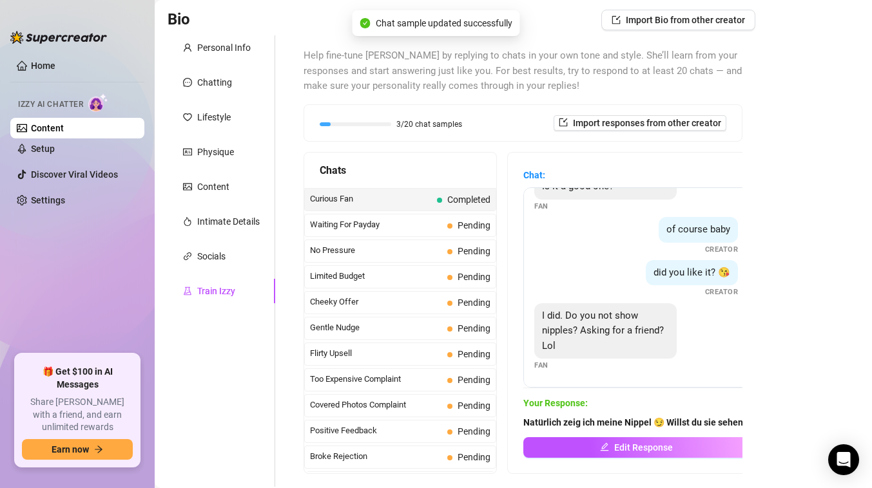
scroll to position [98, 0]
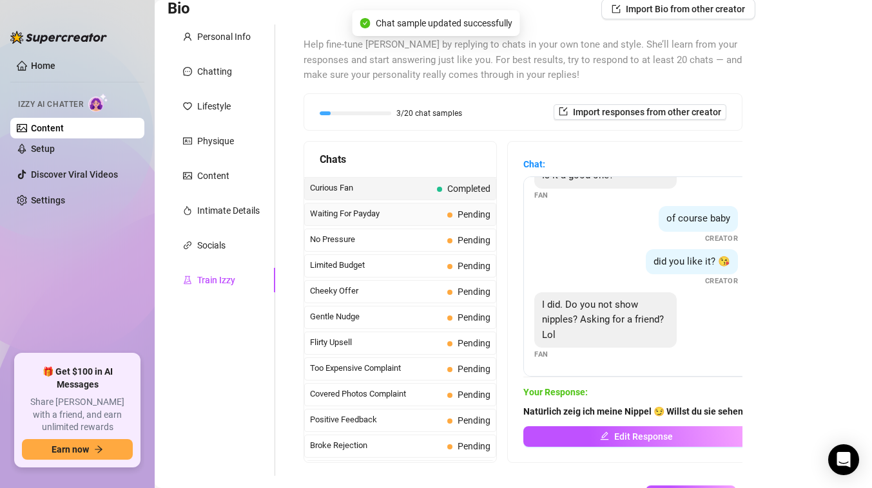
click at [407, 220] on span "Waiting For Payday" at bounding box center [376, 213] width 132 height 13
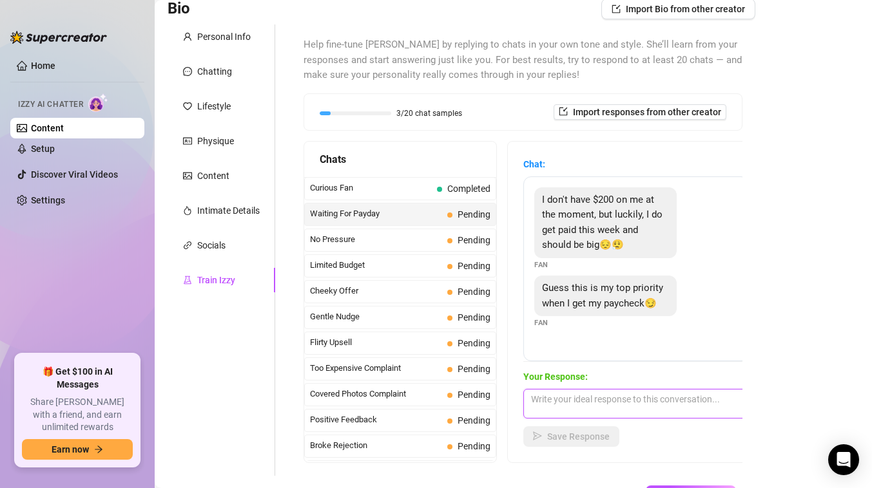
click at [610, 407] on textarea at bounding box center [636, 404] width 226 height 30
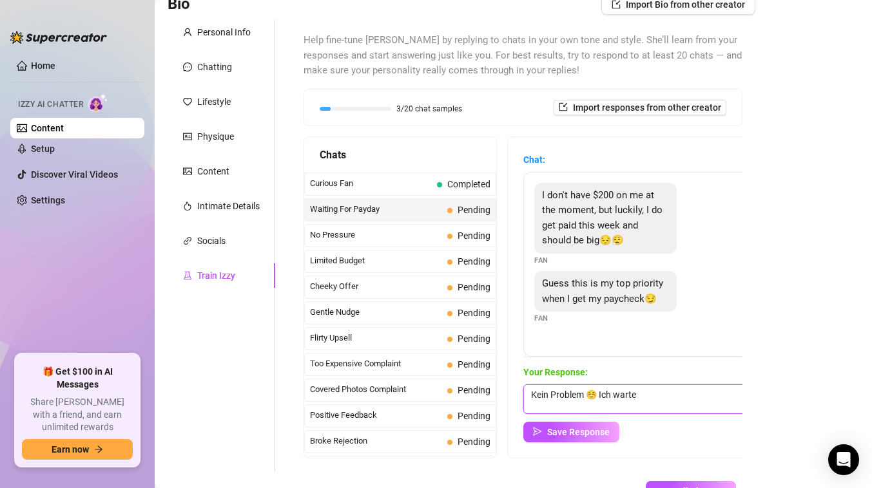
scroll to position [103, 0]
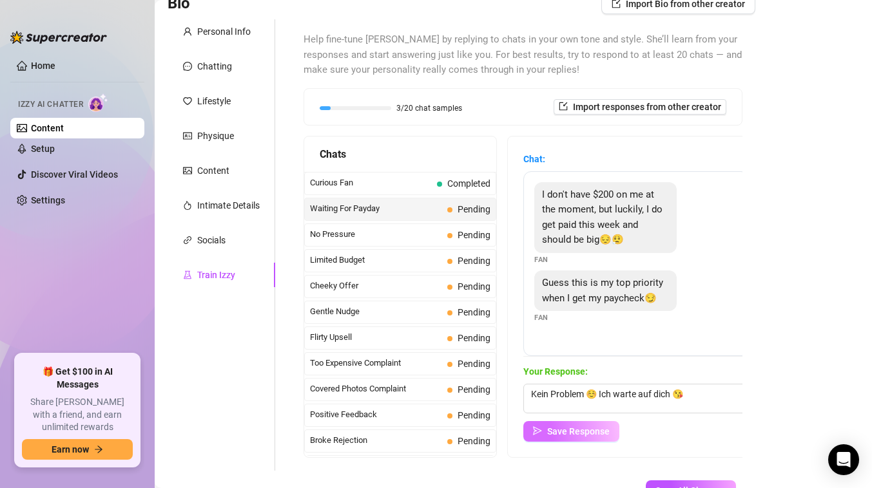
click at [571, 429] on span "Save Response" at bounding box center [578, 432] width 62 height 10
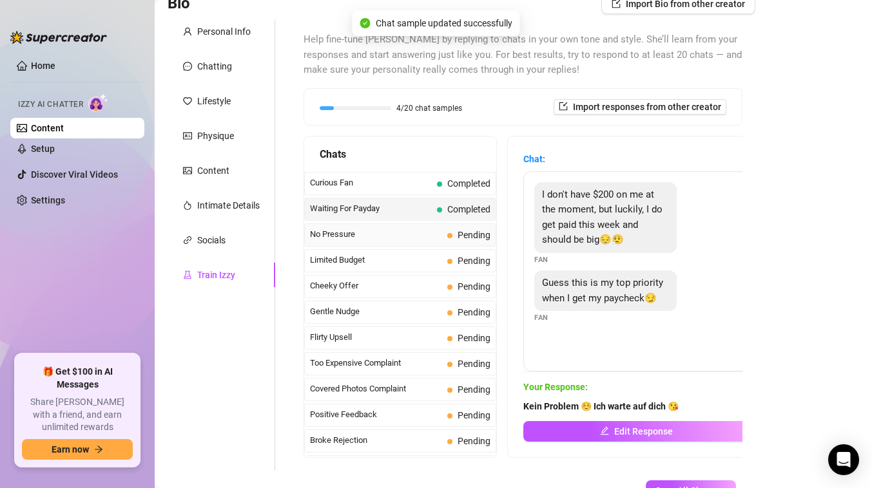
click at [358, 234] on span "No Pressure" at bounding box center [376, 234] width 132 height 13
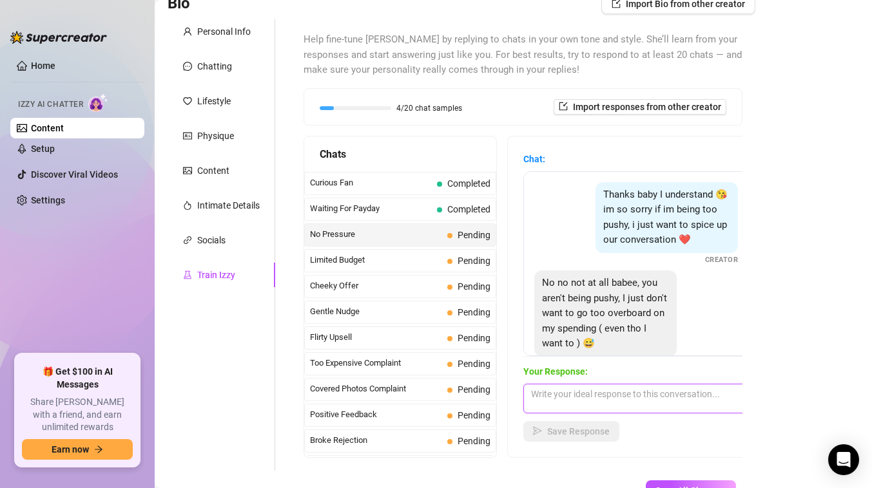
click at [576, 397] on textarea at bounding box center [636, 399] width 226 height 30
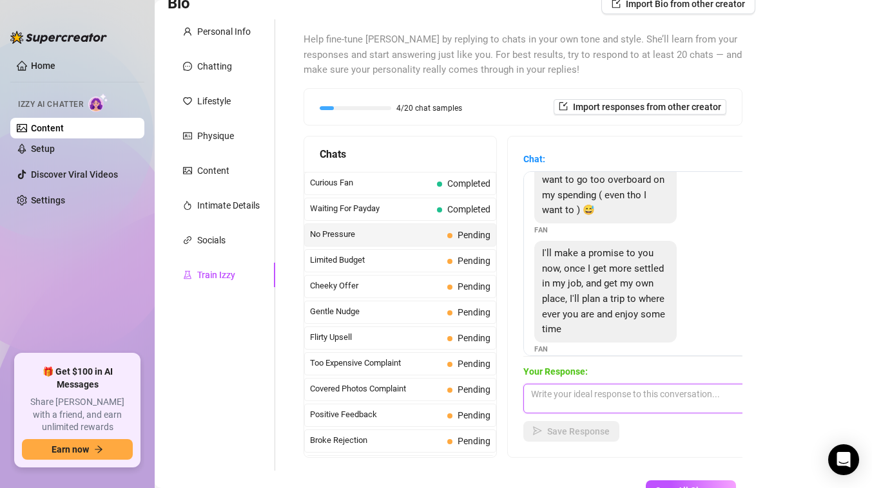
scroll to position [148, 0]
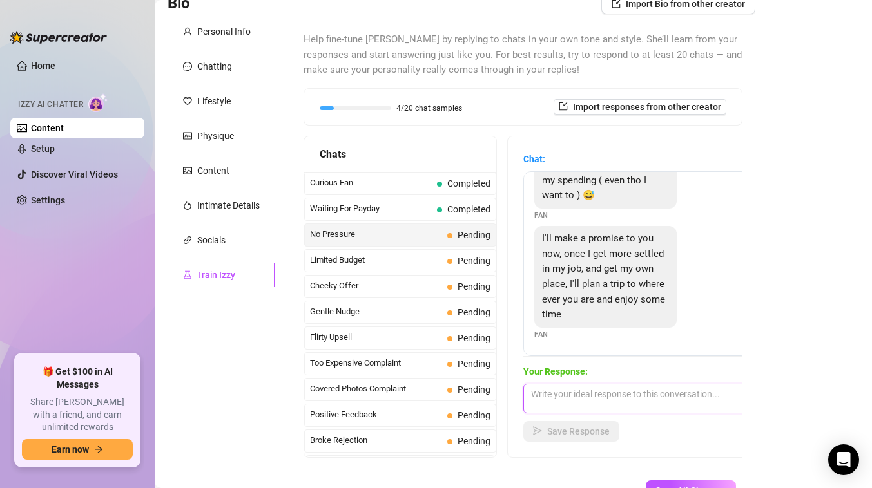
click at [581, 400] on textarea at bounding box center [636, 399] width 226 height 30
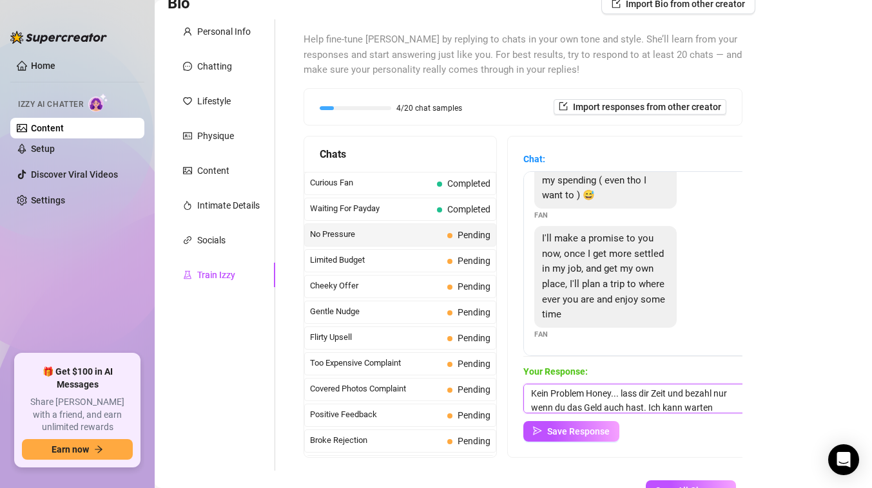
click at [725, 401] on textarea "Kein Problem Honey... lass dir Zeit und bezahl nur wenn du das Geld auch hast. …" at bounding box center [636, 399] width 226 height 30
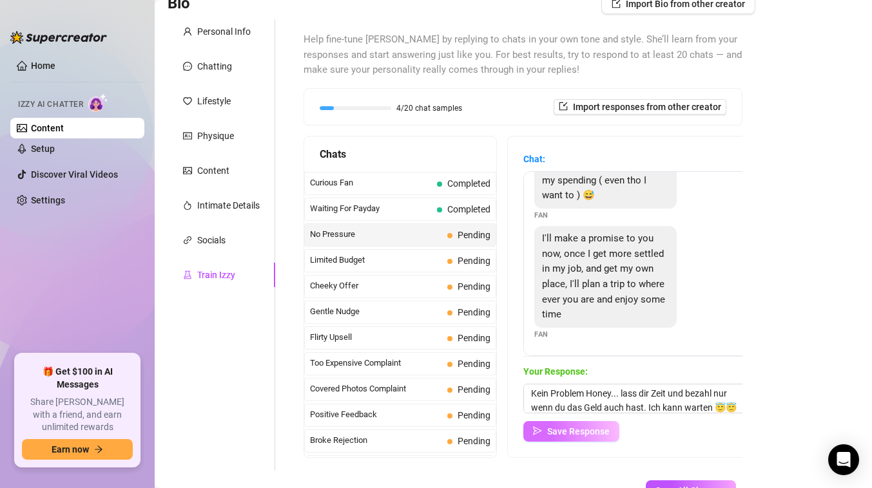
click at [590, 440] on button "Save Response" at bounding box center [571, 431] width 96 height 21
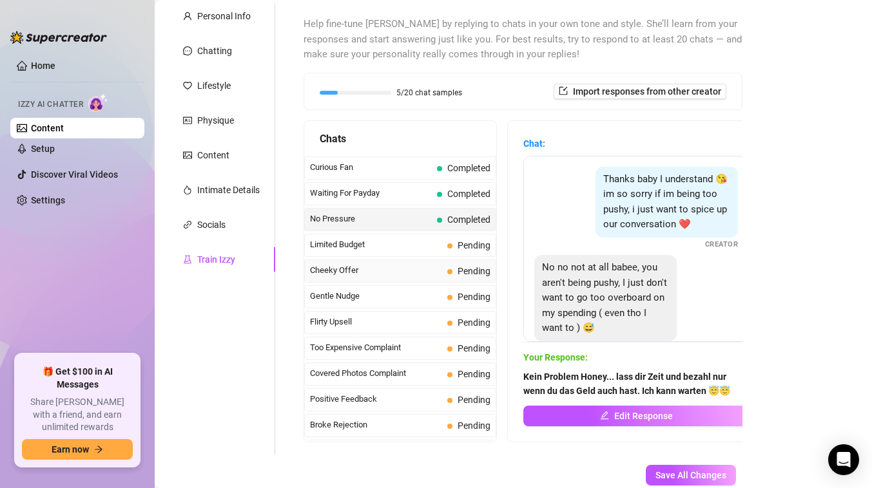
scroll to position [121, 0]
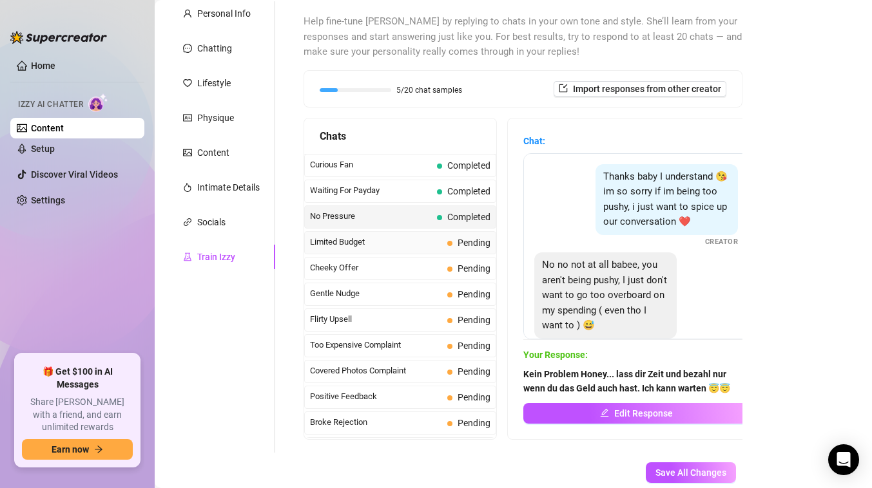
click at [390, 245] on span "Limited Budget" at bounding box center [376, 242] width 132 height 13
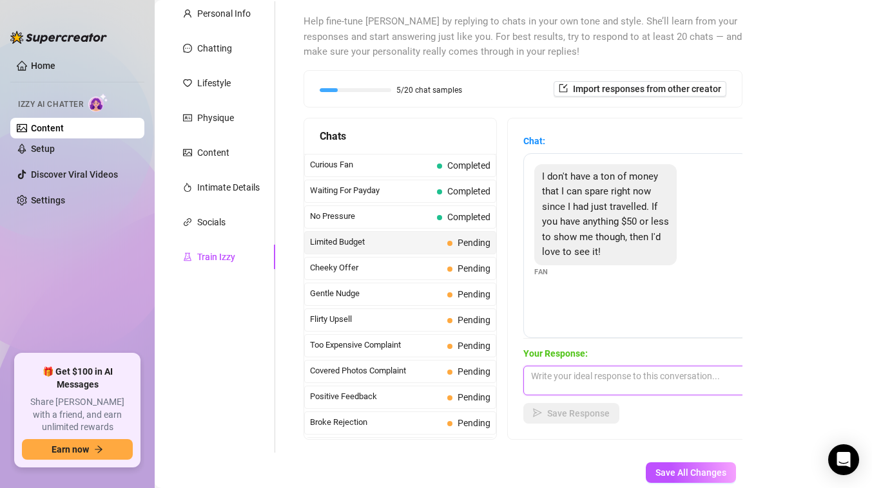
click at [593, 380] on textarea at bounding box center [636, 381] width 226 height 30
click at [660, 376] on textarea "Klar hab ich auch was unter" at bounding box center [636, 381] width 226 height 30
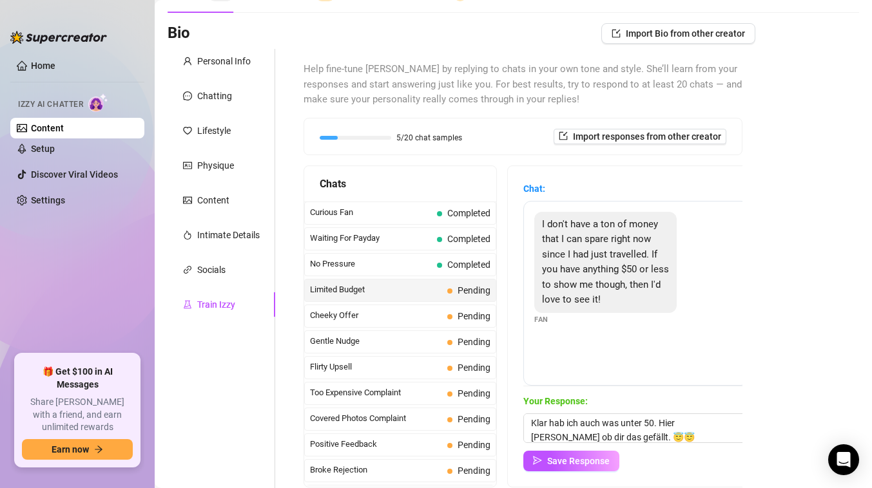
scroll to position [73, 0]
click at [210, 199] on div "Content" at bounding box center [213, 200] width 32 height 14
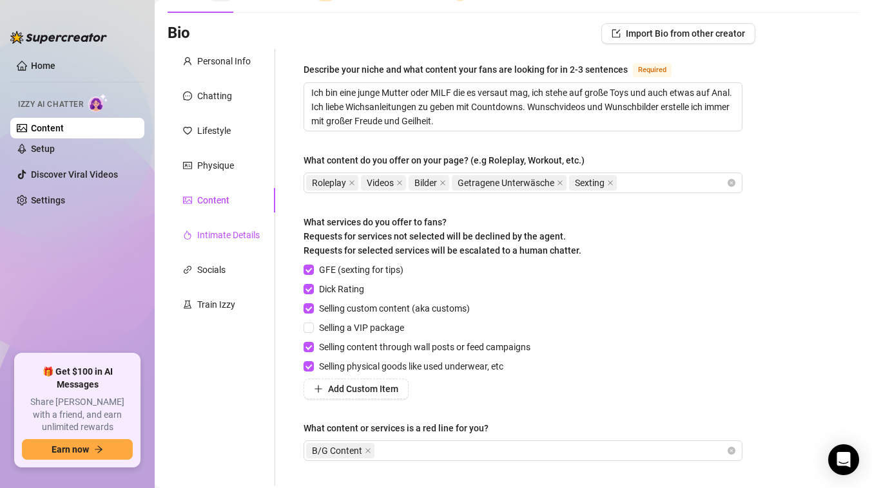
click at [220, 233] on div "Intimate Details" at bounding box center [228, 235] width 62 height 14
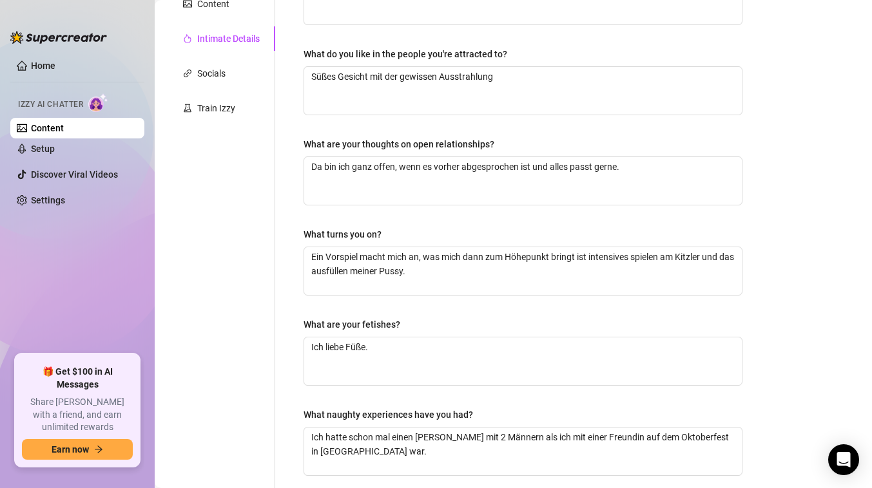
scroll to position [131, 0]
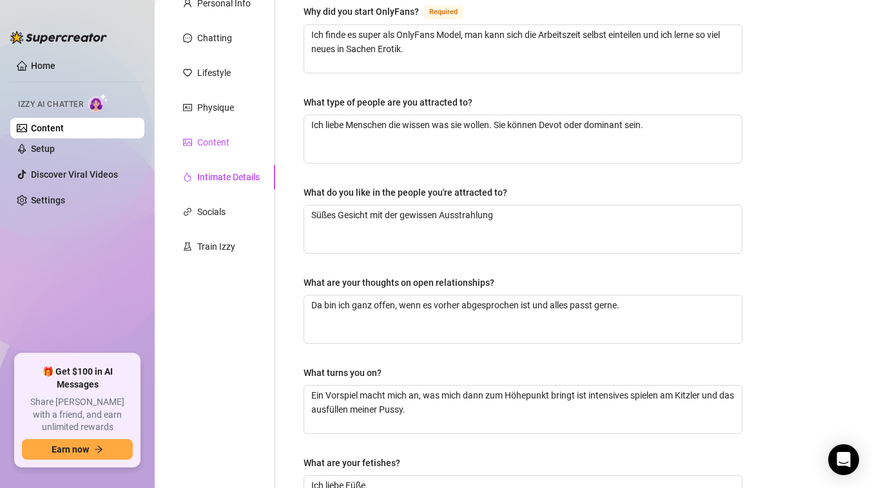
click at [217, 141] on div "Content" at bounding box center [213, 142] width 32 height 14
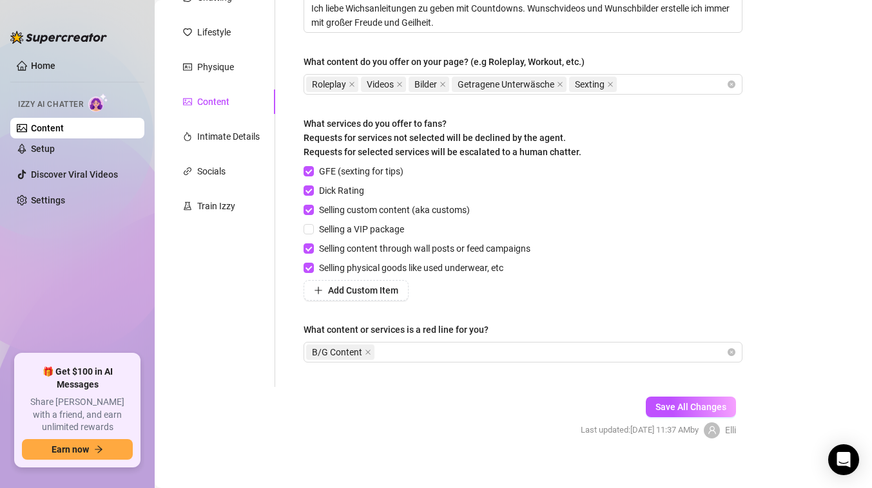
scroll to position [169, 0]
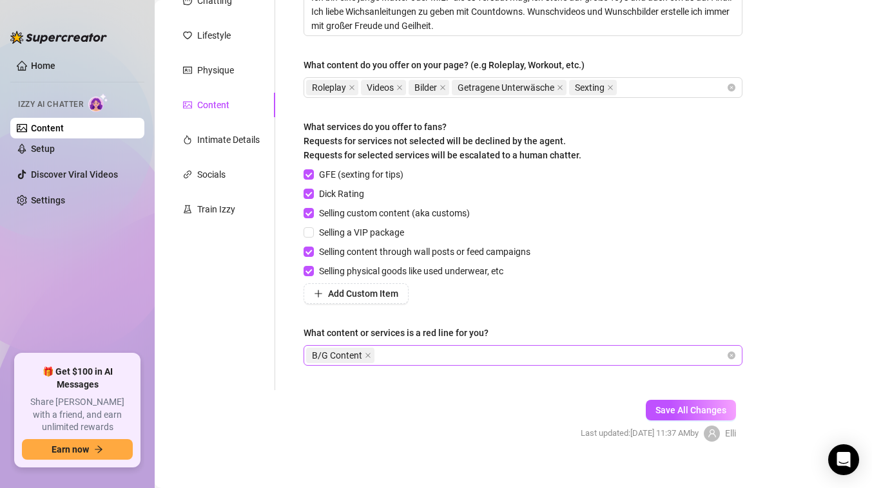
click at [408, 357] on div "B/G Content" at bounding box center [516, 356] width 420 height 18
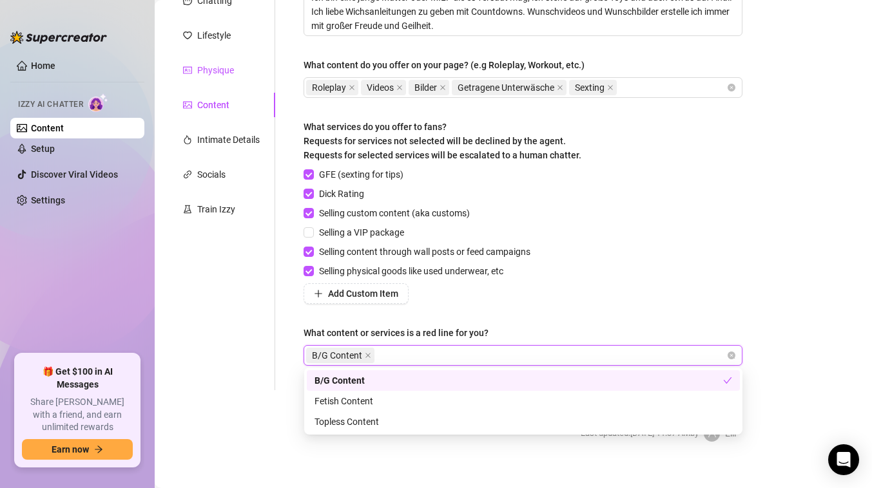
click at [214, 74] on div "Physique" at bounding box center [215, 70] width 37 height 14
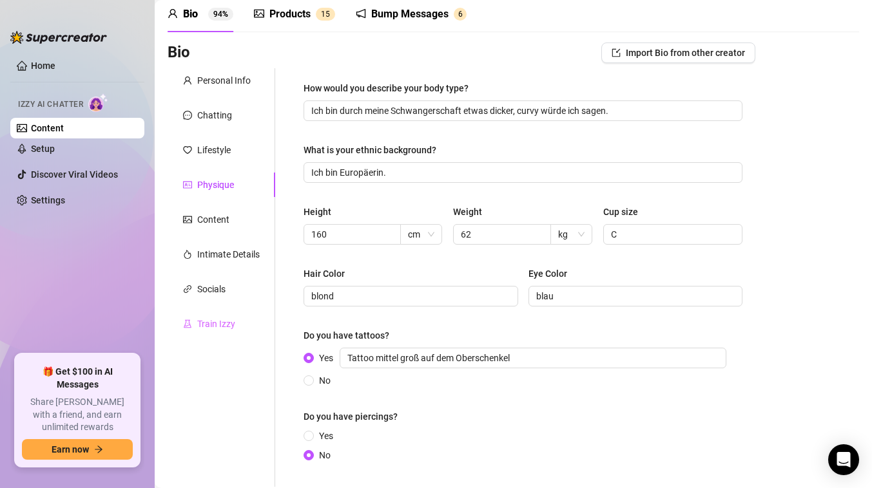
scroll to position [46, 0]
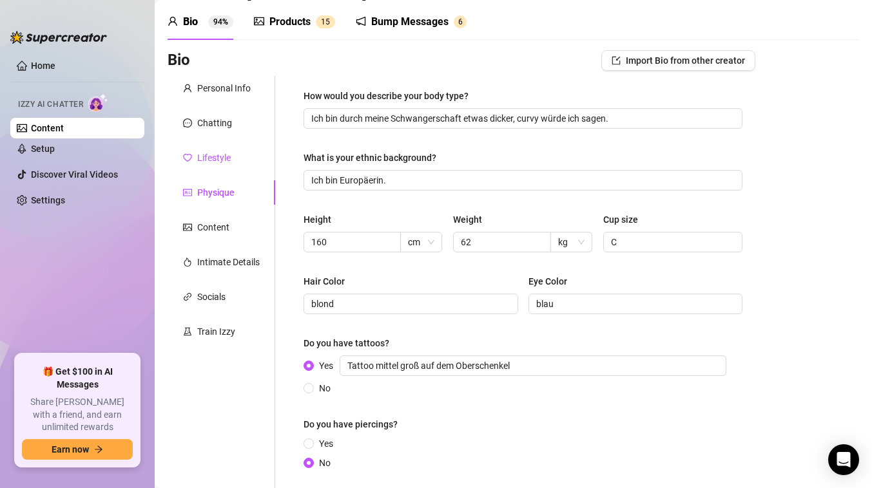
click at [216, 162] on div "Lifestyle" at bounding box center [214, 158] width 34 height 14
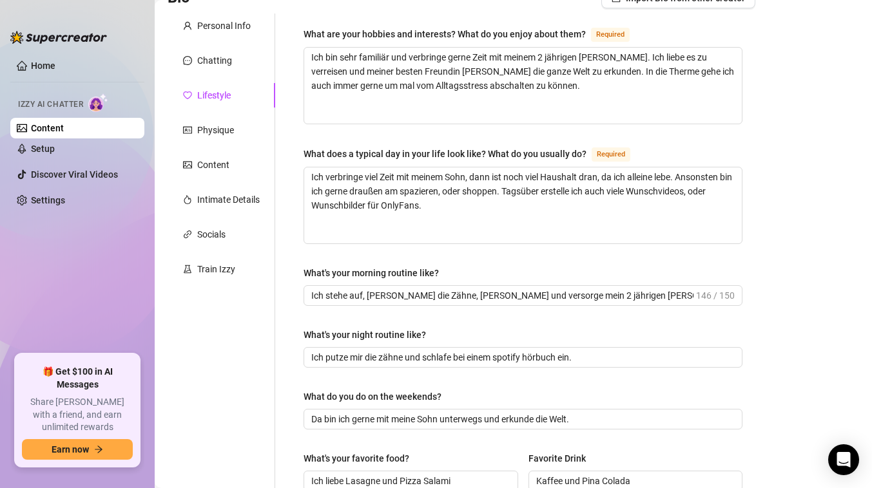
scroll to position [96, 0]
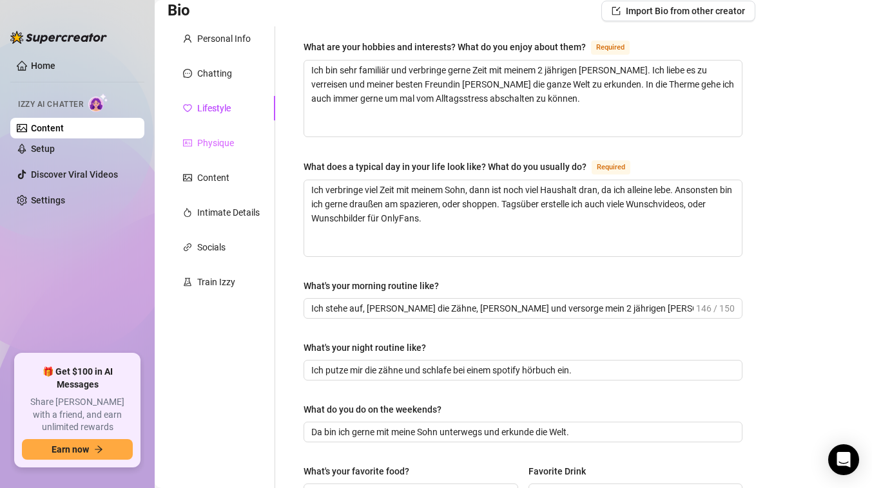
click at [246, 151] on div "Physique" at bounding box center [222, 143] width 108 height 24
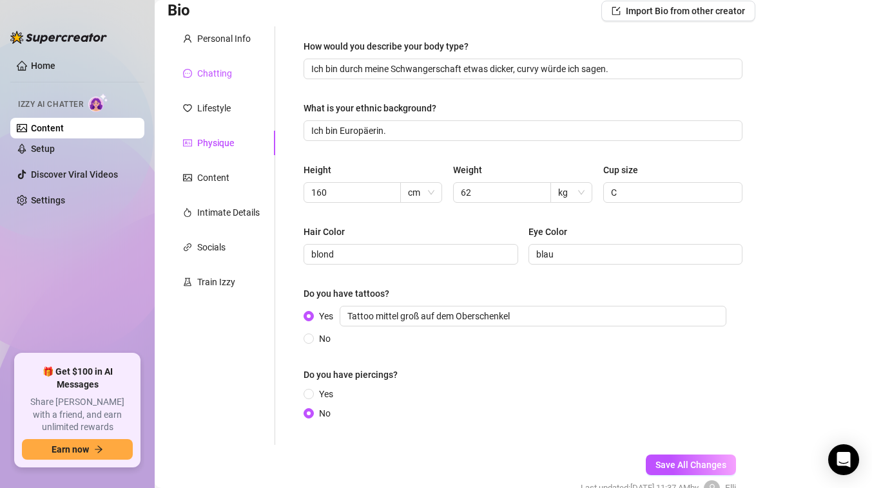
click at [226, 74] on div "Chatting" at bounding box center [214, 73] width 35 height 14
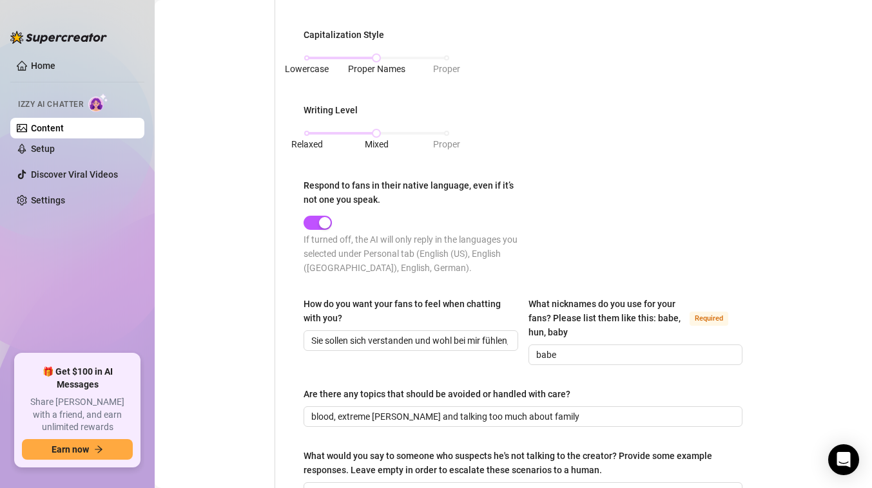
scroll to position [790, 0]
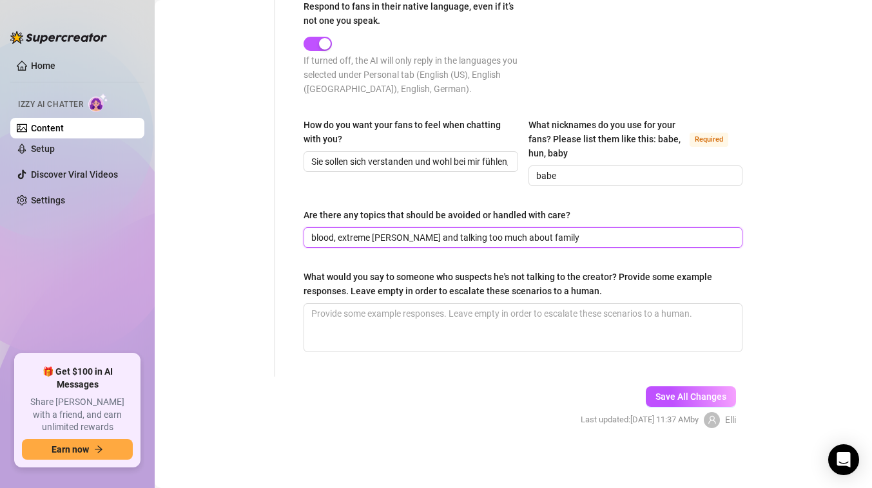
click at [555, 236] on input "blood, extreme [PERSON_NAME] and talking too much about family" at bounding box center [521, 238] width 421 height 14
click at [392, 235] on input "blood, extreme [PERSON_NAME] and talking too much about family," at bounding box center [521, 238] width 421 height 14
click at [587, 237] on input "blood, extreme [PERSON_NAME] ,and talking too much about family," at bounding box center [521, 238] width 421 height 14
click at [678, 393] on span "Save All Changes" at bounding box center [690, 397] width 71 height 10
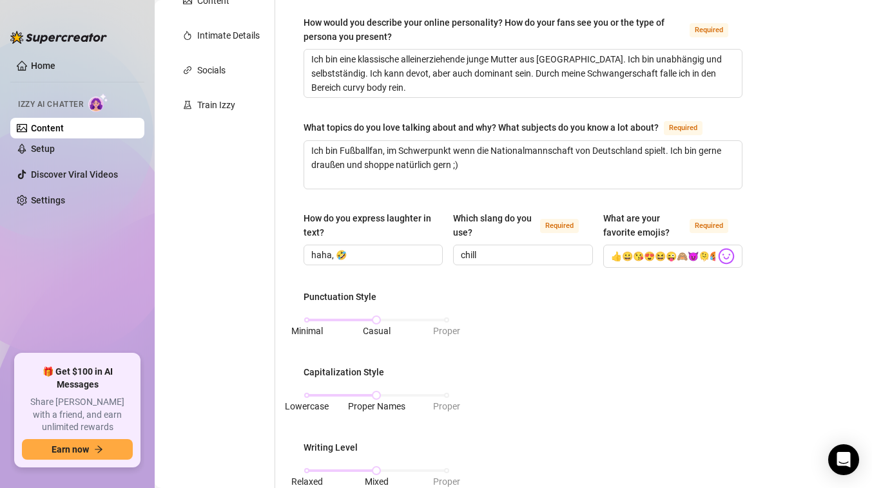
scroll to position [0, 0]
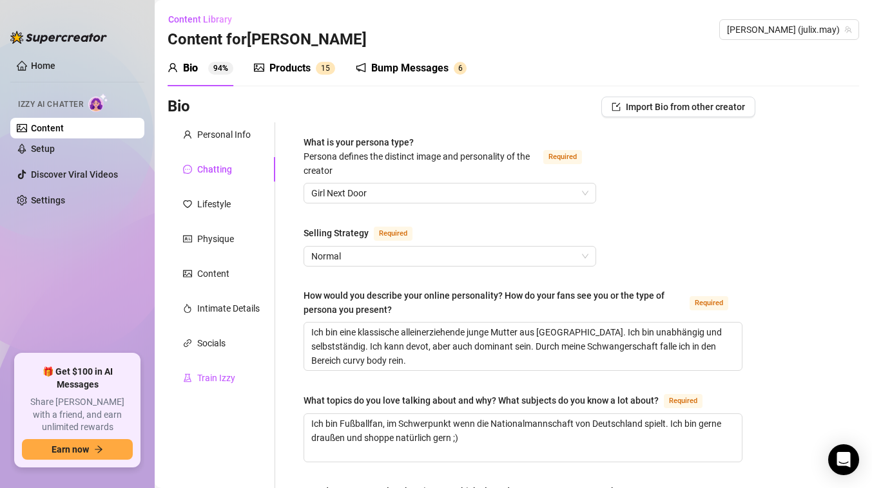
click at [216, 379] on div "Train Izzy" at bounding box center [216, 378] width 38 height 14
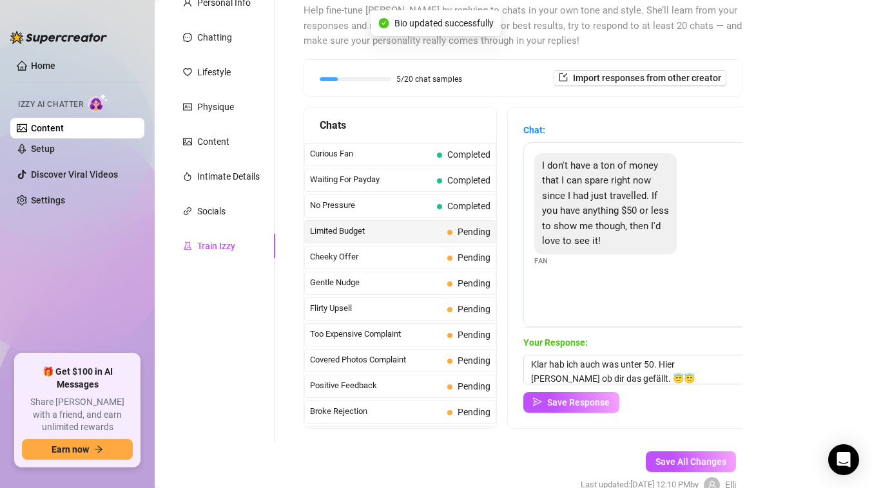
scroll to position [133, 0]
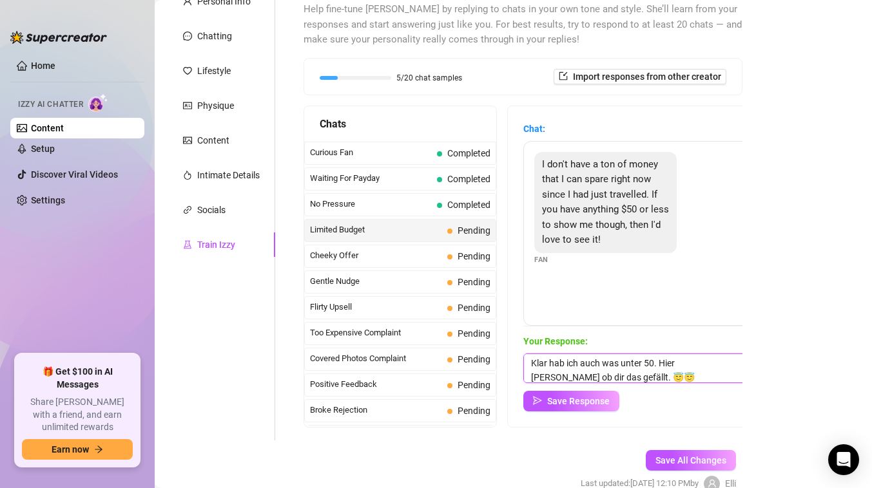
click at [629, 371] on textarea "Klar hab ich auch was unter 50. Hier [PERSON_NAME] ob dir das gefällt. 😇😇" at bounding box center [636, 369] width 226 height 30
click at [593, 403] on span "Save Response" at bounding box center [578, 401] width 62 height 10
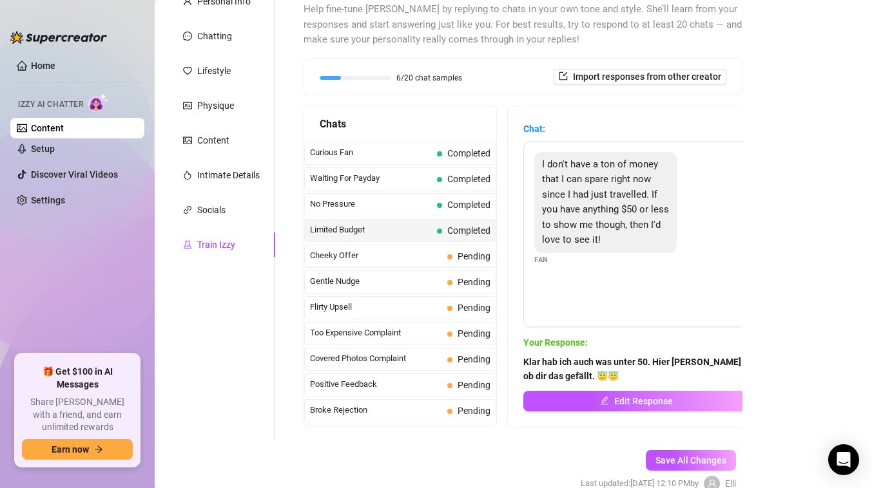
click at [248, 311] on div "Personal Info Chatting Lifestyle Physique Content Intimate Details Socials Trai…" at bounding box center [222, 215] width 108 height 452
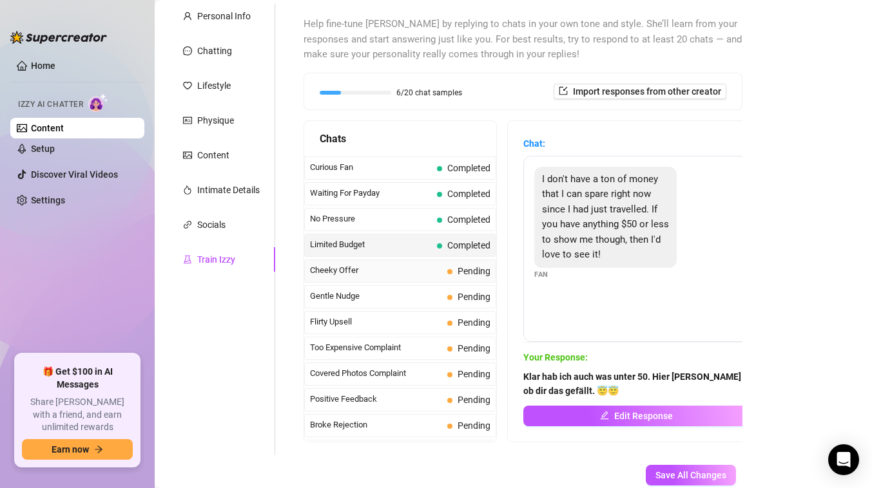
click at [352, 274] on span "Cheeky Offer" at bounding box center [376, 270] width 132 height 13
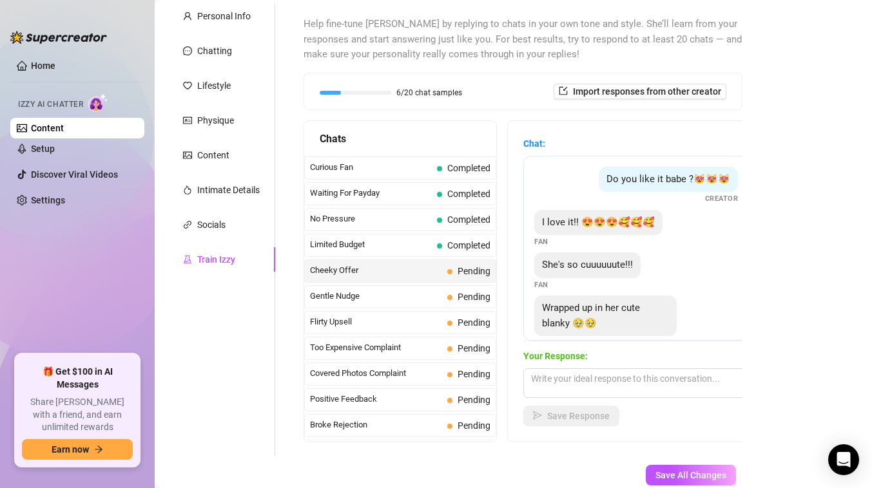
scroll to position [198, 0]
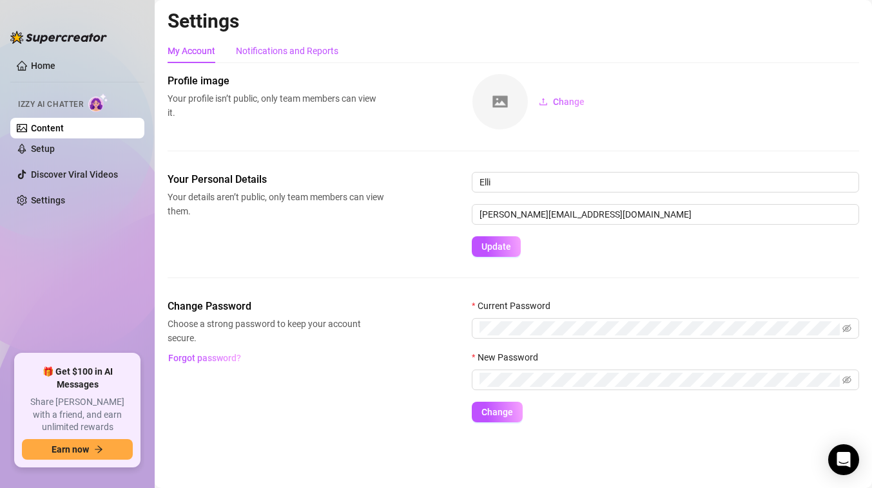
click at [274, 49] on div "Notifications and Reports" at bounding box center [287, 51] width 102 height 14
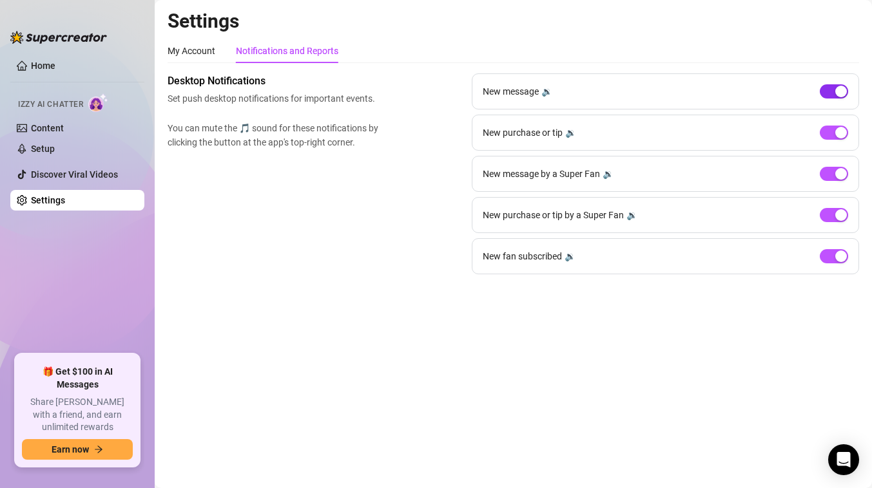
click at [837, 92] on div "button" at bounding box center [841, 92] width 12 height 12
click at [831, 131] on span "button" at bounding box center [834, 133] width 28 height 14
click at [832, 260] on span "button" at bounding box center [834, 256] width 28 height 14
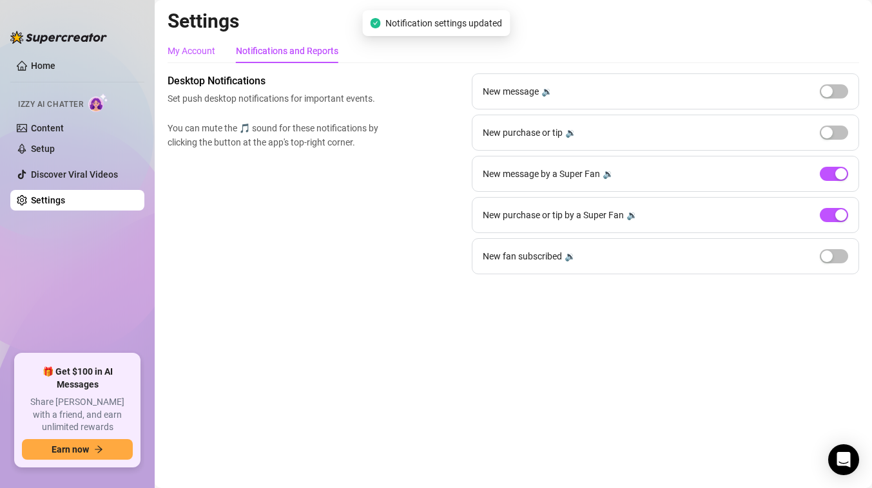
click at [193, 53] on div "My Account" at bounding box center [192, 51] width 48 height 14
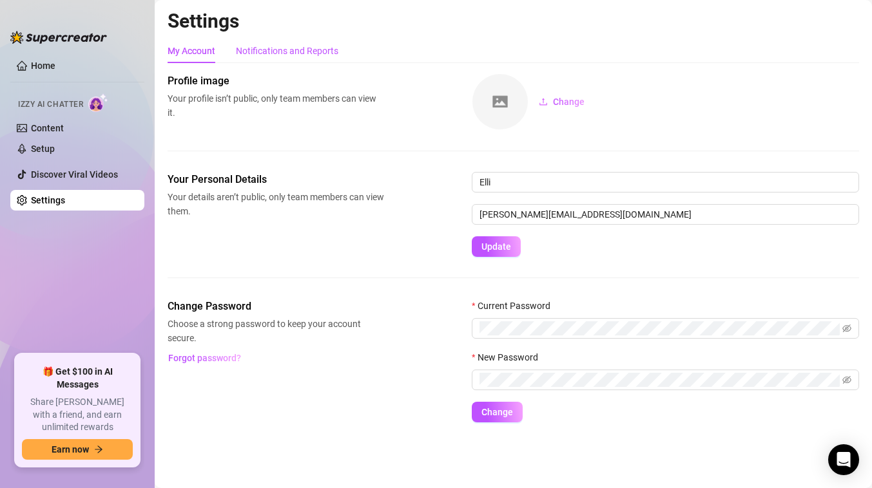
click at [279, 48] on div "Notifications and Reports" at bounding box center [287, 51] width 102 height 14
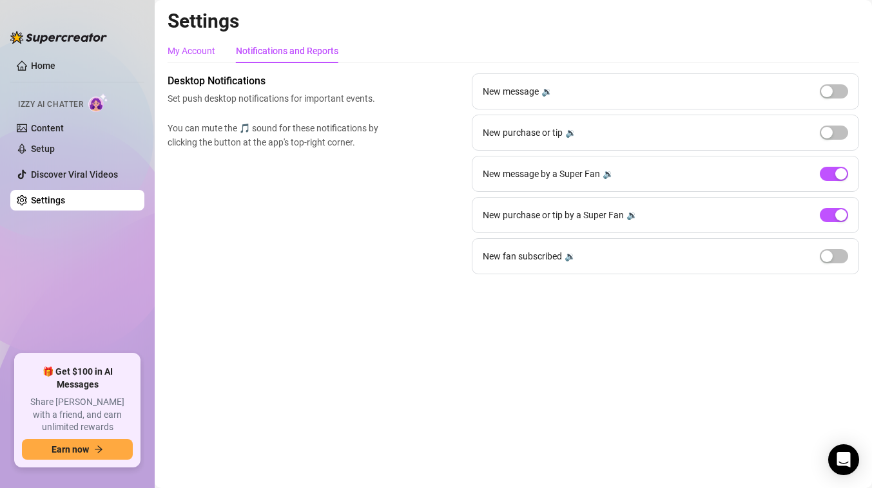
click at [193, 50] on div "My Account" at bounding box center [192, 51] width 48 height 14
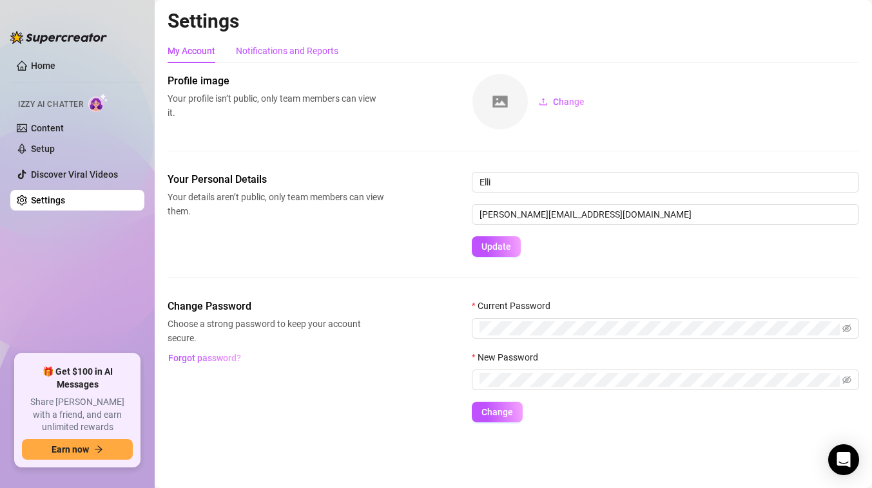
click at [262, 49] on div "Notifications and Reports" at bounding box center [287, 51] width 102 height 14
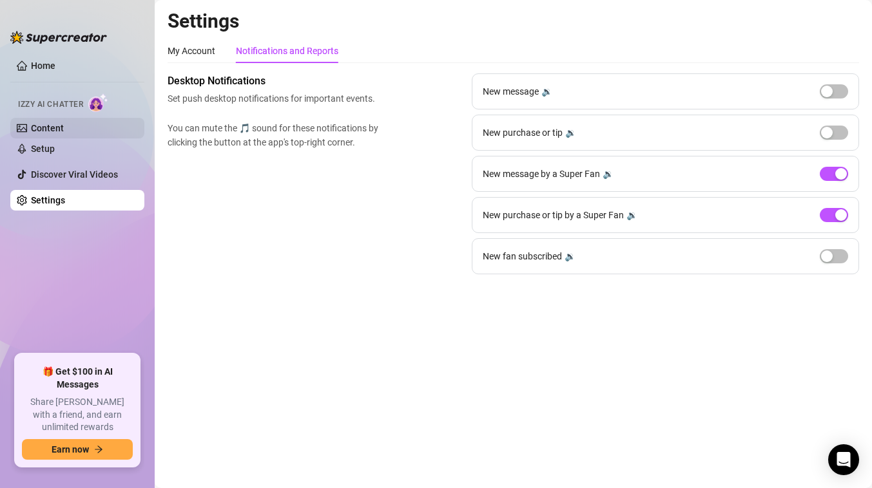
click at [64, 131] on link "Content" at bounding box center [47, 128] width 33 height 10
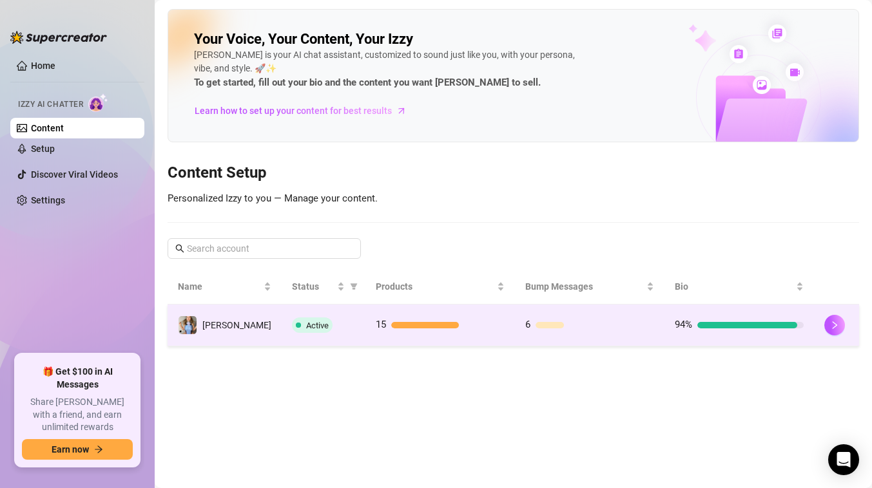
click at [325, 338] on td "Active" at bounding box center [324, 326] width 84 height 42
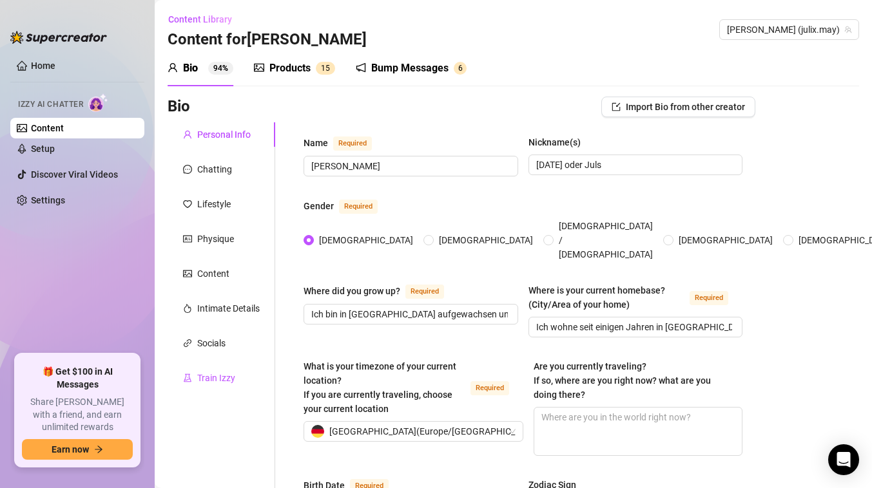
click at [219, 377] on div "Train Izzy" at bounding box center [216, 378] width 38 height 14
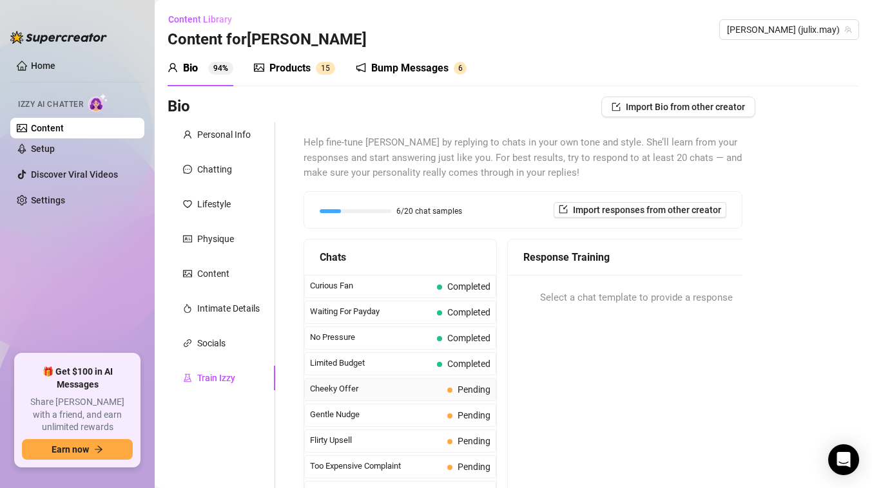
click at [387, 388] on span "Cheeky Offer" at bounding box center [376, 389] width 132 height 13
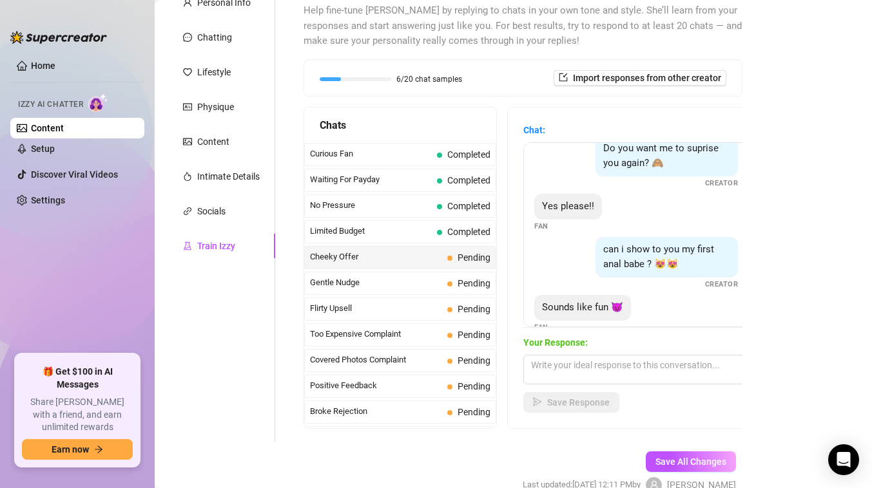
scroll to position [227, 0]
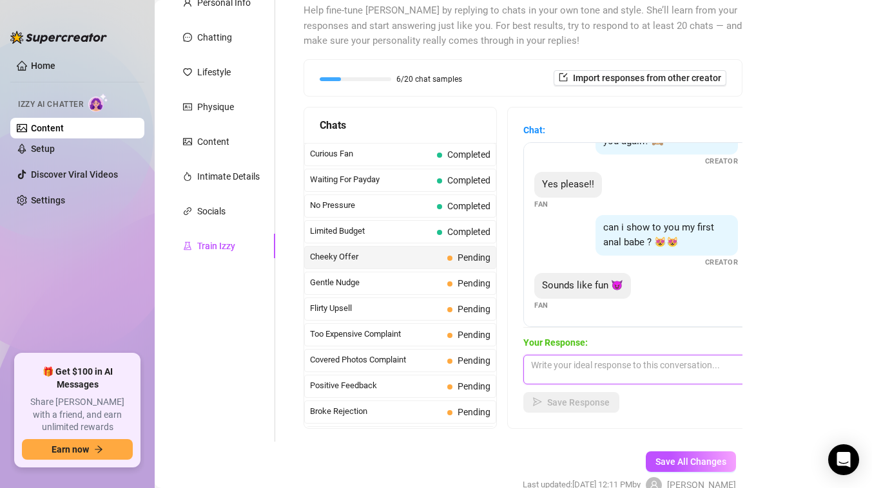
click at [619, 369] on textarea at bounding box center [636, 370] width 226 height 30
click at [612, 370] on textarea at bounding box center [636, 370] width 226 height 30
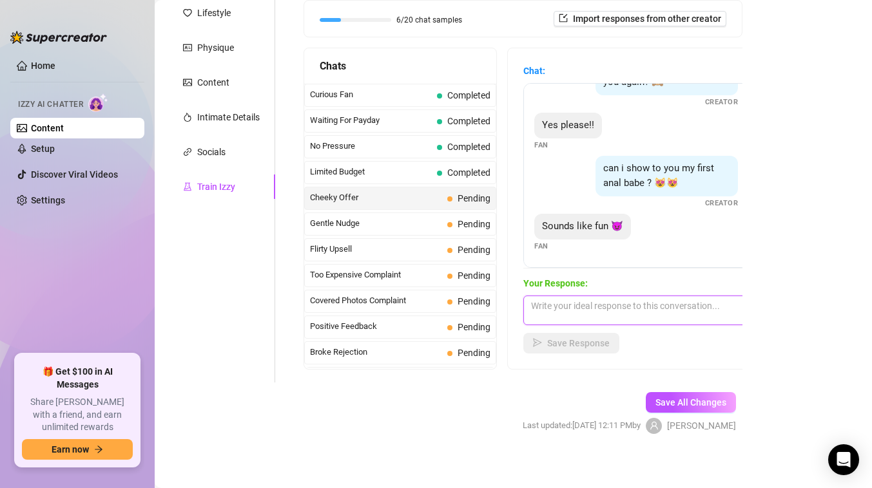
scroll to position [198, 0]
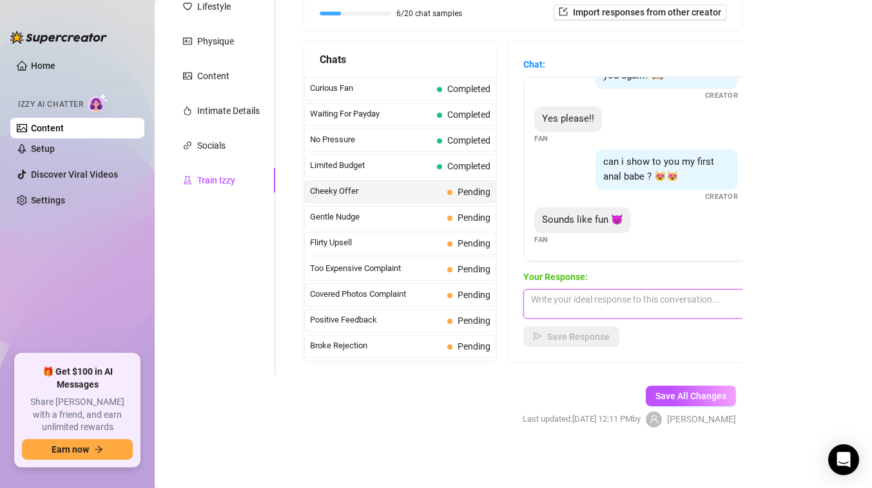
click at [556, 305] on textarea at bounding box center [636, 304] width 226 height 30
click at [558, 304] on textarea at bounding box center [636, 304] width 226 height 30
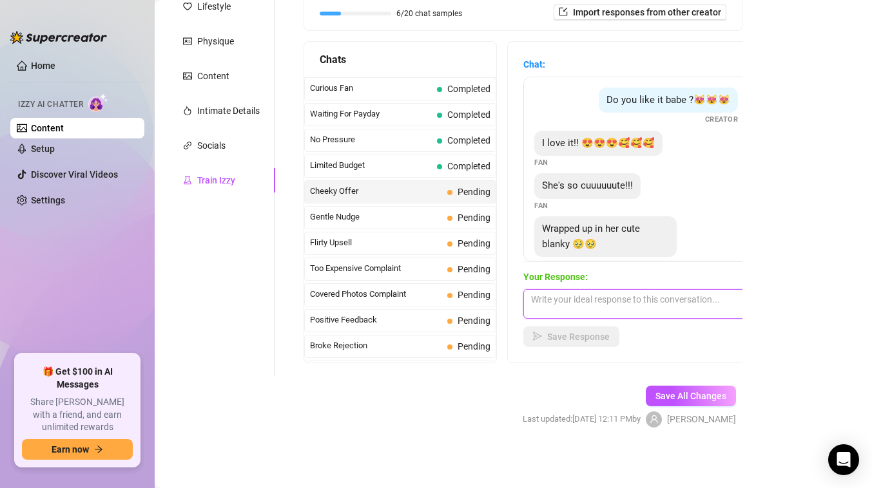
scroll to position [227, 0]
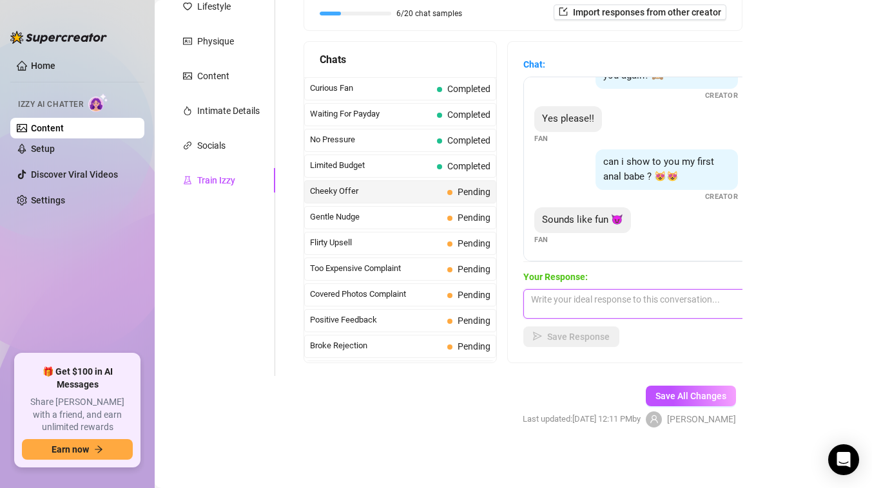
click at [593, 304] on textarea at bounding box center [636, 304] width 226 height 30
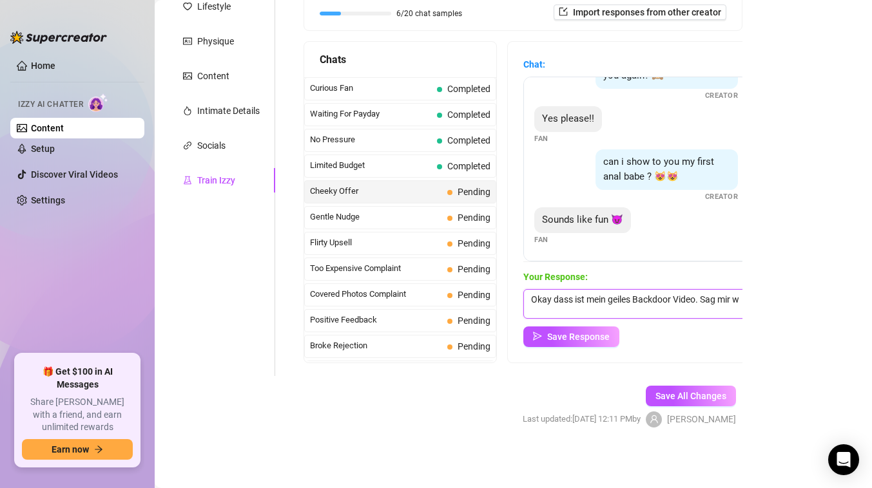
scroll to position [1, 0]
click at [548, 297] on textarea "Okay dass ist mein geiles Backdoor Video. Sag mir wie du es findest, ok? Oder […" at bounding box center [636, 304] width 226 height 30
click at [680, 316] on textarea "Okay! Dass ist mein geiles Backdoor Video. Sag mir wie du es findest, ok? Oder …" at bounding box center [636, 304] width 226 height 30
click at [695, 308] on textarea "Okay! Dass ist mein geiles Backdoor Video. Sag mir wie du es findest, ok? Oder …" at bounding box center [636, 304] width 226 height 30
click at [738, 311] on textarea "Okay! Dass ist mein geiles Backdoor Video. Sag mir wie du es findest, ok? Hab m…" at bounding box center [636, 304] width 226 height 30
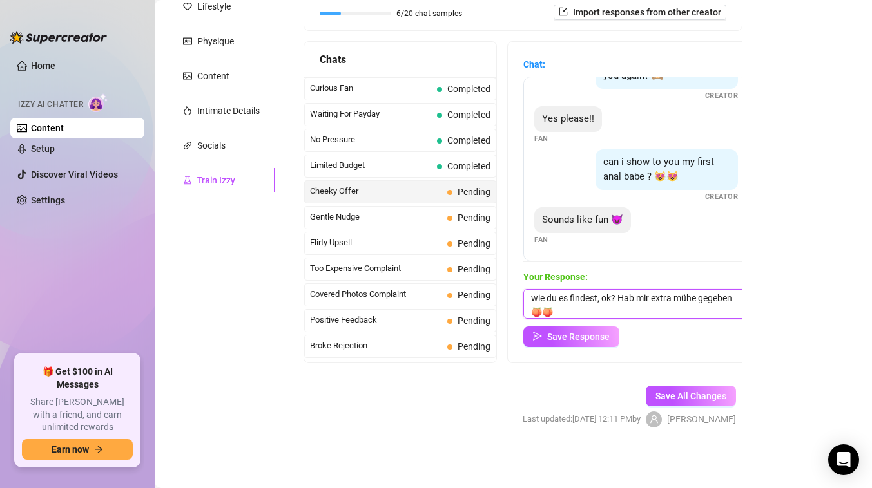
scroll to position [19, 0]
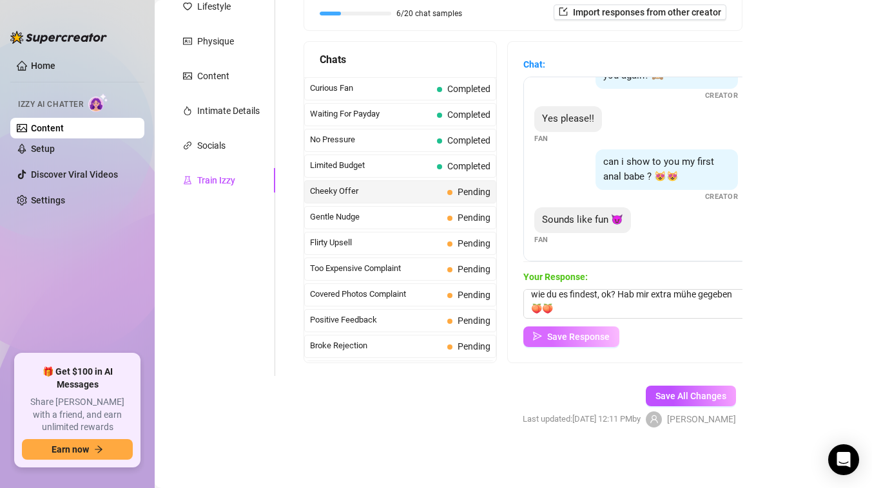
click at [589, 336] on span "Save Response" at bounding box center [578, 337] width 62 height 10
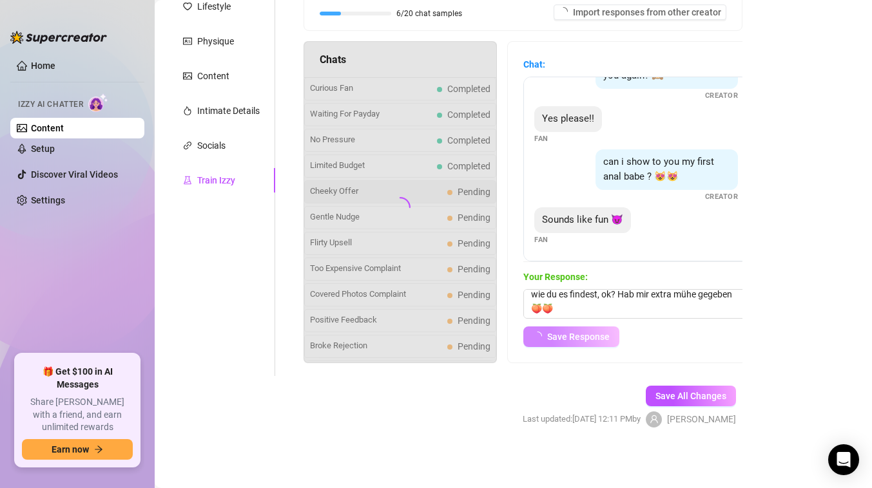
scroll to position [226, 0]
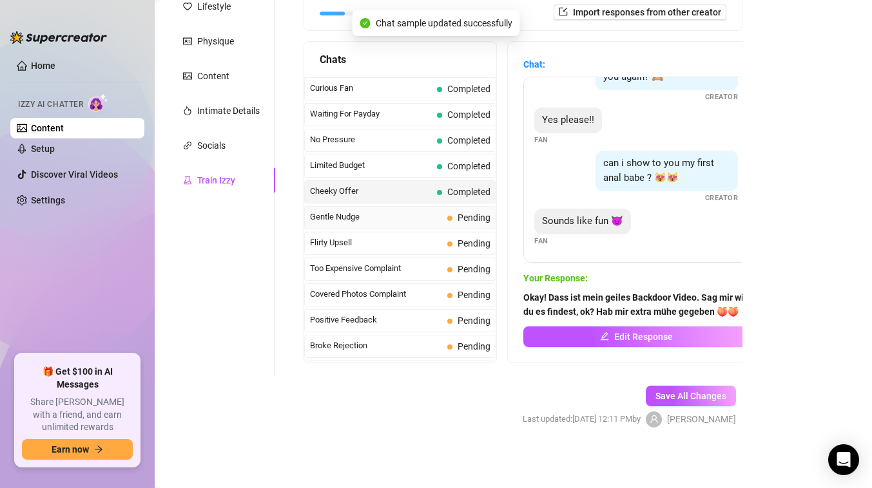
click at [399, 221] on span "Gentle Nudge" at bounding box center [376, 217] width 132 height 13
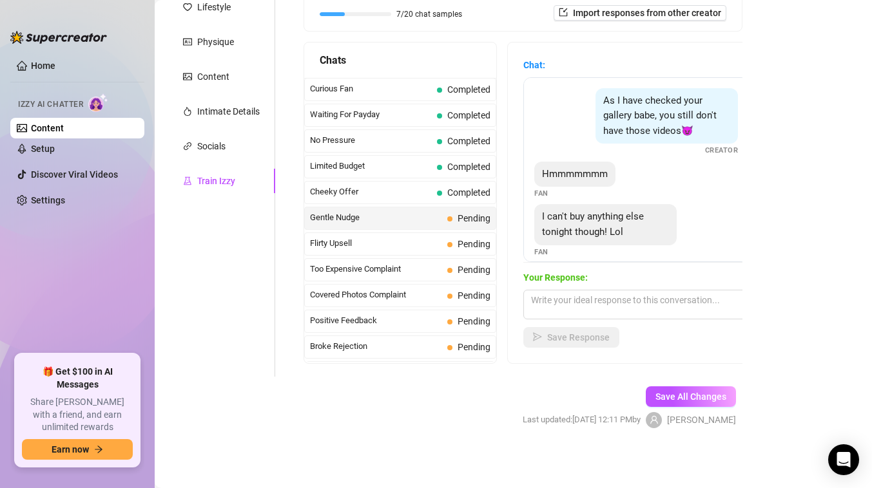
scroll to position [198, 0]
click at [599, 306] on textarea at bounding box center [636, 304] width 226 height 30
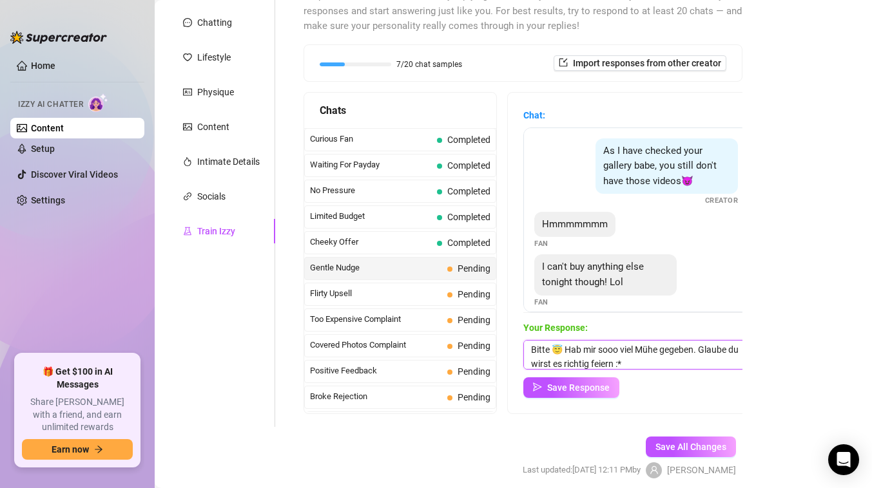
scroll to position [12, 0]
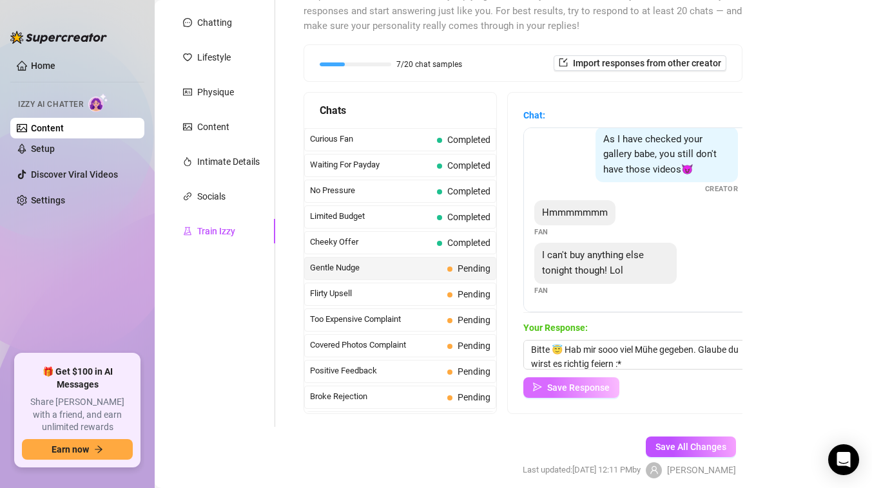
click at [587, 390] on span "Save Response" at bounding box center [578, 388] width 62 height 10
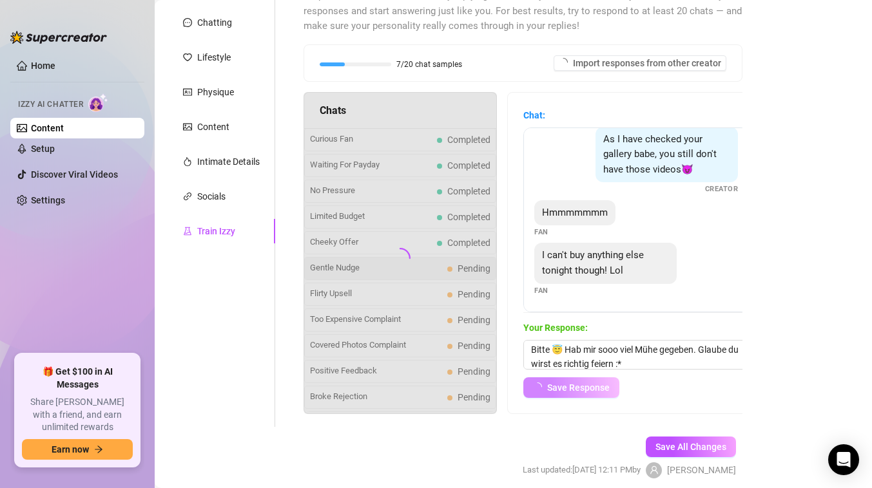
scroll to position [10, 0]
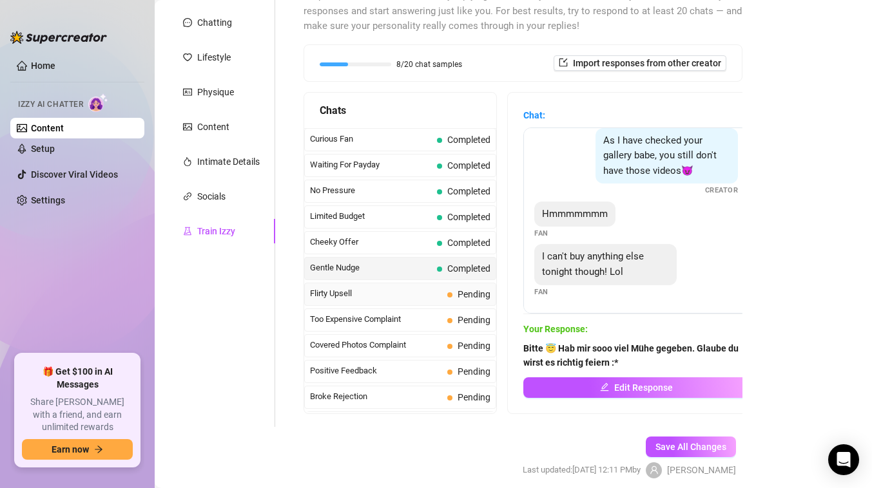
click at [355, 298] on span "Flirty Upsell" at bounding box center [376, 293] width 132 height 13
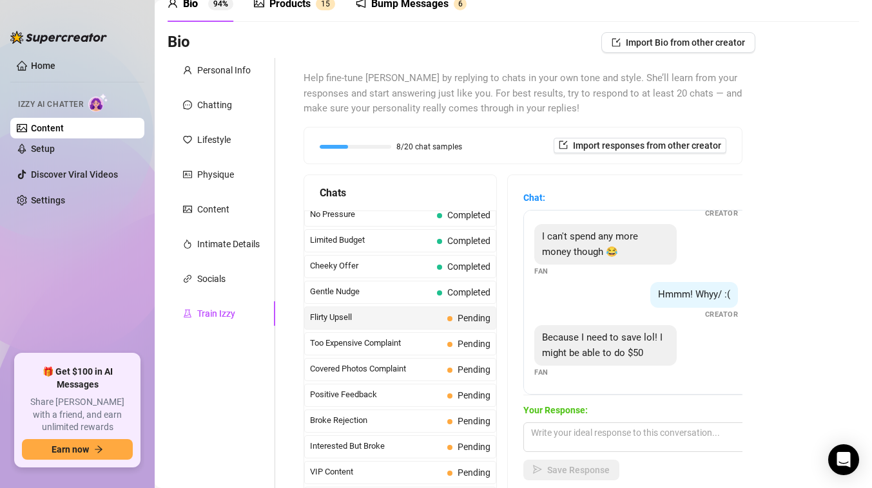
scroll to position [198, 0]
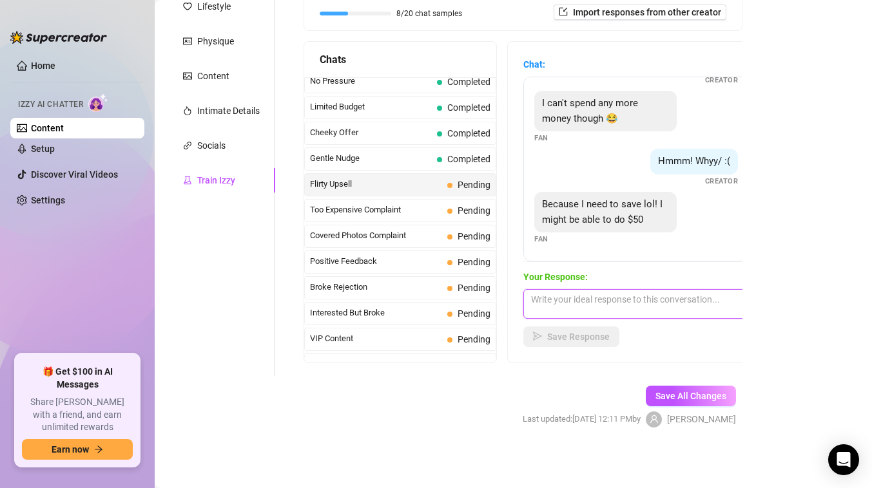
click at [576, 295] on textarea at bounding box center [636, 304] width 226 height 30
click at [609, 307] on textarea at bounding box center [636, 304] width 226 height 30
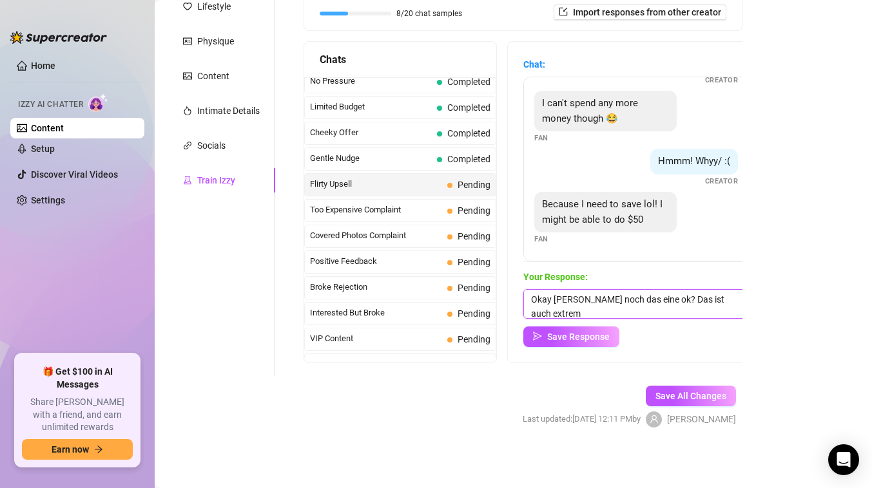
scroll to position [1, 0]
click at [665, 296] on textarea "Okay [PERSON_NAME] noch das eine ok? Das ist auch extrem sexy und spicyy" at bounding box center [636, 304] width 226 height 30
click at [654, 313] on textarea "Okay [PERSON_NAME] noch das eine ok? Das ist auch extrem sexy und spicyy" at bounding box center [636, 304] width 226 height 30
click at [666, 297] on textarea "Okay [PERSON_NAME] noch das eine ok? Das ist auch extrem sexy und spicyy" at bounding box center [636, 304] width 226 height 30
click at [657, 309] on textarea "Okay [PERSON_NAME] noch das eine ok? 🥹 Das ist auch extrem sexy und spicyy" at bounding box center [636, 304] width 226 height 30
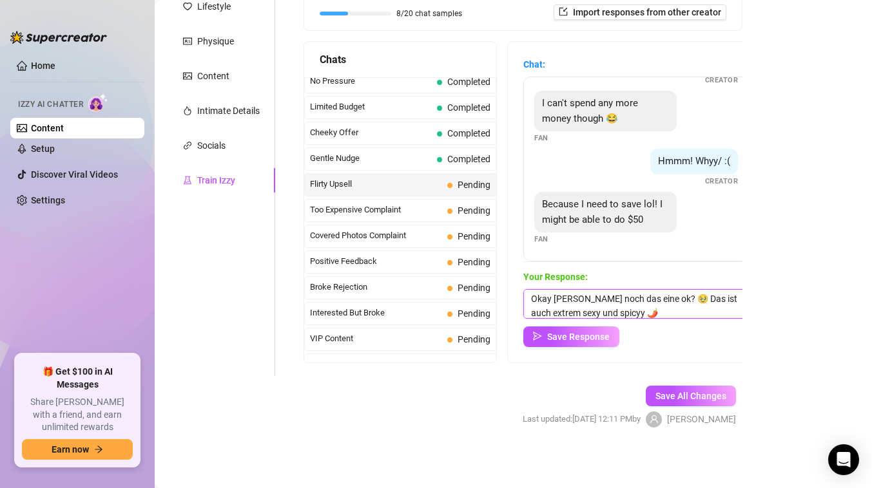
click at [653, 313] on textarea "Okay [PERSON_NAME] noch das eine ok? 🥹 Das ist auch extrem sexy und spicyy 🌶️" at bounding box center [636, 304] width 226 height 30
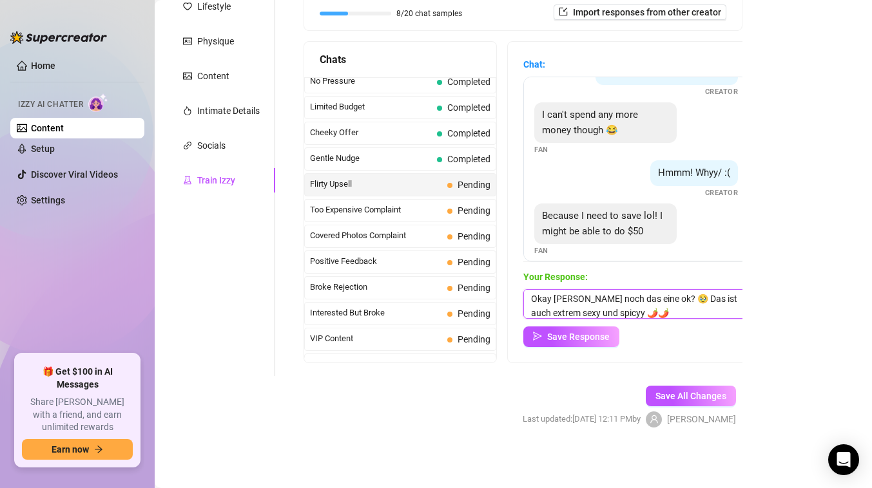
scroll to position [389, 0]
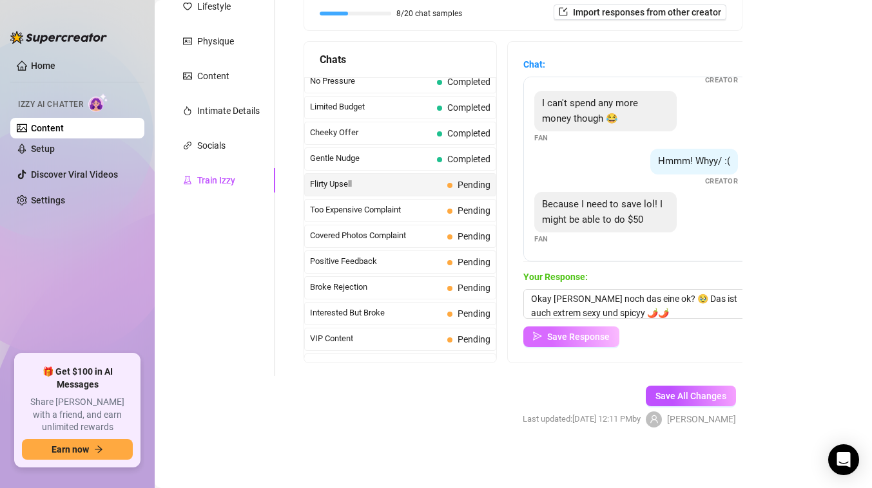
click at [599, 336] on span "Save Response" at bounding box center [578, 337] width 62 height 10
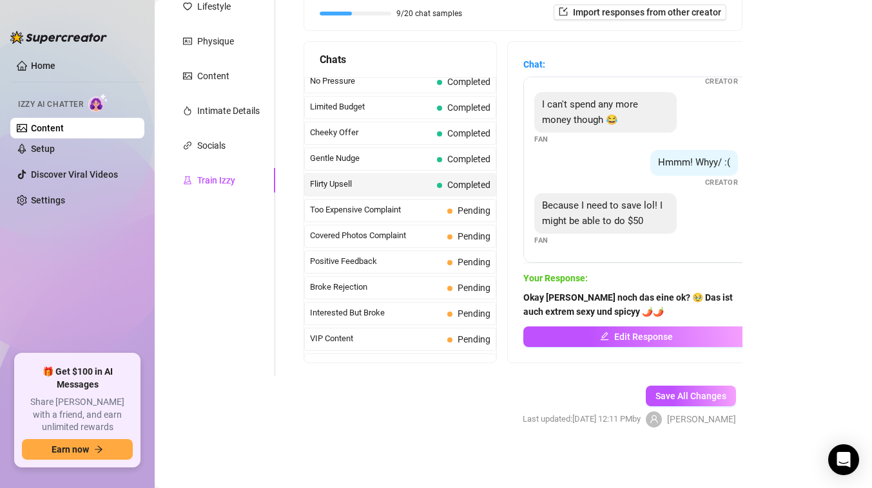
scroll to position [0, 0]
